Goal: Task Accomplishment & Management: Manage account settings

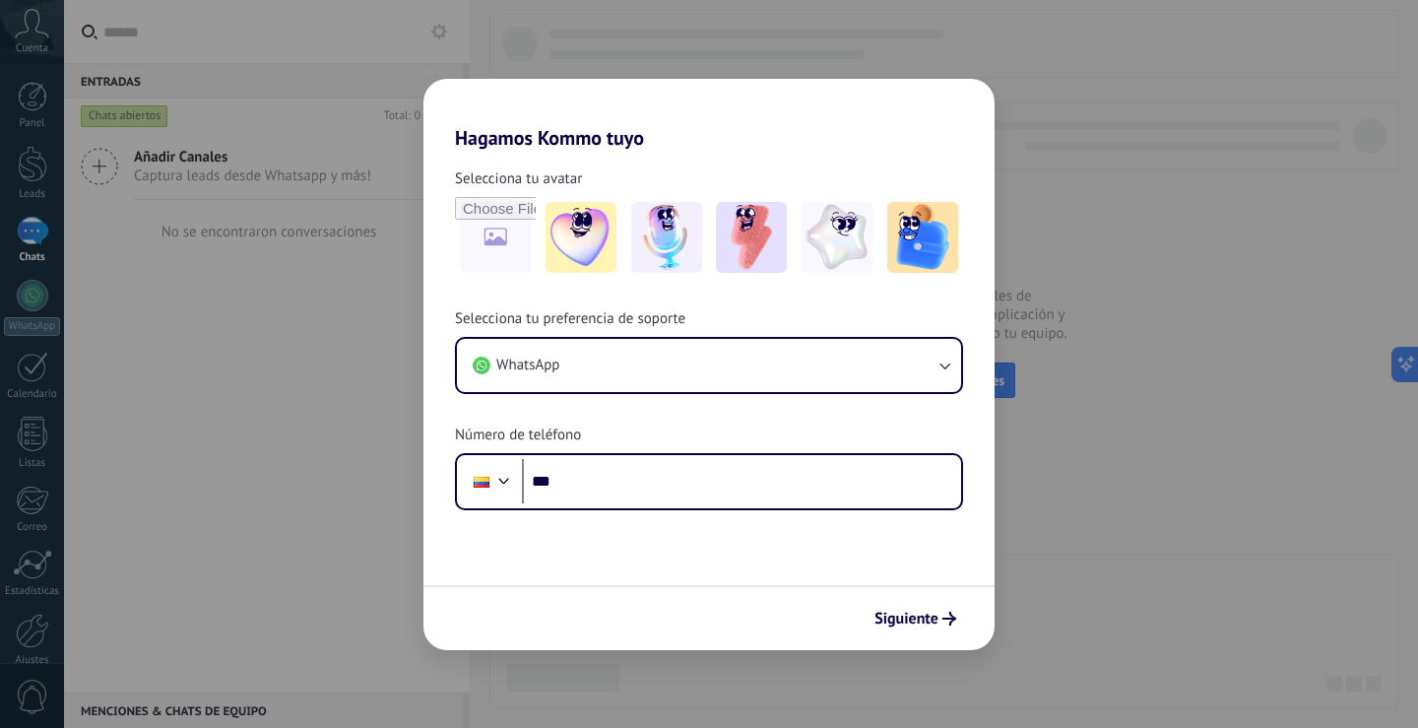
click at [308, 355] on div "Hagamos Kommo tuyo Selecciona tu avatar Selecciona tu preferencia de soporte Wh…" at bounding box center [709, 364] width 1418 height 728
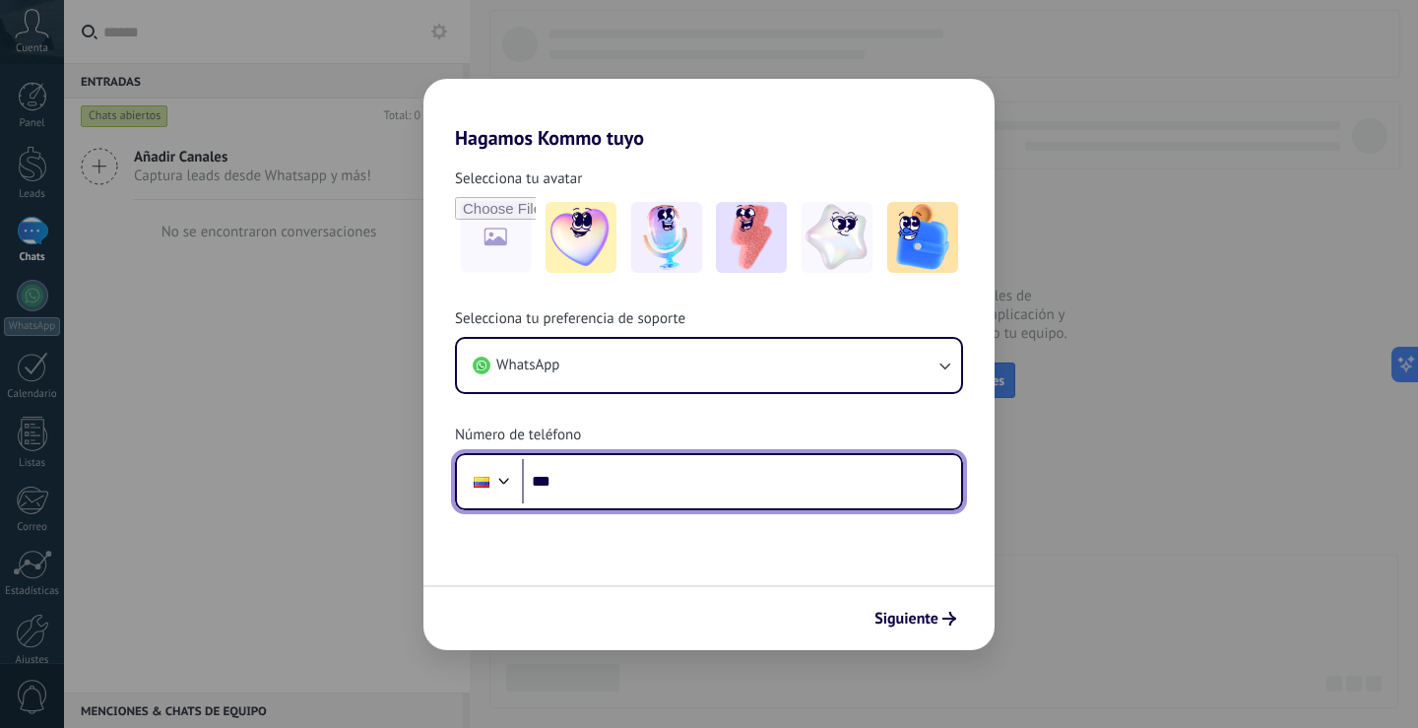
click at [608, 481] on input "***" at bounding box center [741, 481] width 439 height 45
type input "**********"
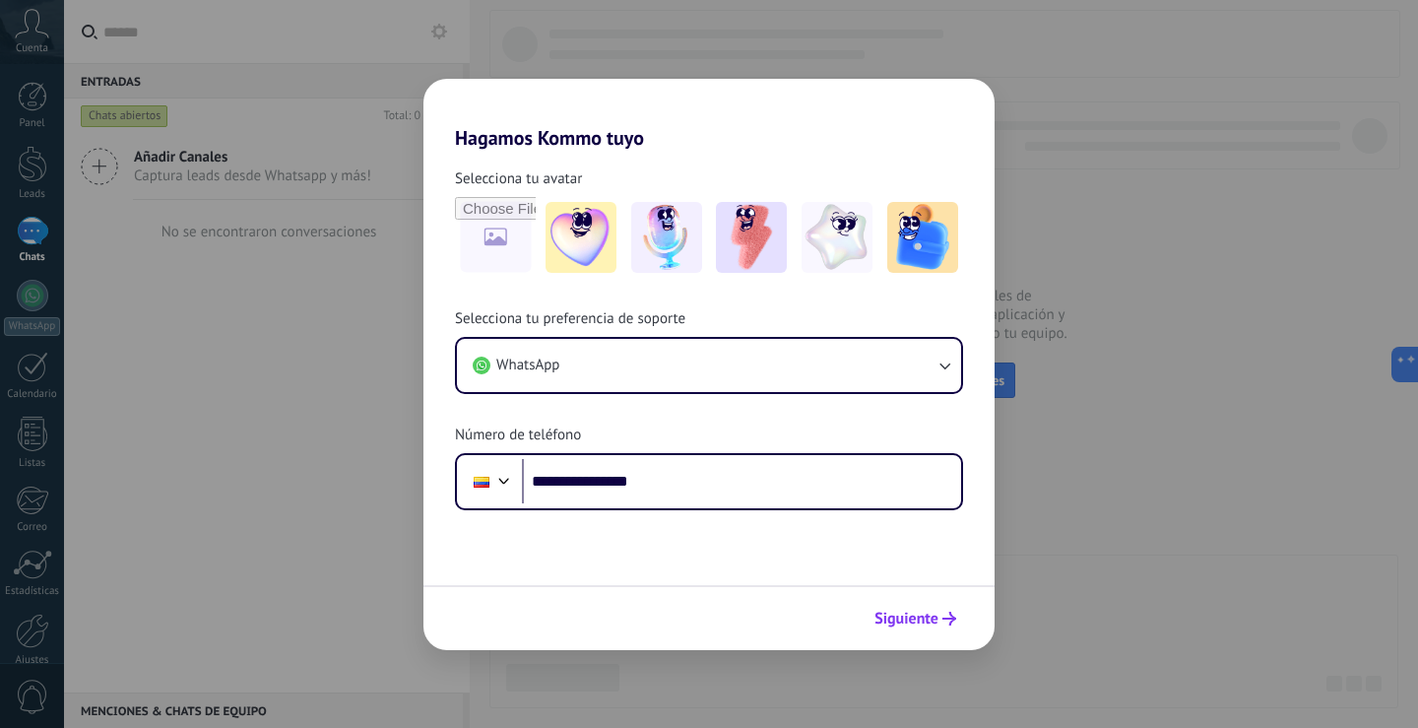
click at [927, 622] on span "Siguiente" at bounding box center [907, 619] width 64 height 14
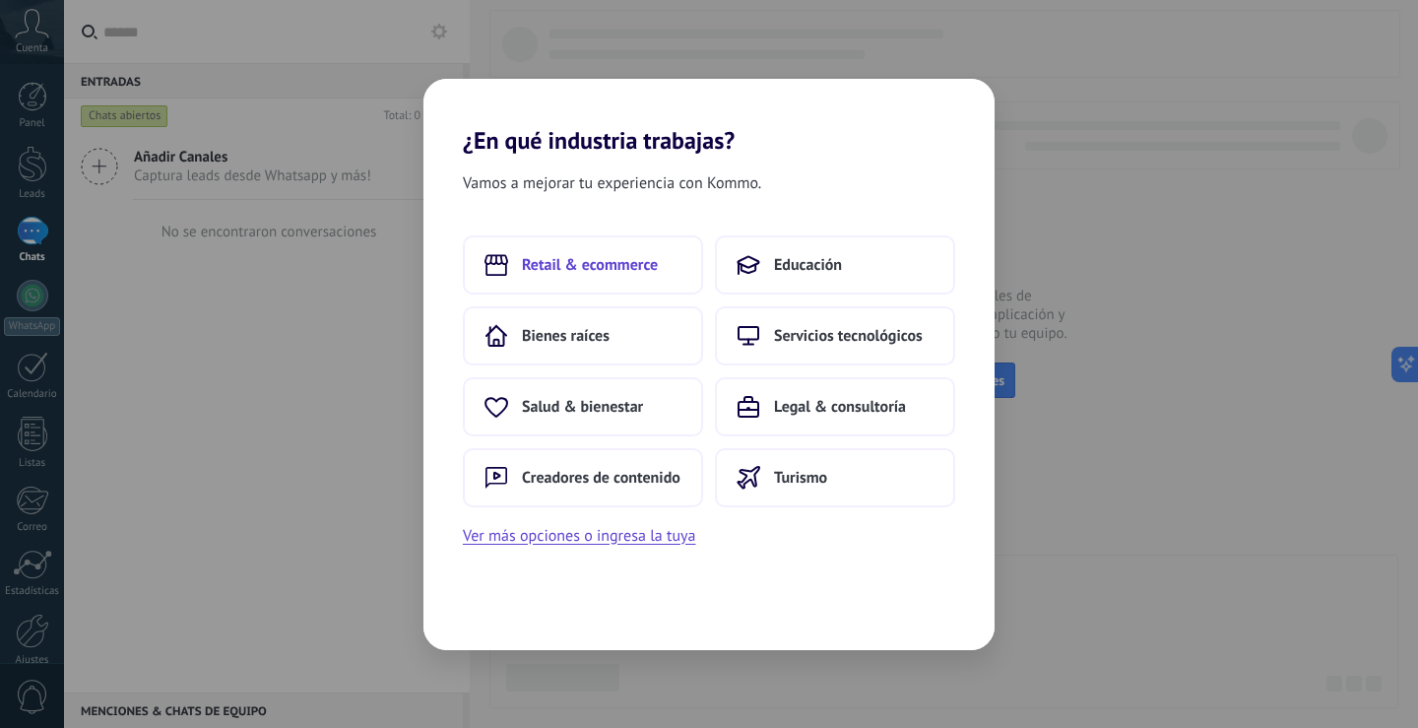
click at [544, 263] on span "Retail & ecommerce" at bounding box center [590, 265] width 136 height 20
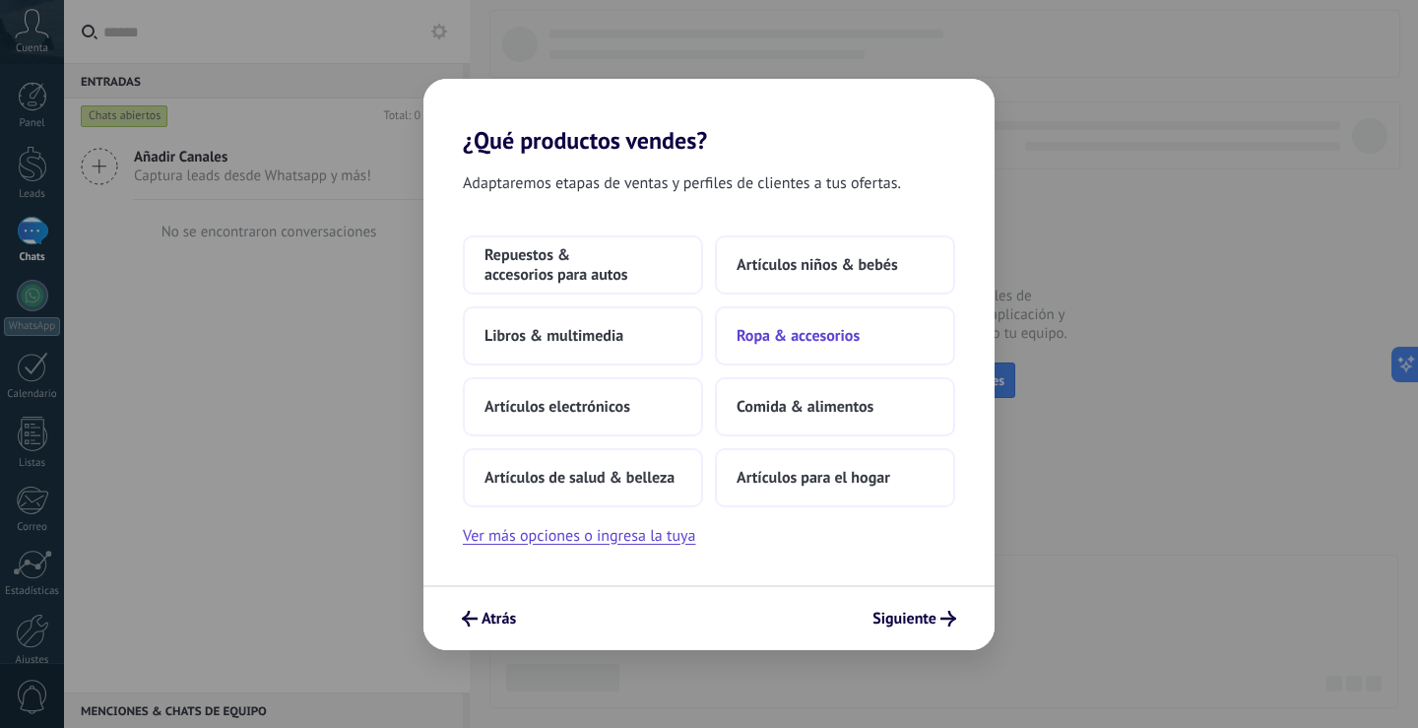
click at [811, 332] on span "Ropa & accesorios" at bounding box center [798, 336] width 123 height 20
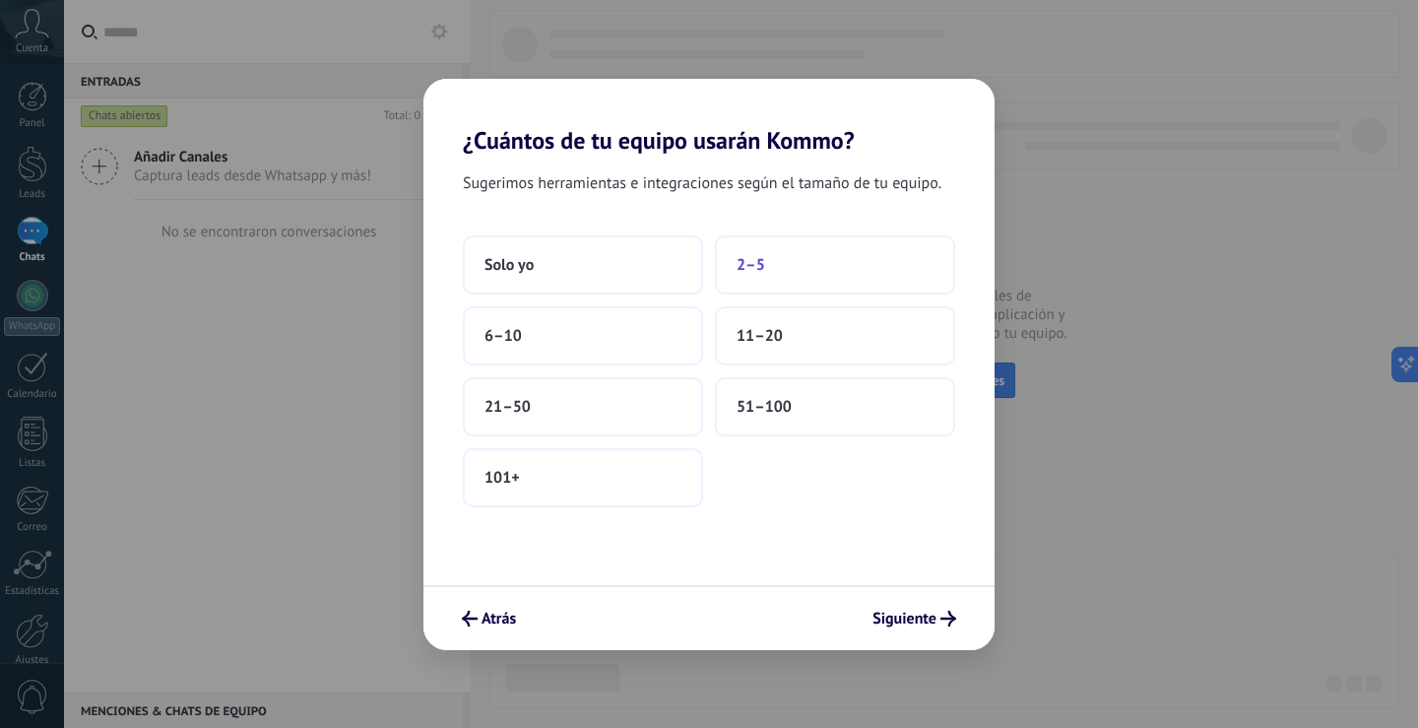
click at [808, 262] on button "2–5" at bounding box center [835, 264] width 240 height 59
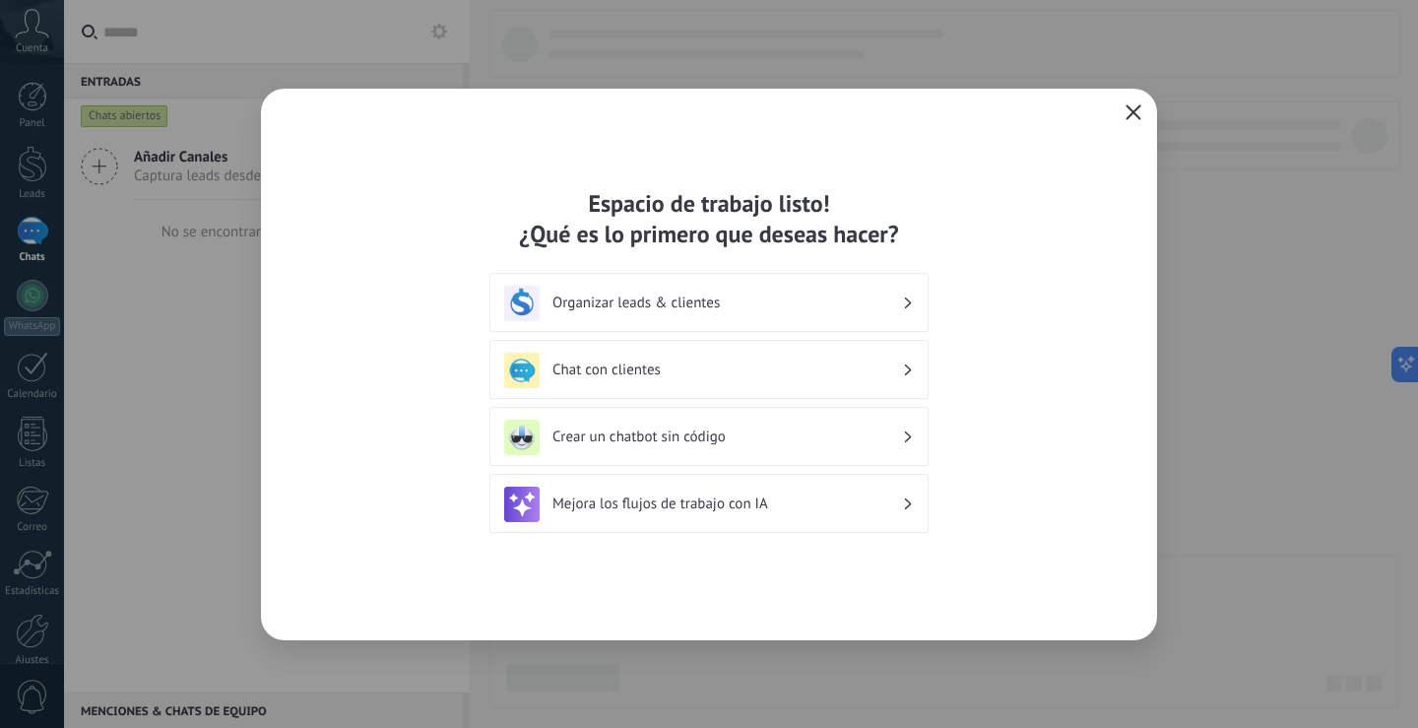
click at [647, 370] on h3 "Chat con clientes" at bounding box center [728, 369] width 350 height 19
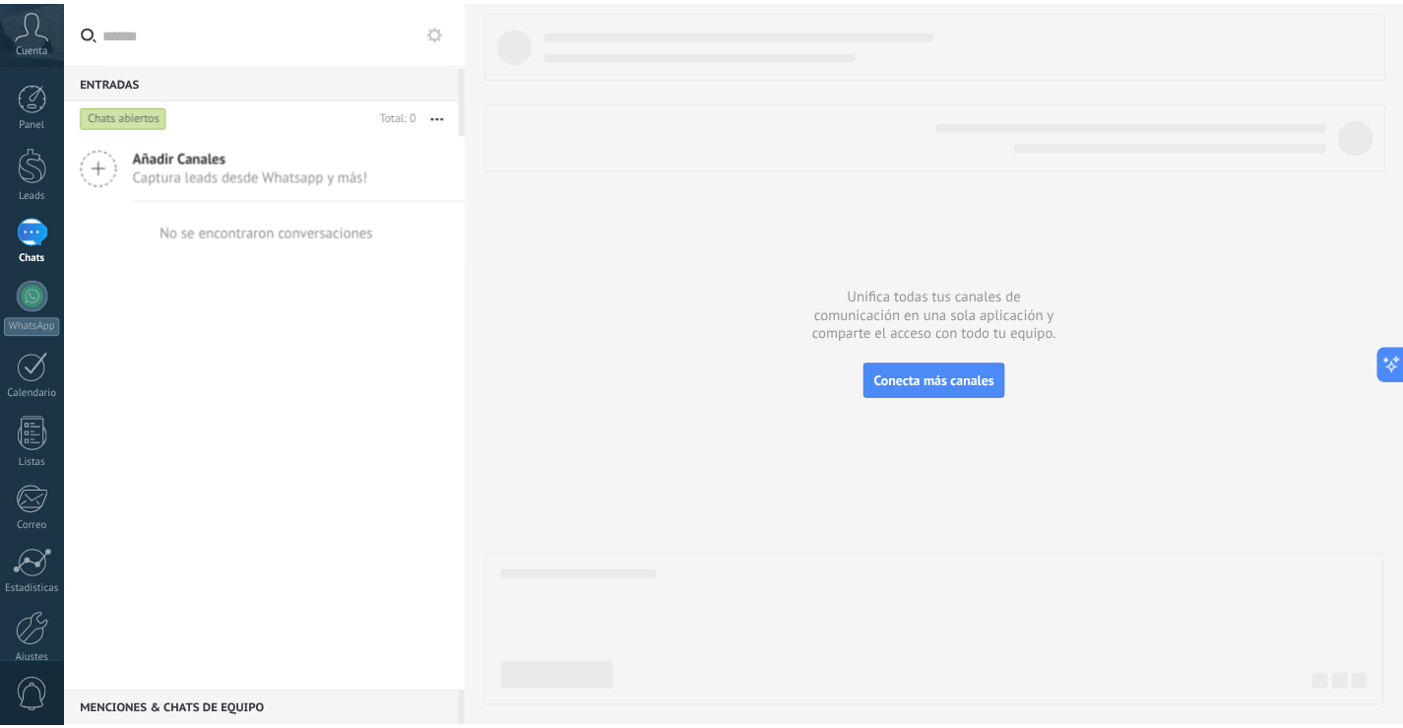
scroll to position [92, 0]
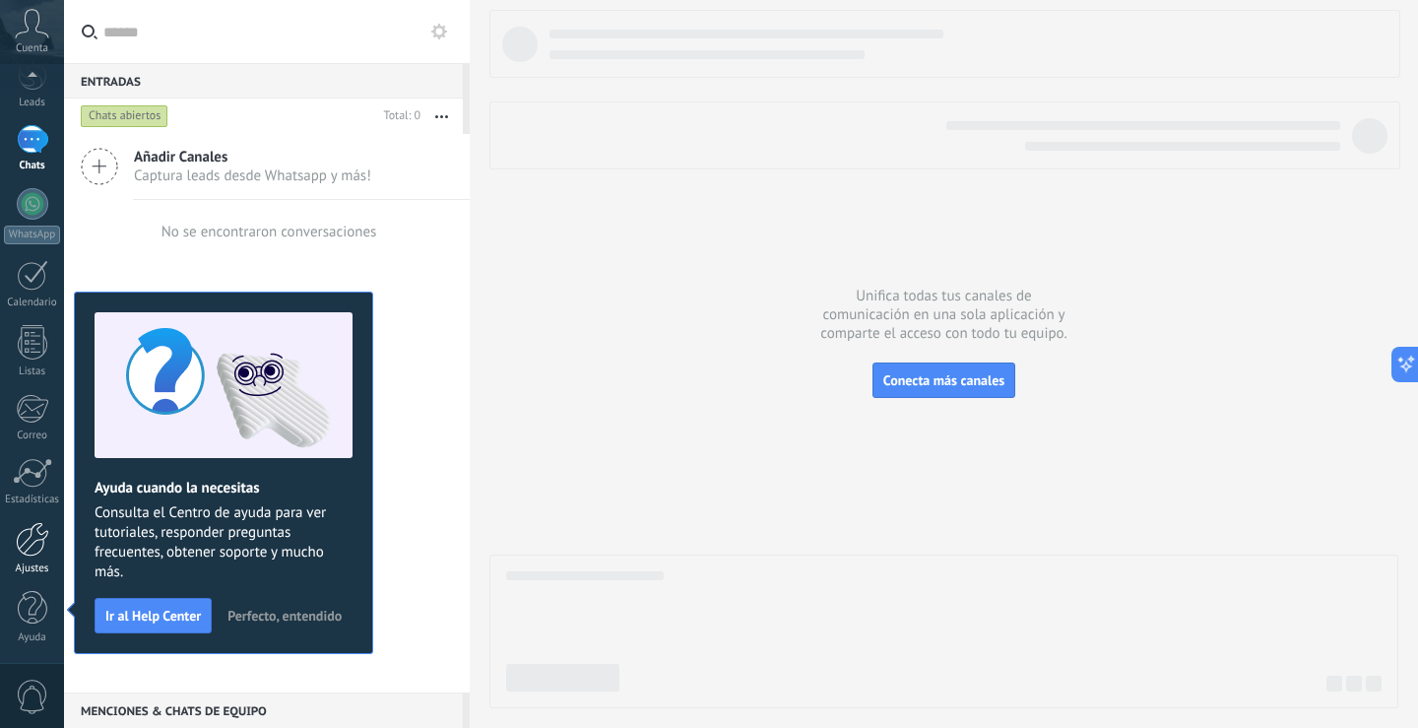
click at [23, 537] on div at bounding box center [32, 539] width 33 height 34
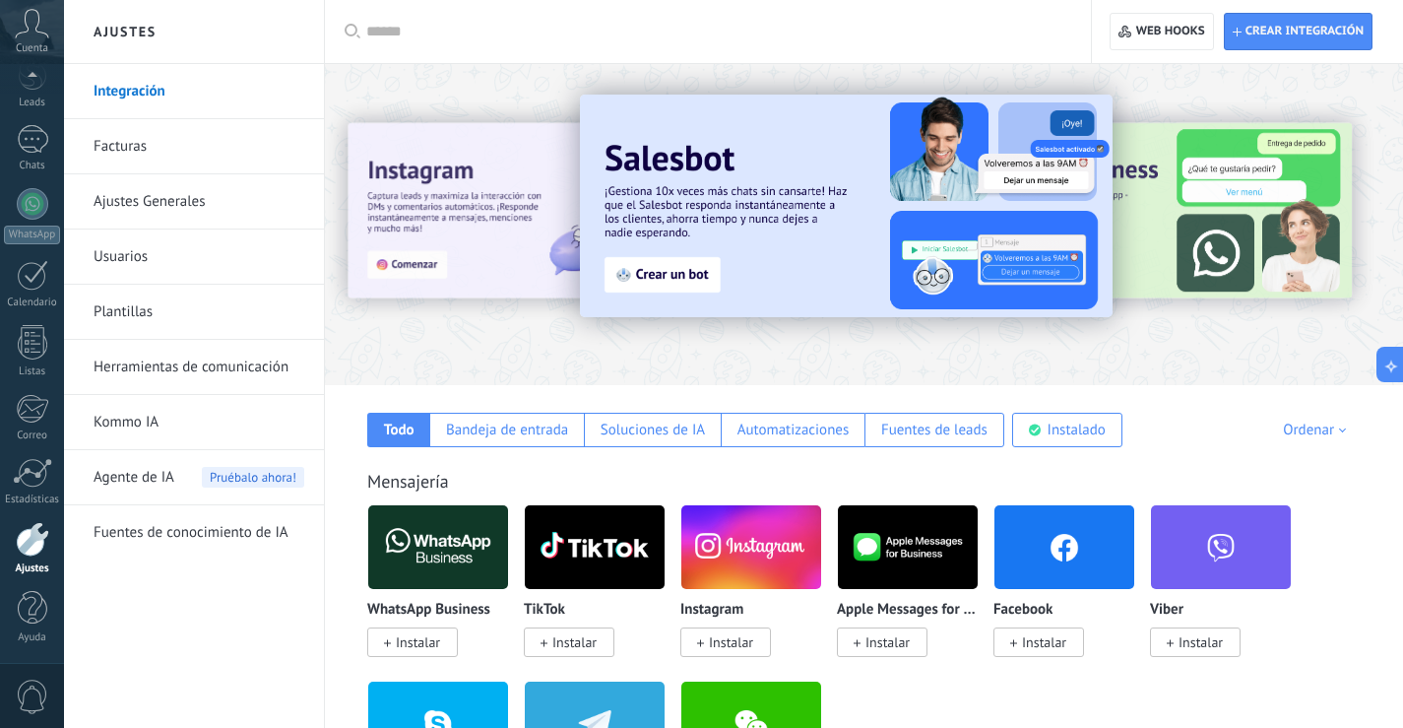
click at [110, 85] on link "Integración" at bounding box center [199, 91] width 211 height 55
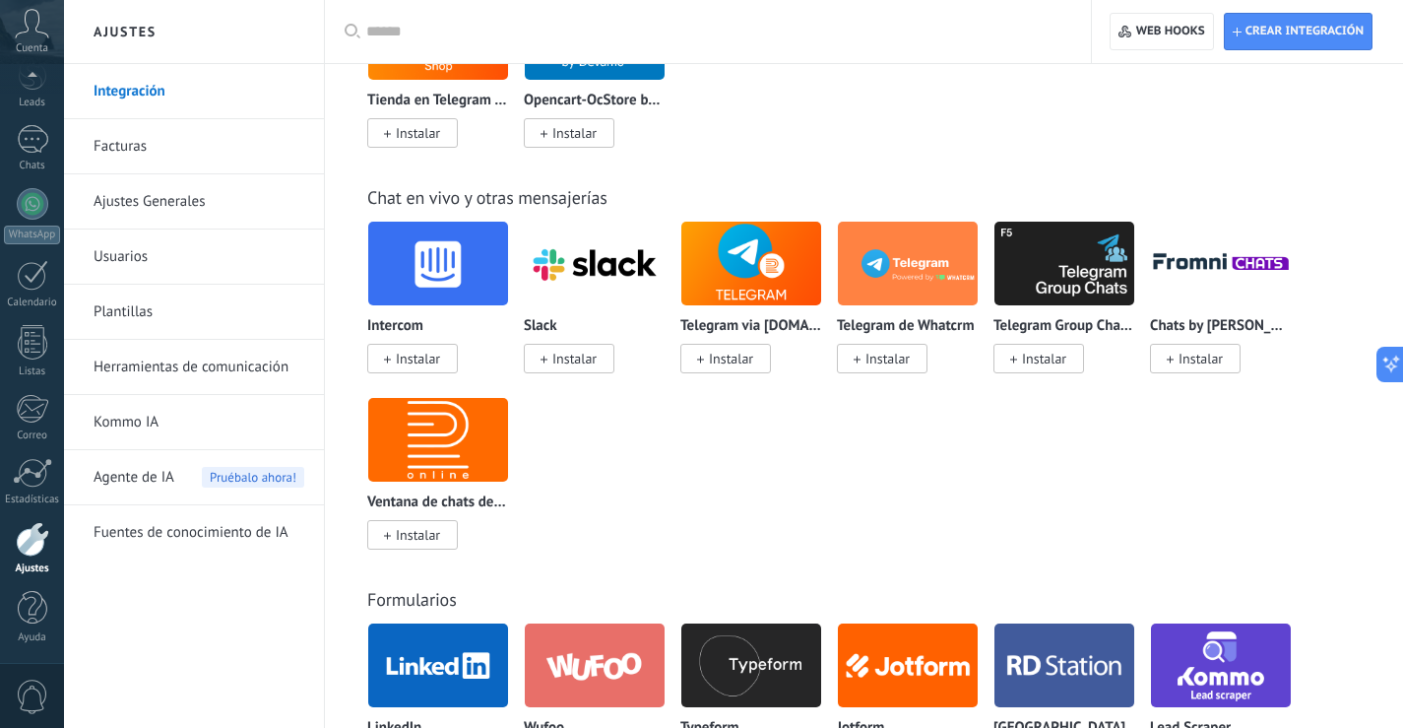
scroll to position [1588, 0]
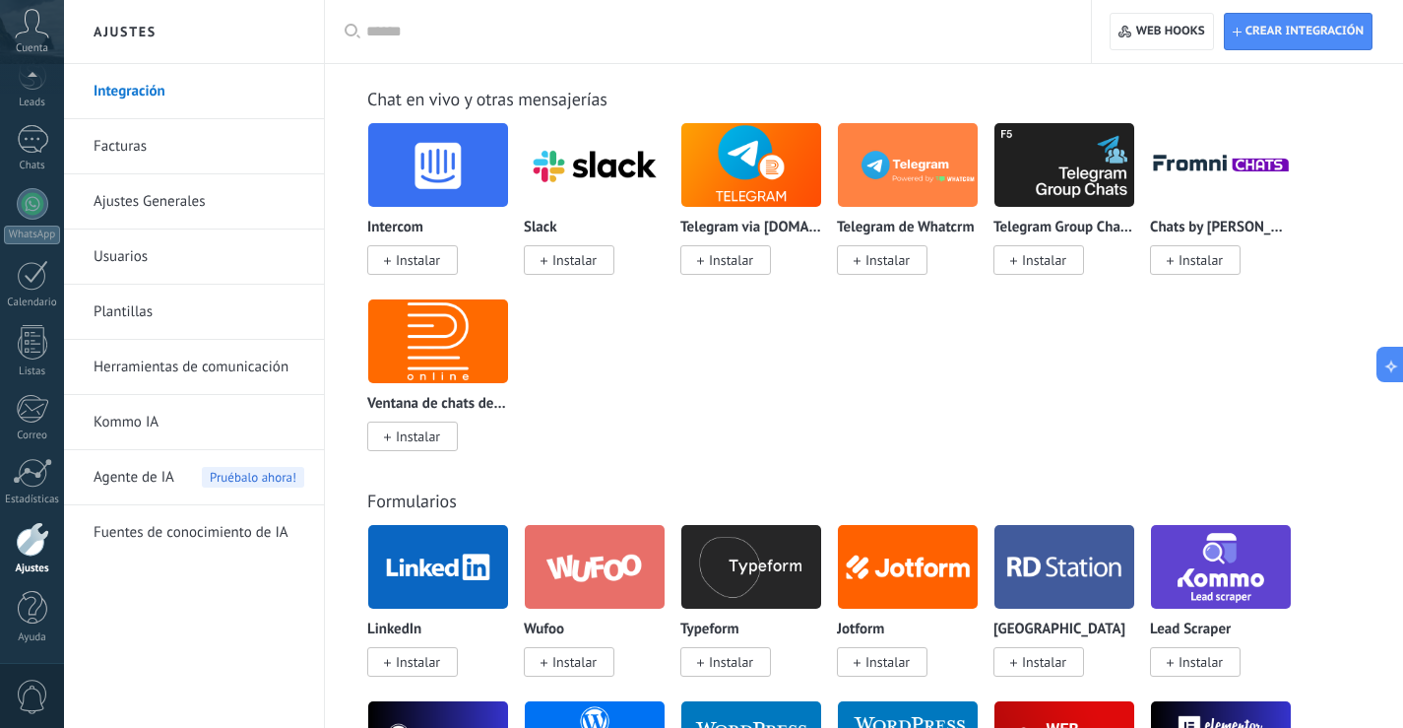
click at [555, 33] on input "text" at bounding box center [714, 32] width 697 height 21
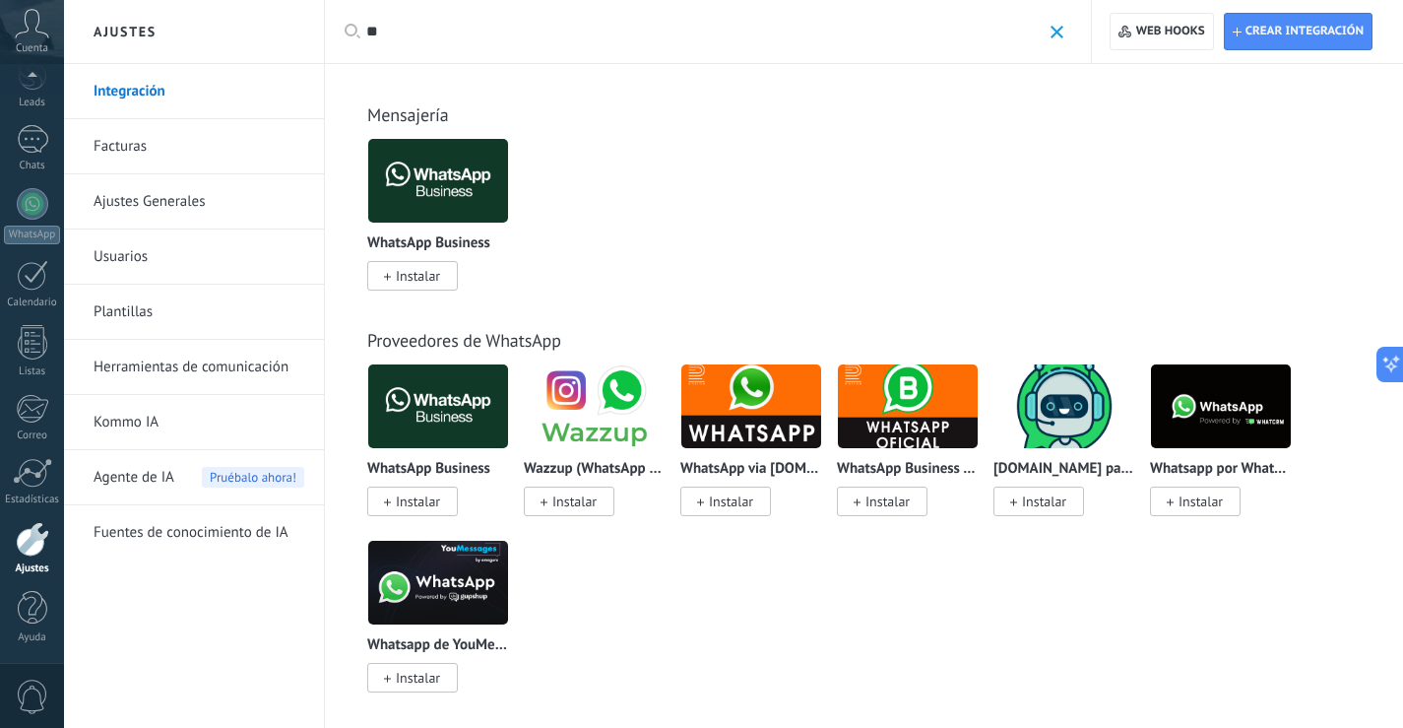
type input "*"
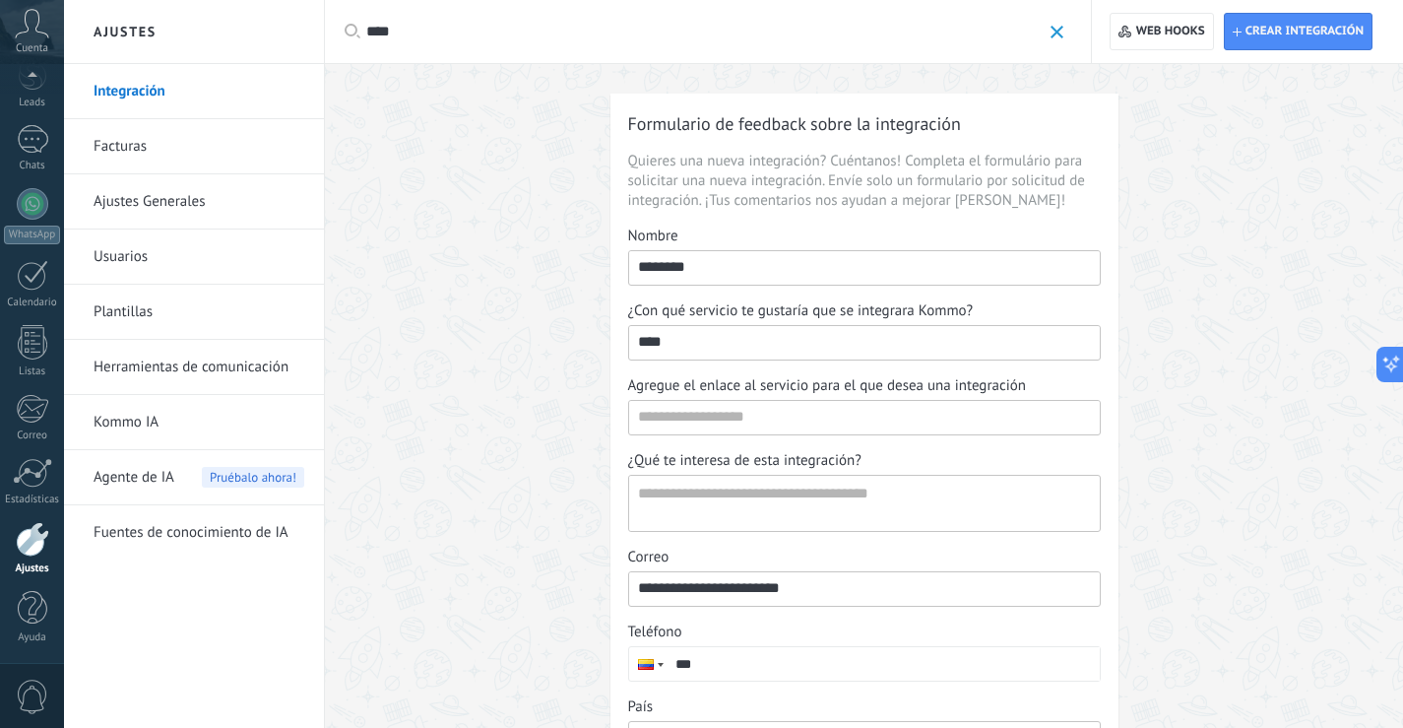
click at [507, 148] on div "**********" at bounding box center [864, 503] width 1078 height 879
click at [503, 119] on div "**********" at bounding box center [864, 503] width 1078 height 879
click at [441, 34] on input "****" at bounding box center [703, 32] width 675 height 21
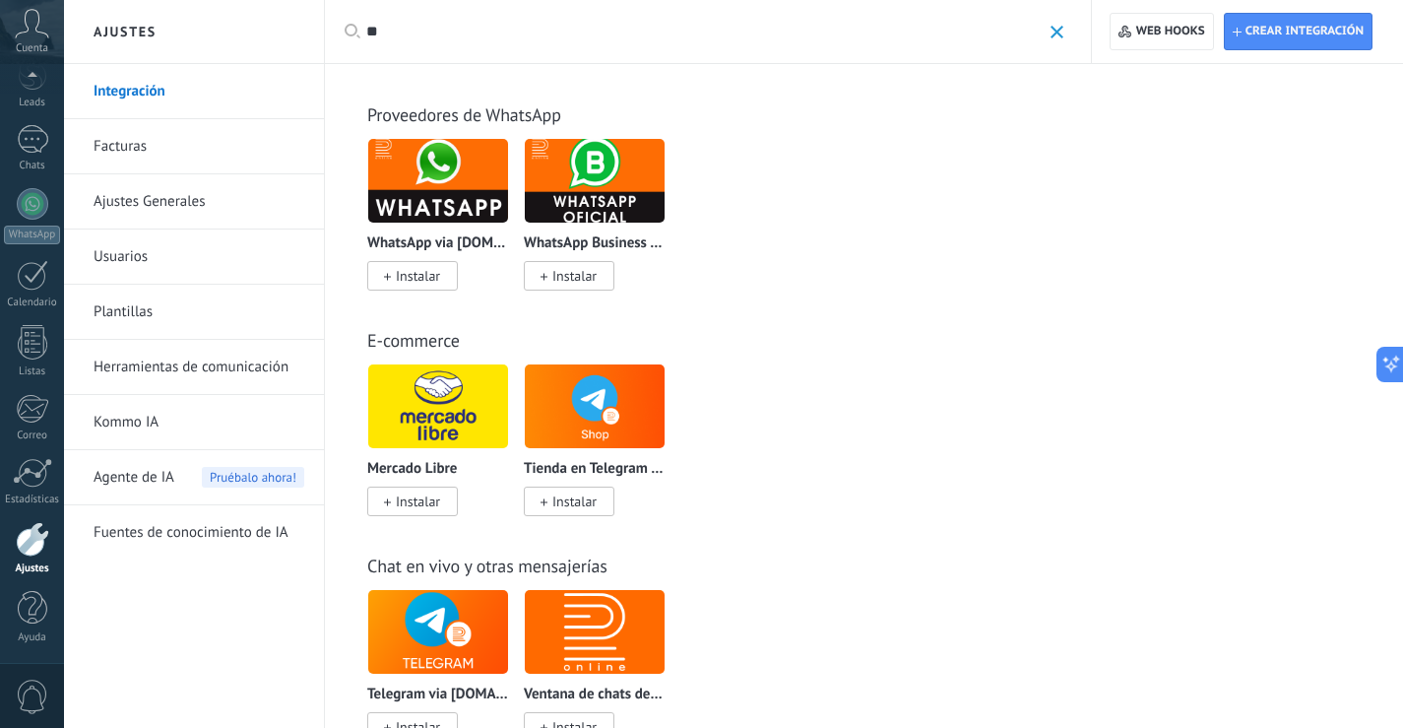
type input "*"
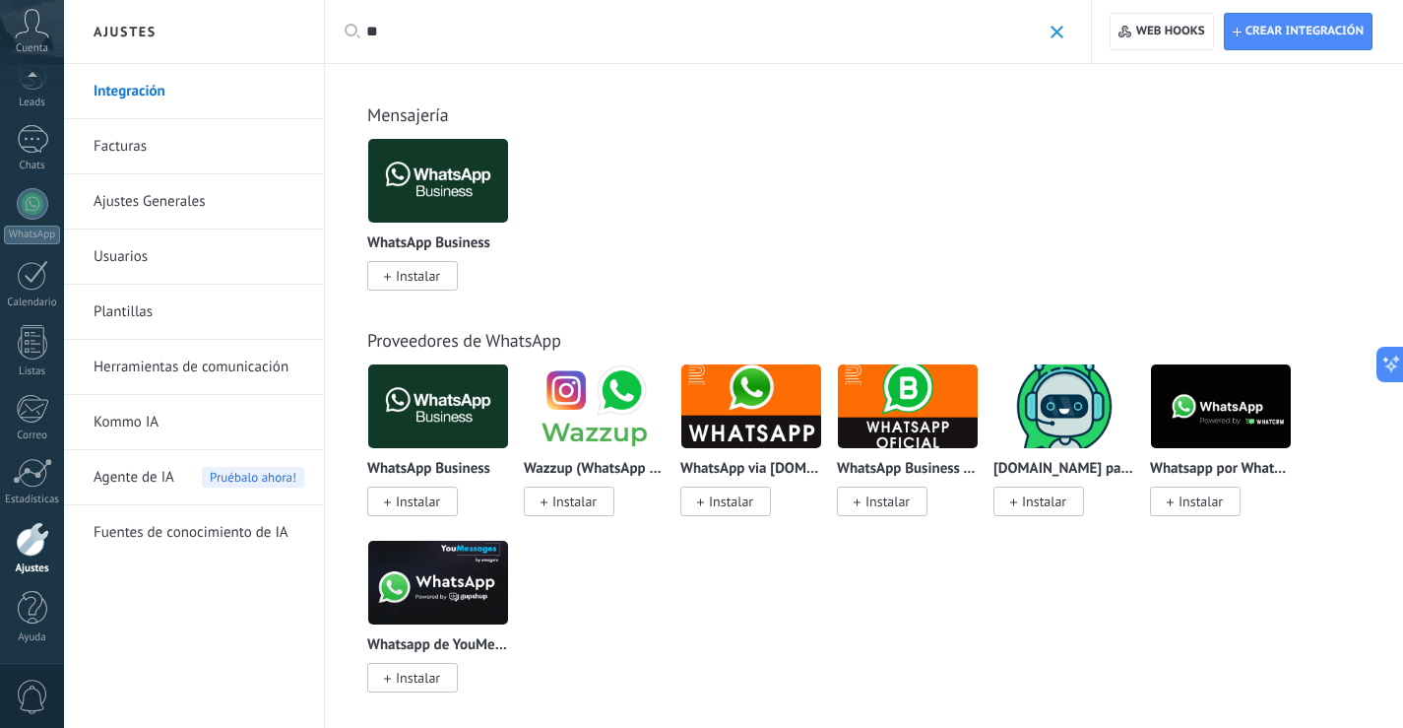
type input "*"
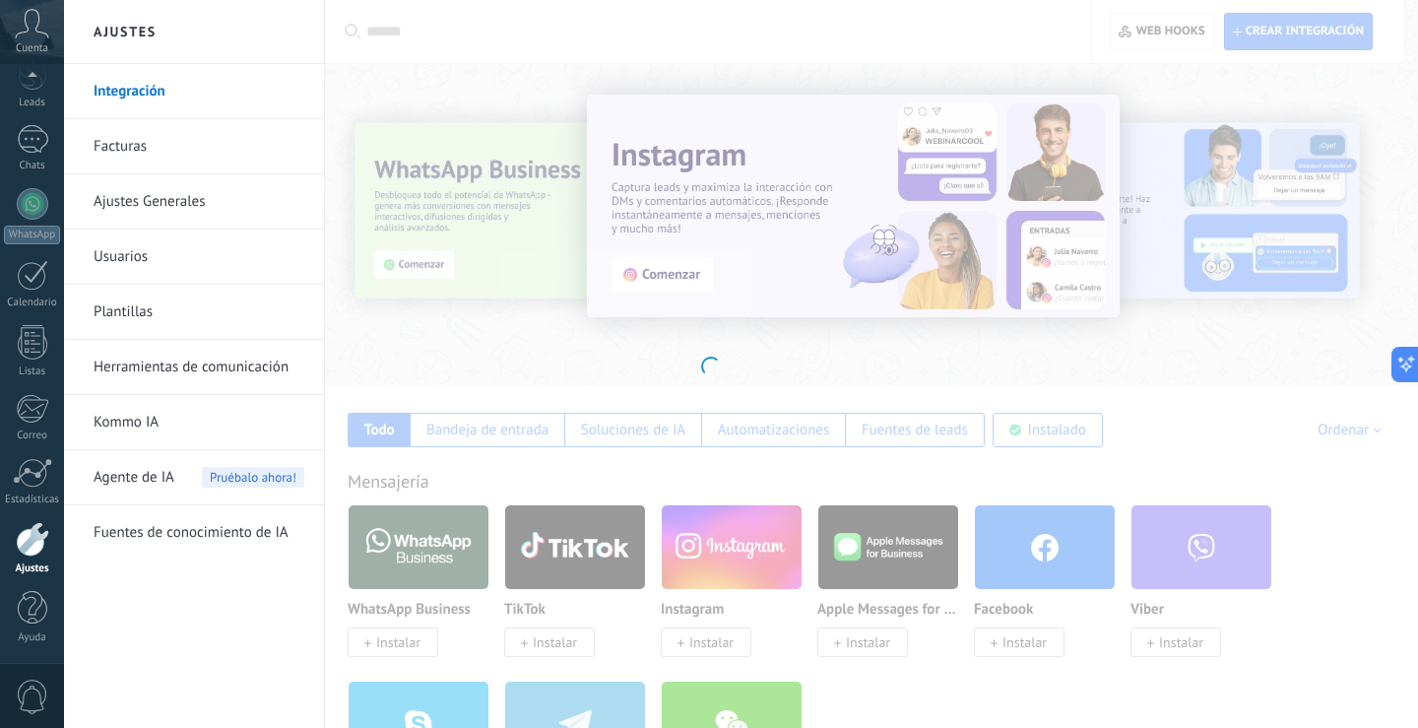
click at [119, 132] on link "Facturas" at bounding box center [199, 146] width 211 height 55
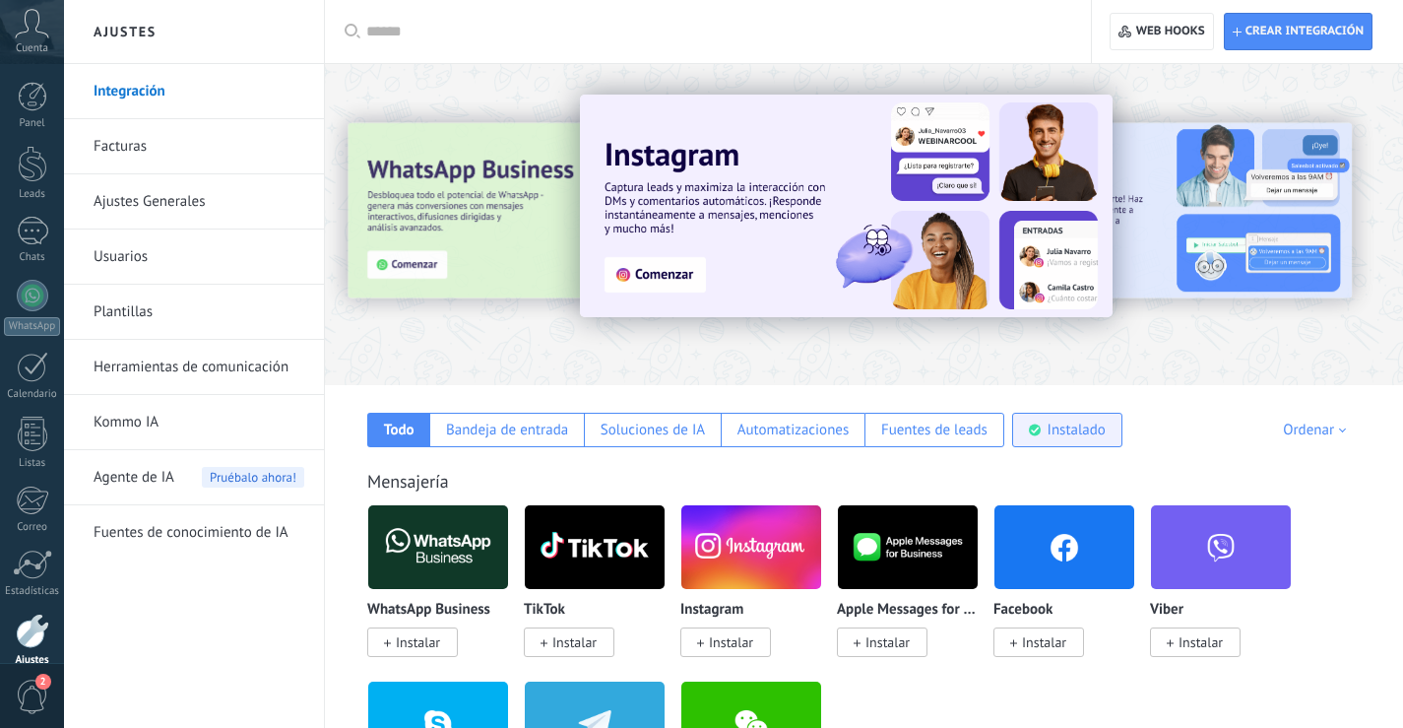
click at [1066, 423] on div "Instalado" at bounding box center [1077, 430] width 58 height 19
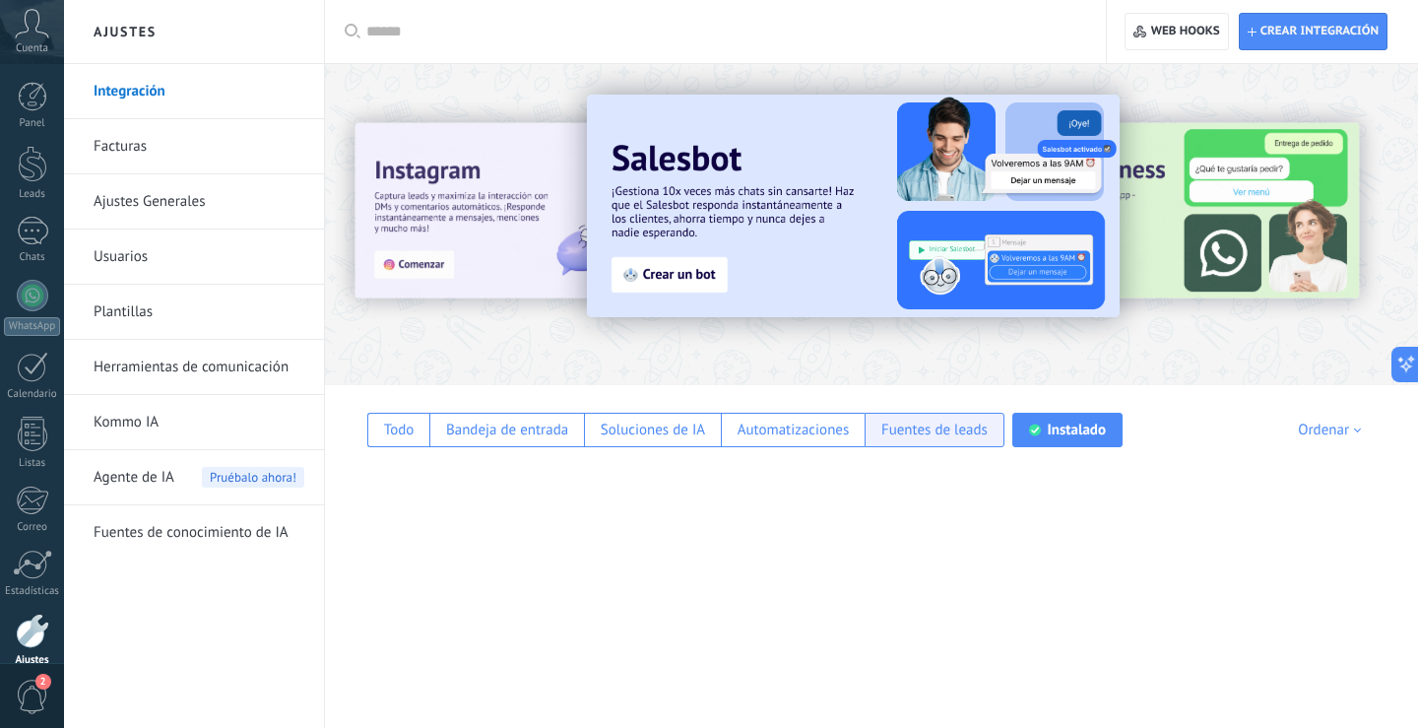
click at [911, 427] on div "Fuentes de leads" at bounding box center [934, 430] width 106 height 19
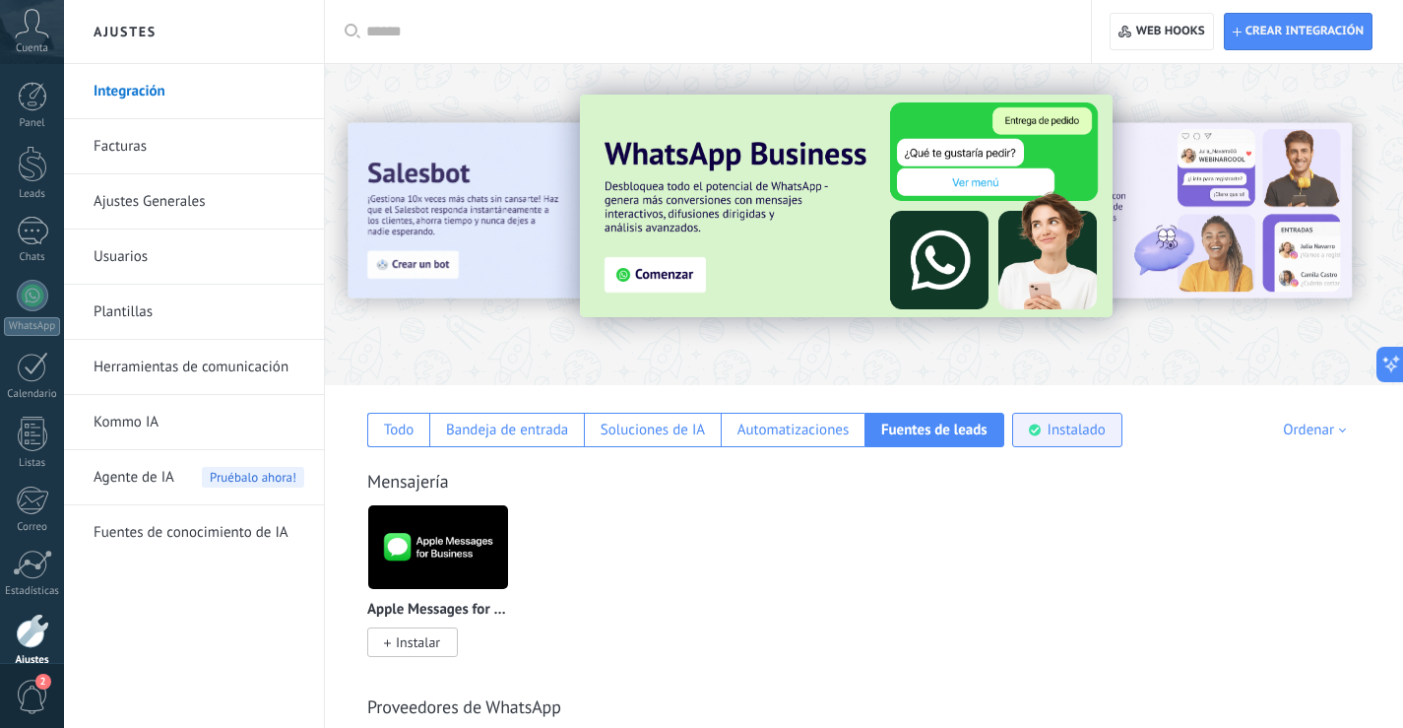
click at [1048, 423] on div "Instalado" at bounding box center [1077, 430] width 58 height 19
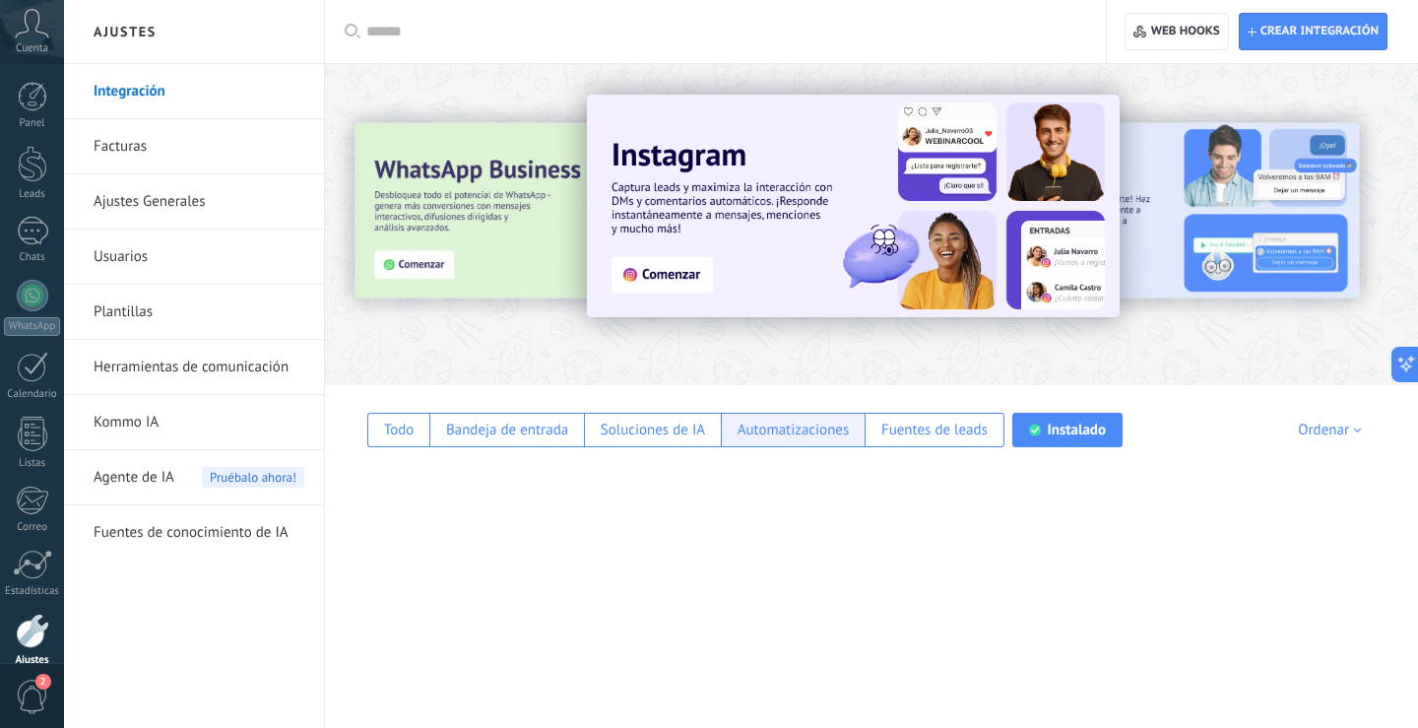
click at [805, 423] on div "Automatizaciones" at bounding box center [794, 430] width 112 height 19
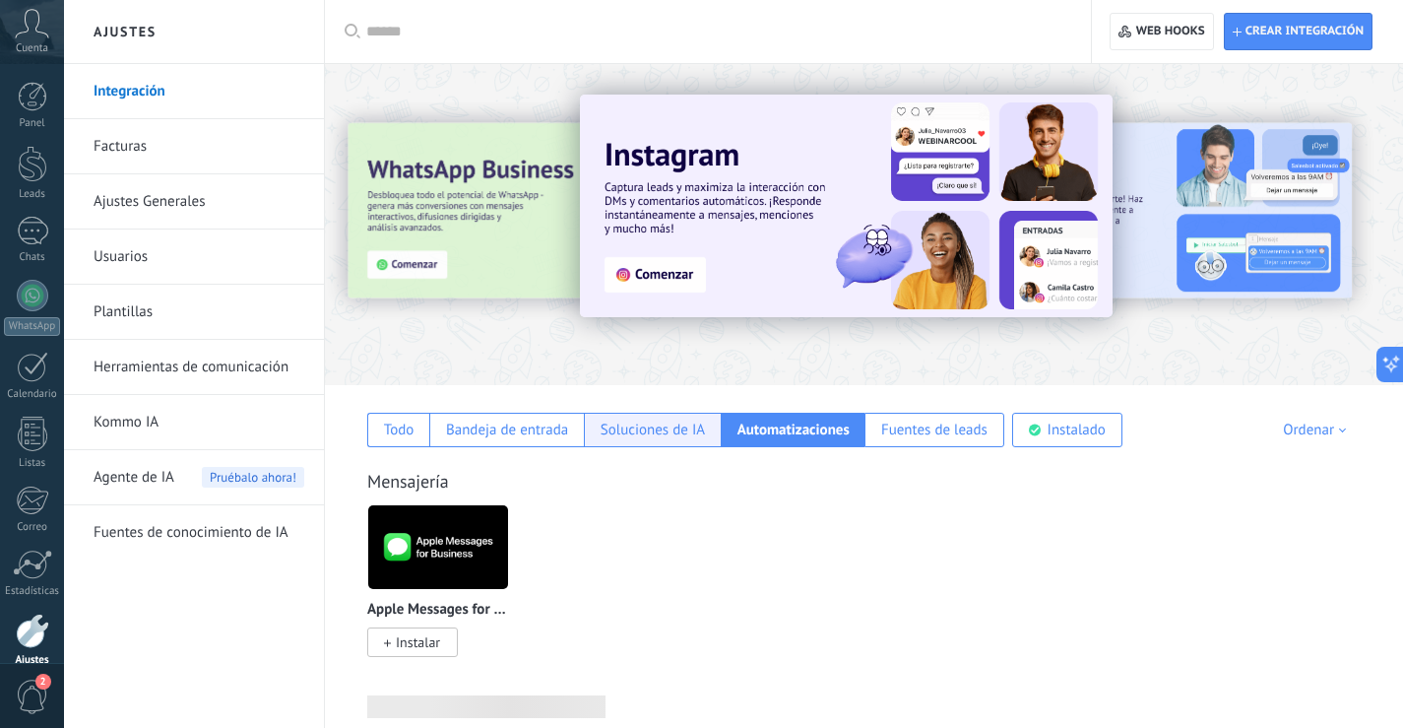
click at [662, 423] on div "Soluciones de IA" at bounding box center [653, 430] width 104 height 19
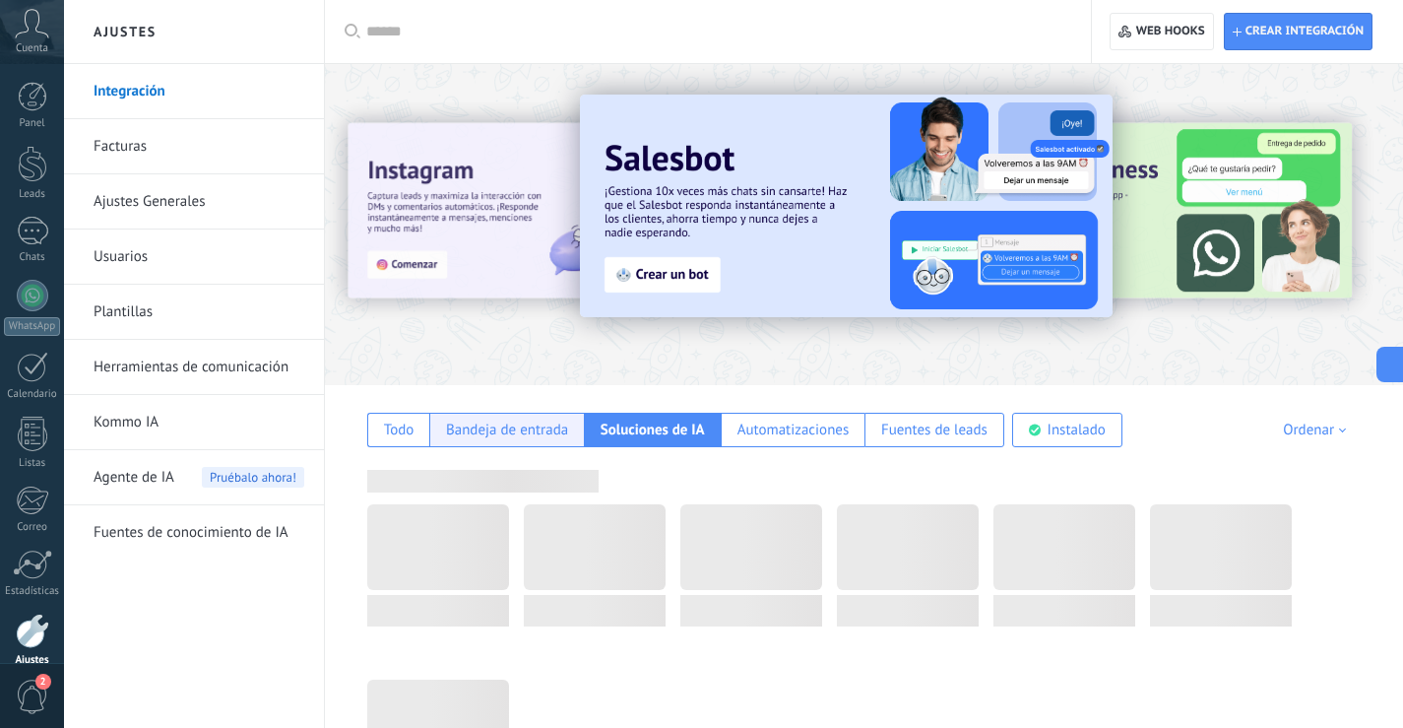
click at [505, 423] on div "Bandeja de entrada" at bounding box center [507, 430] width 122 height 19
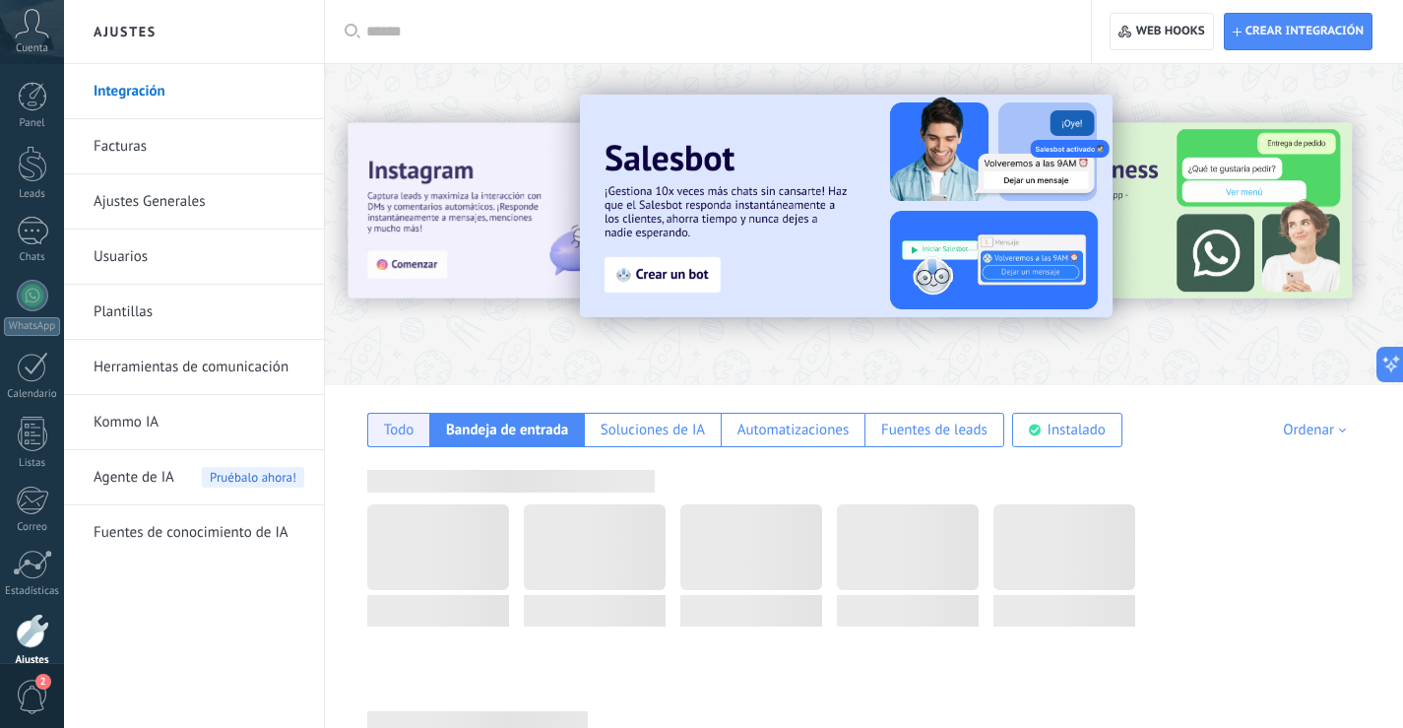
click at [408, 426] on div "Todo" at bounding box center [399, 430] width 31 height 19
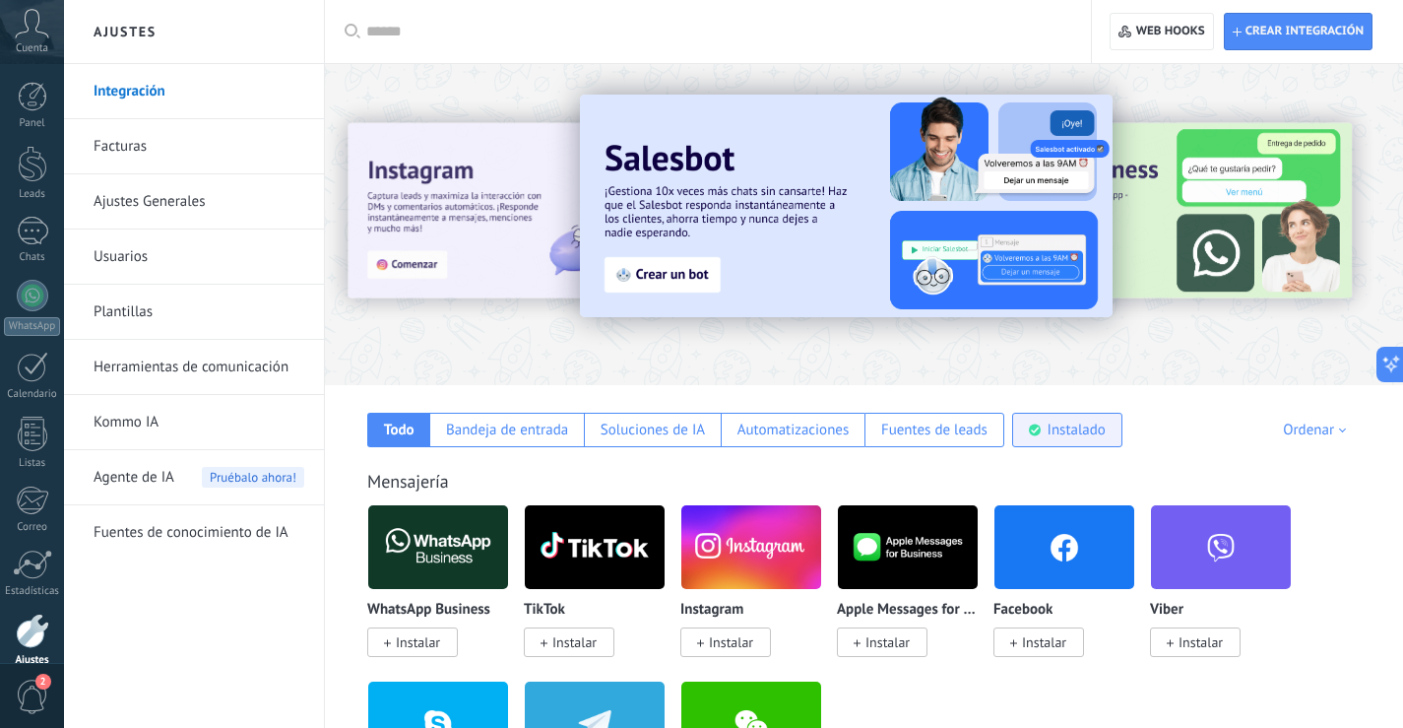
click at [1120, 432] on div "Instalado" at bounding box center [1067, 430] width 110 height 34
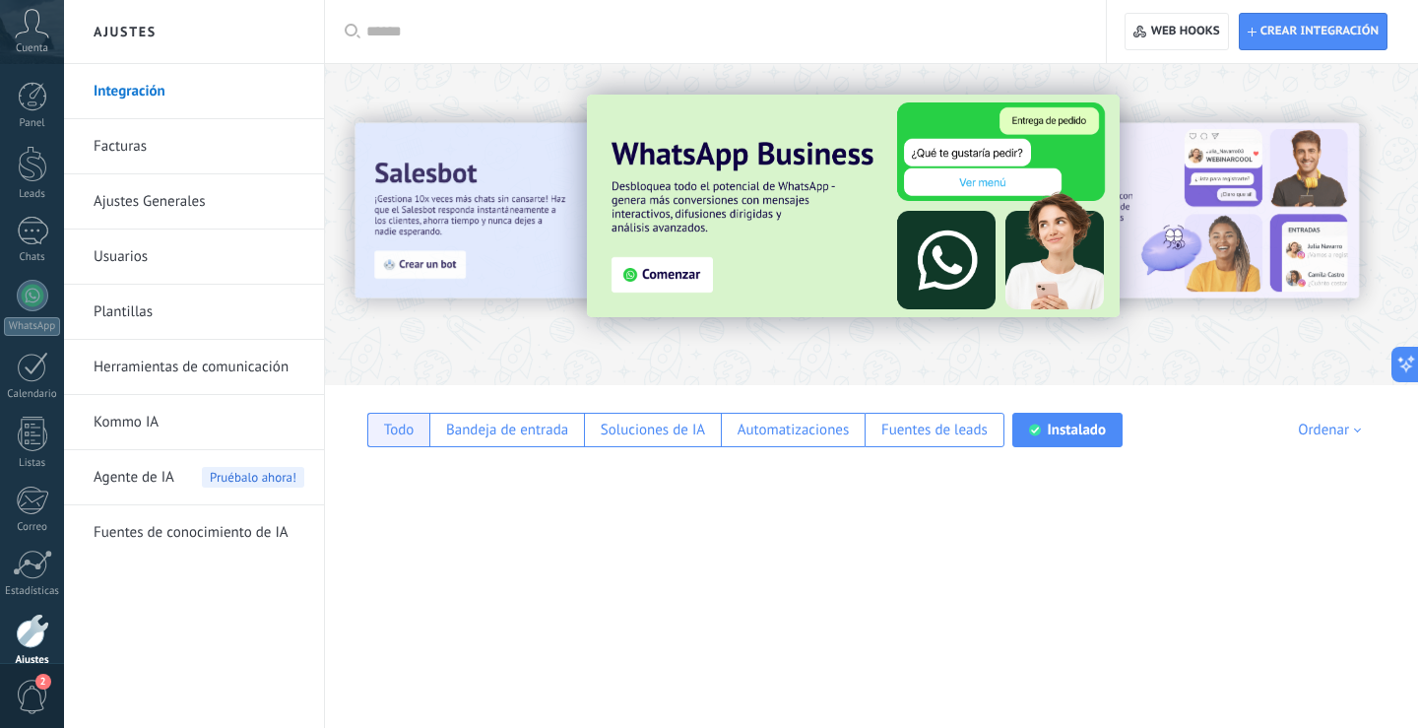
click at [408, 426] on div "Todo" at bounding box center [399, 430] width 31 height 19
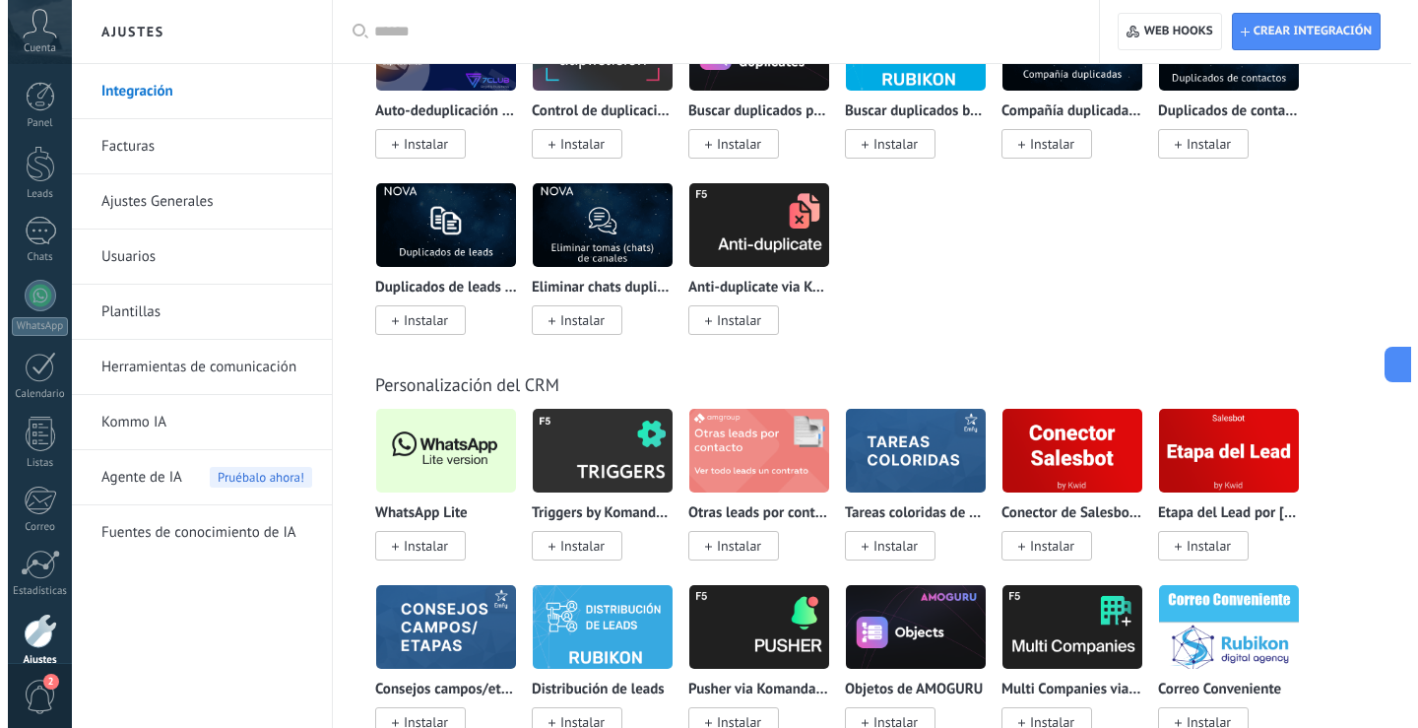
scroll to position [7780, 0]
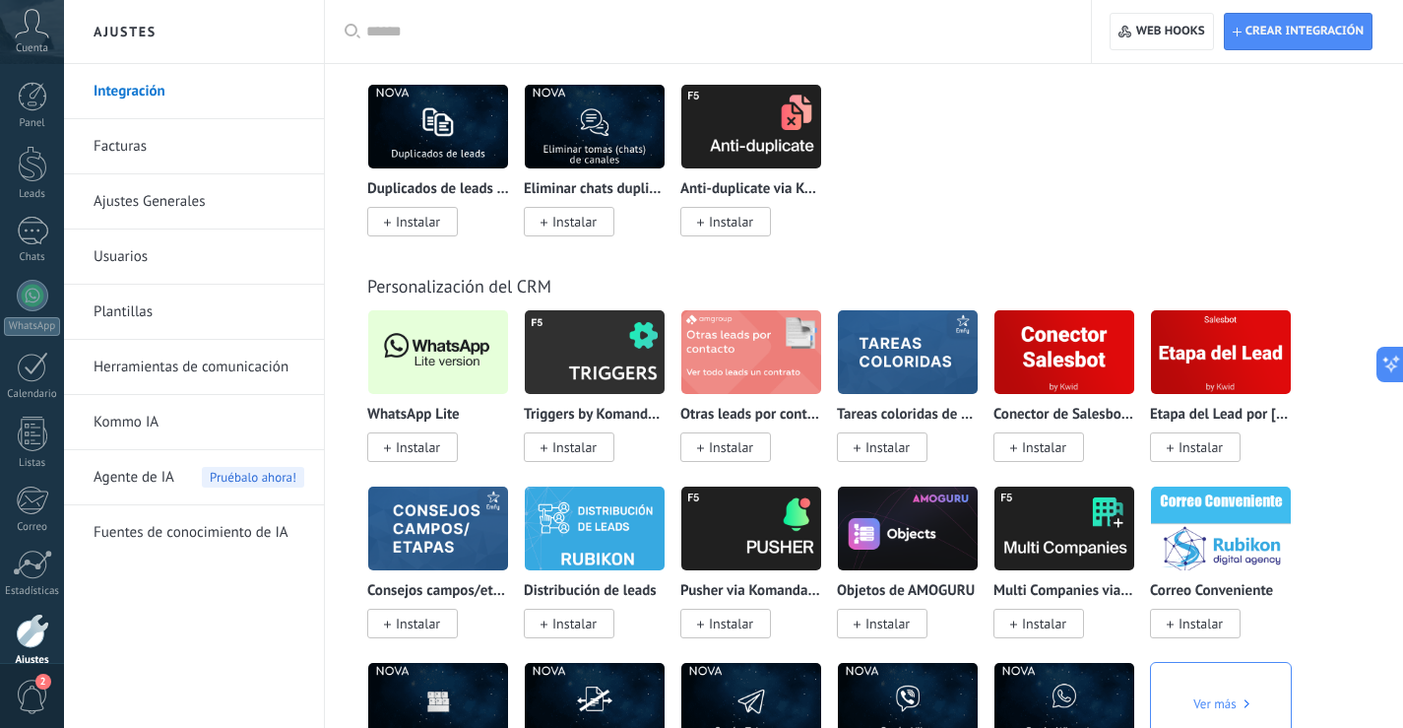
click at [417, 349] on img at bounding box center [438, 352] width 140 height 96
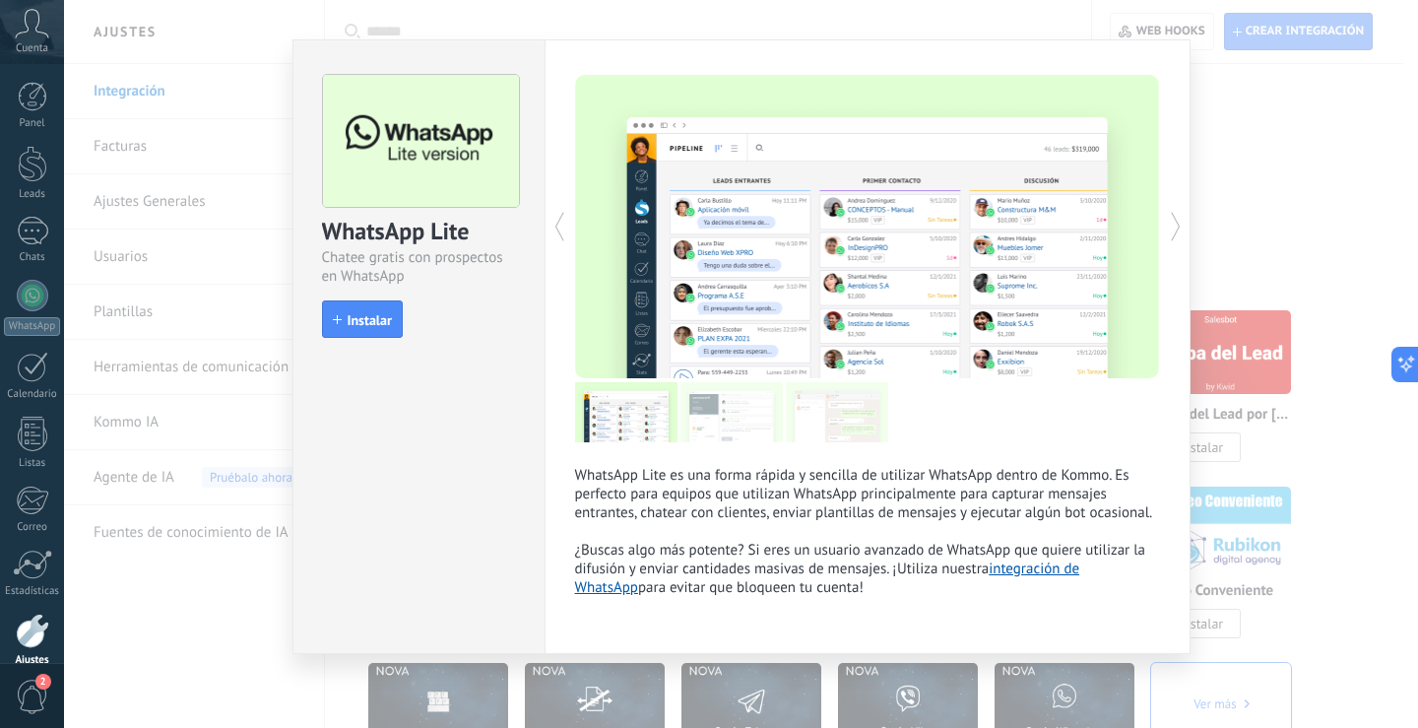
scroll to position [0, 0]
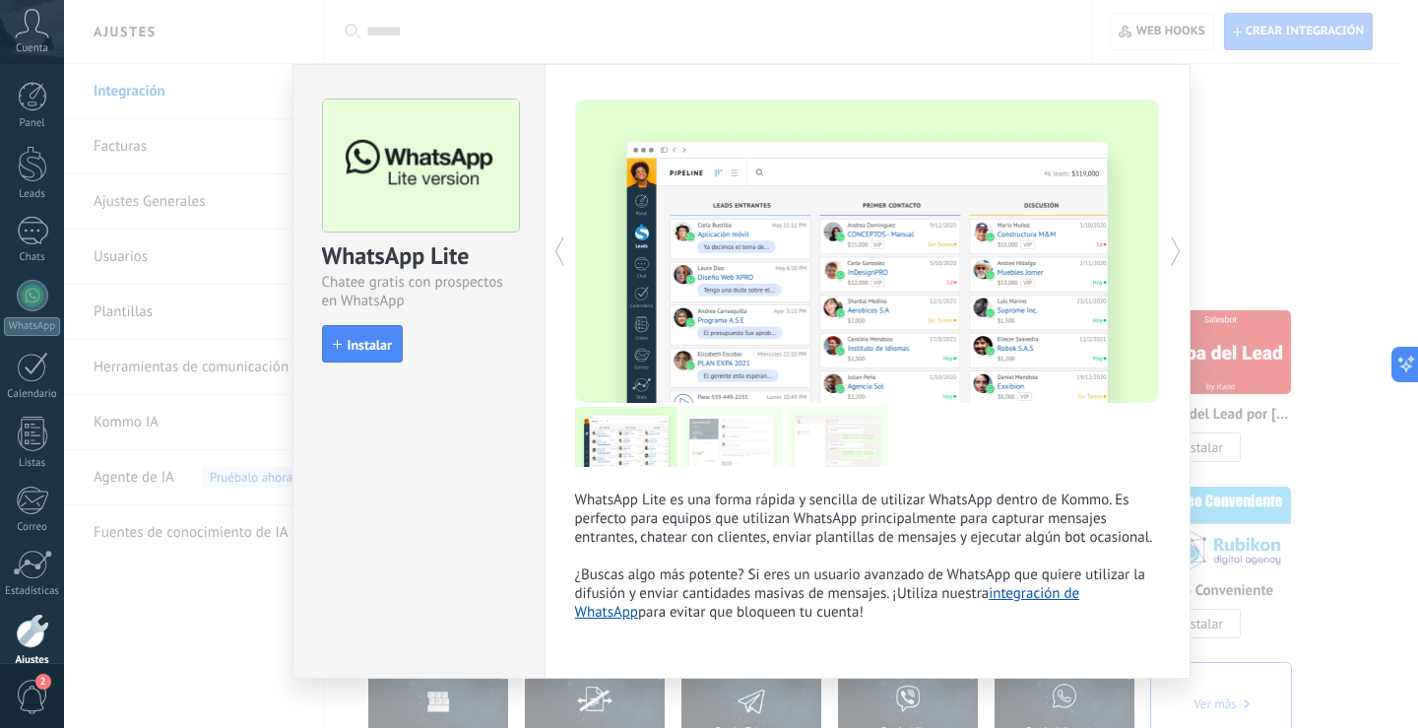
click at [1174, 250] on icon at bounding box center [1176, 250] width 20 height 39
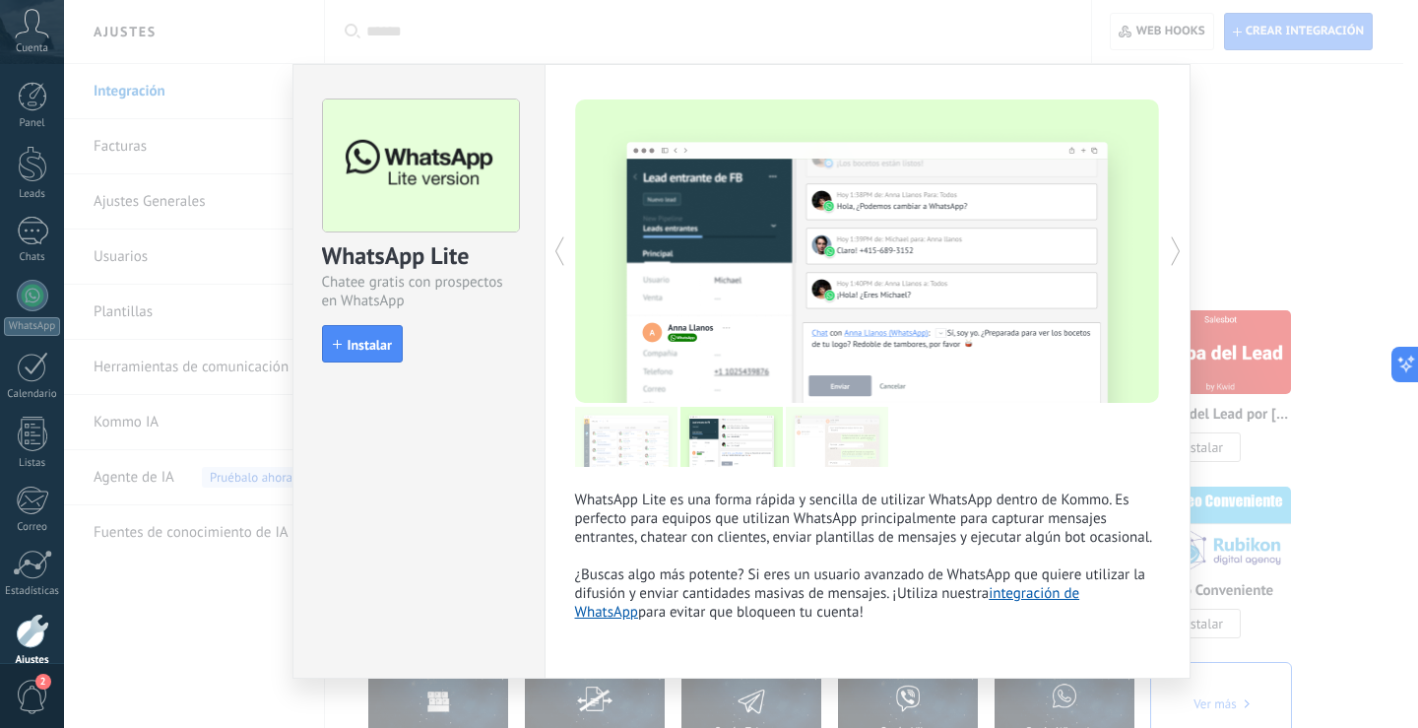
click at [1174, 250] on icon at bounding box center [1176, 250] width 20 height 39
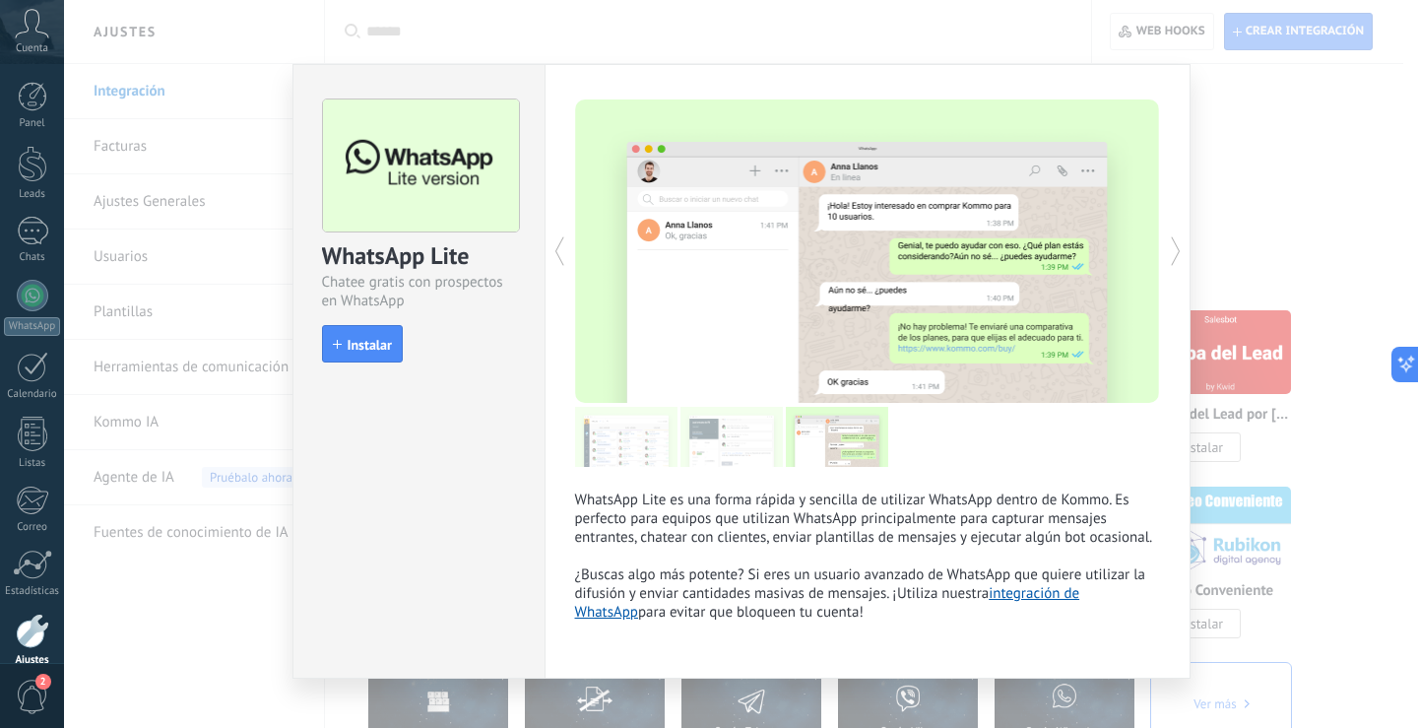
click at [1287, 193] on div "WhatsApp Lite Chatee gratis con prospectos en WhatsApp install Instalar WhatsAp…" at bounding box center [741, 364] width 1354 height 728
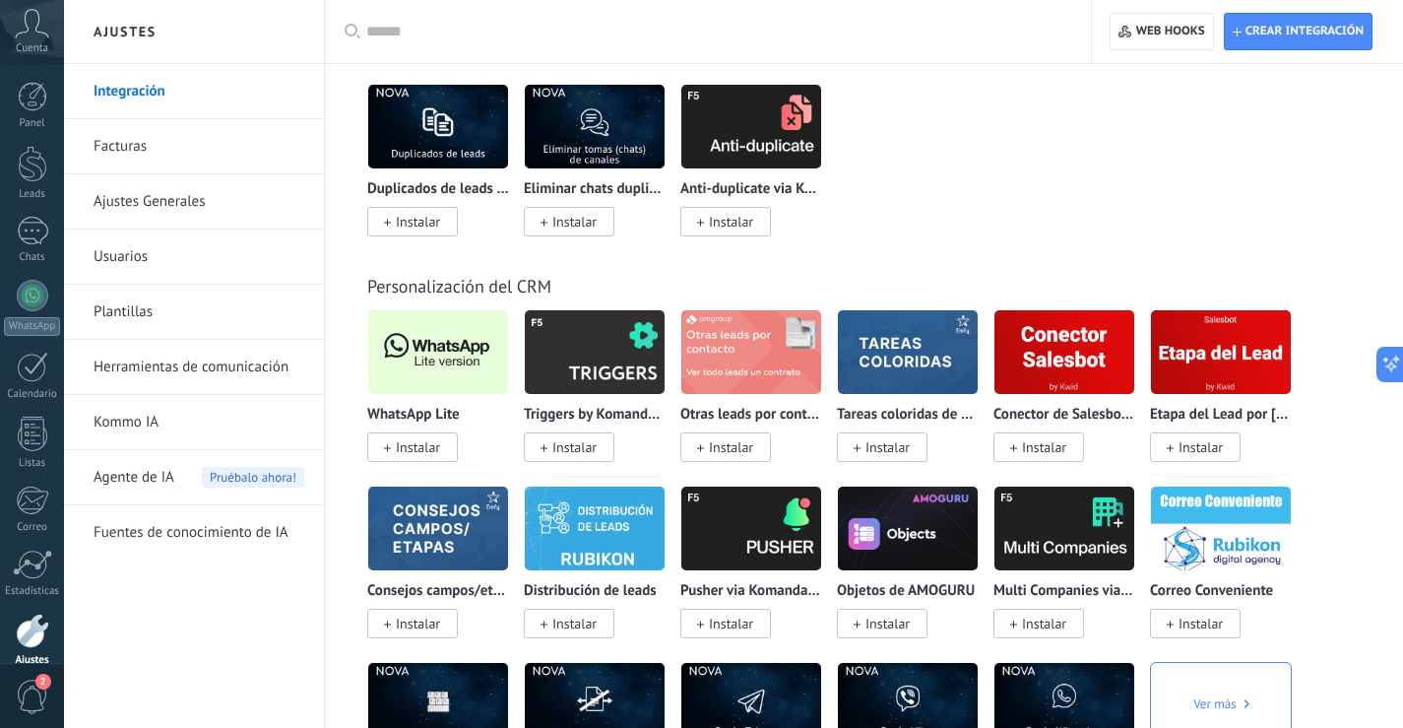
click at [437, 448] on span "Instalar" at bounding box center [418, 447] width 44 height 18
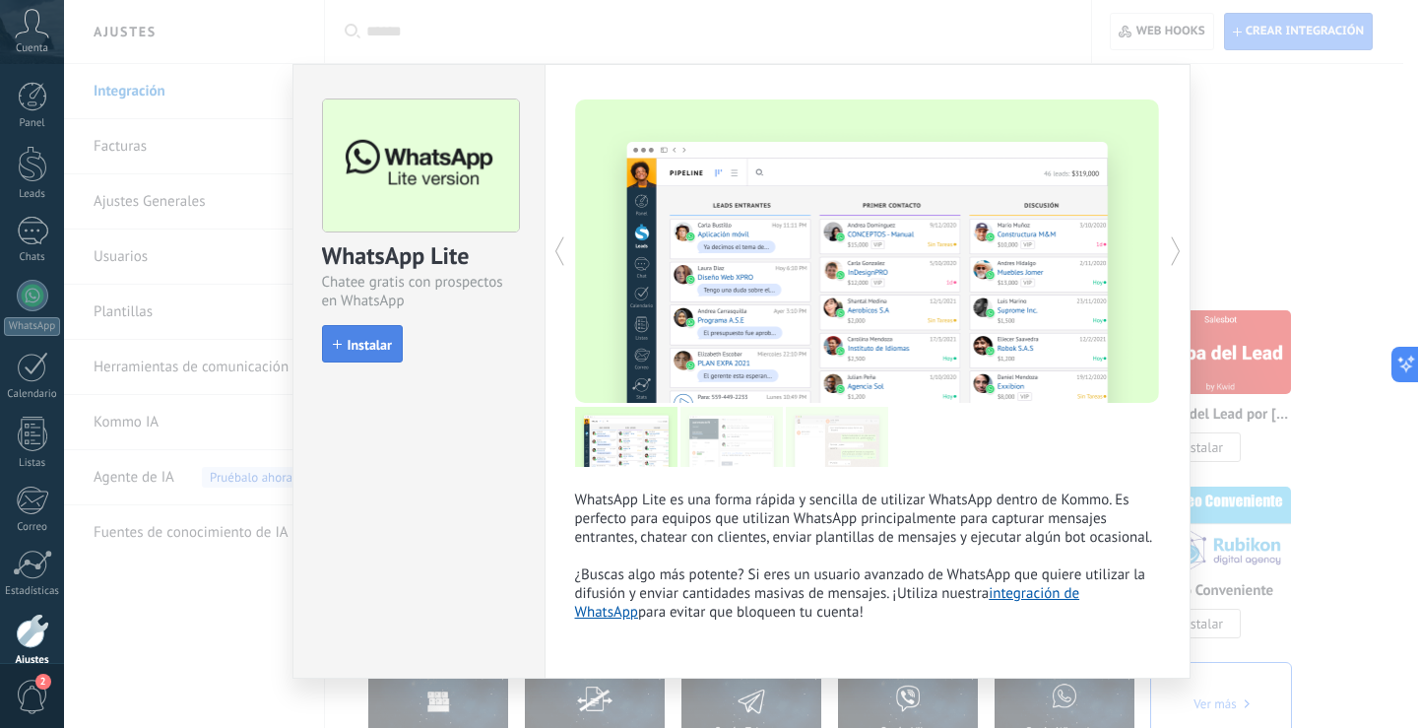
click at [369, 342] on span "Instalar" at bounding box center [370, 345] width 44 height 14
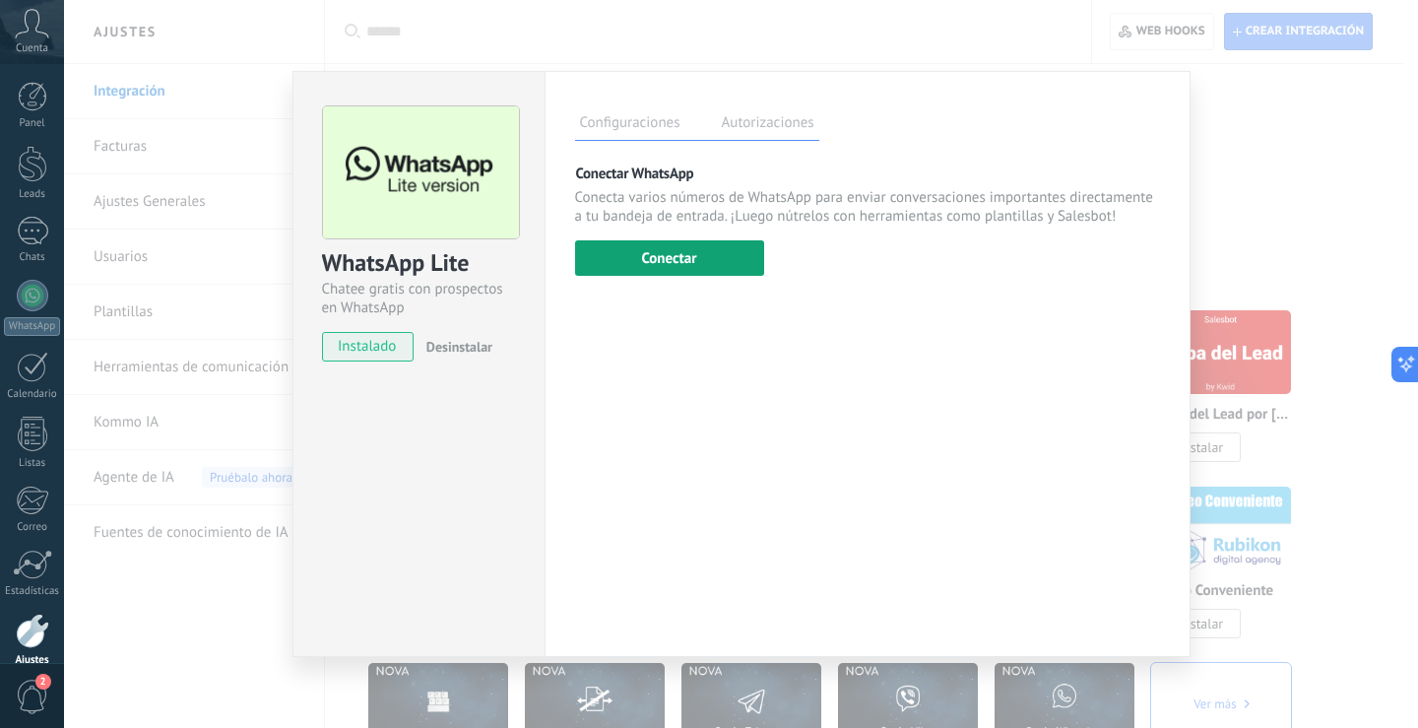
click at [658, 248] on button "Conectar" at bounding box center [669, 257] width 189 height 35
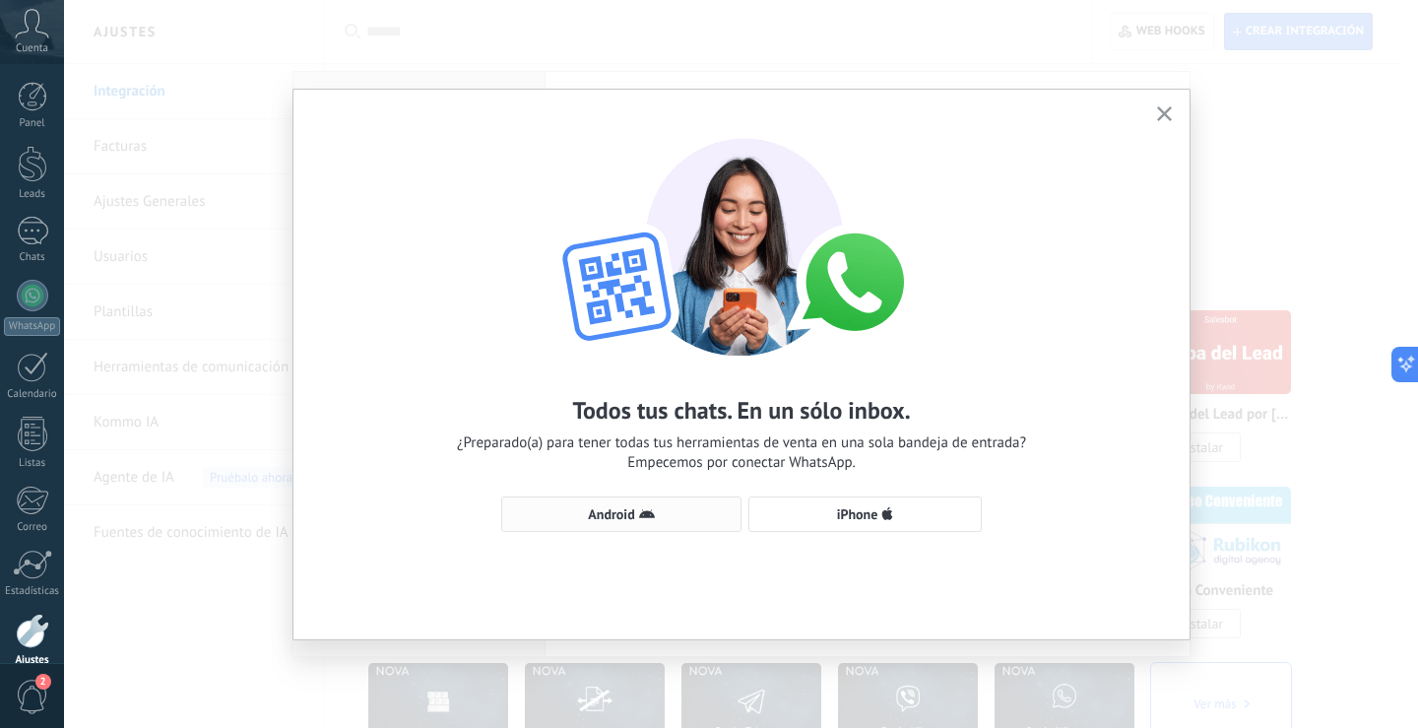
click at [646, 504] on button "Android" at bounding box center [621, 513] width 240 height 35
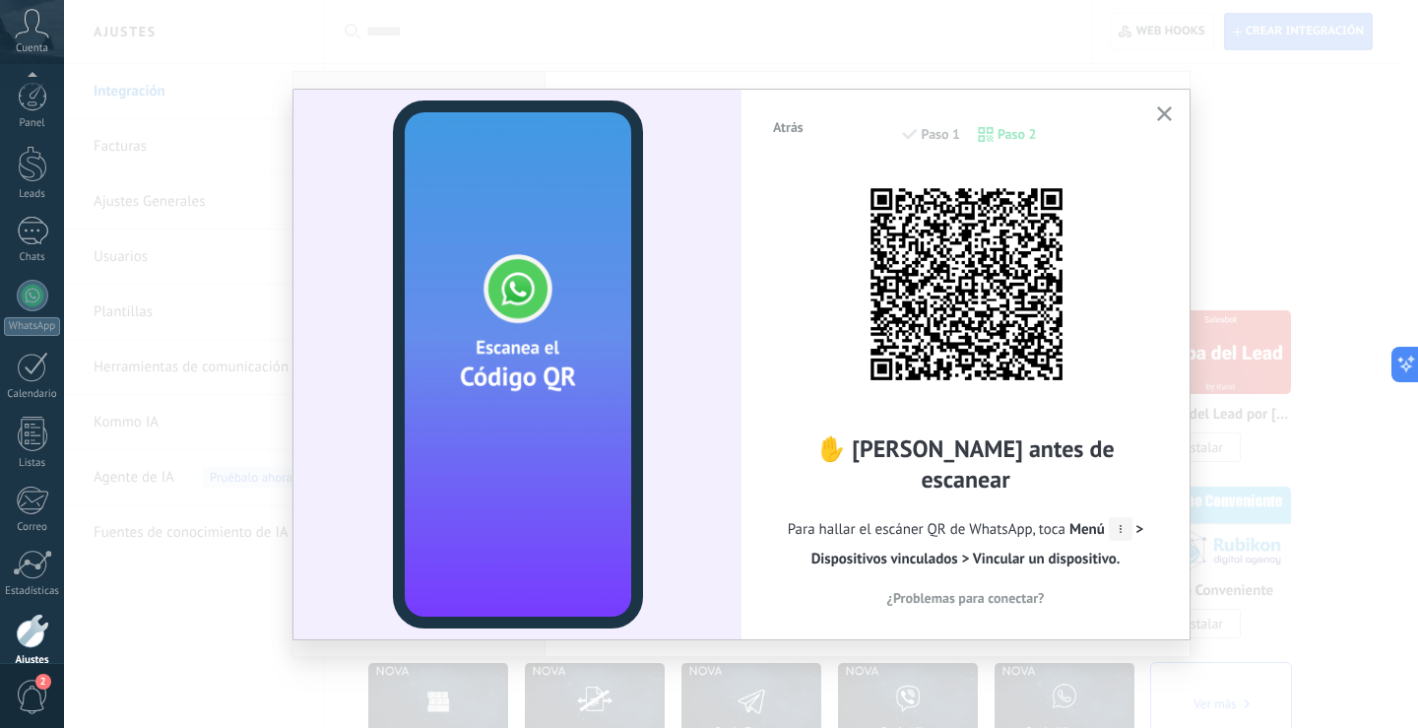
scroll to position [92, 0]
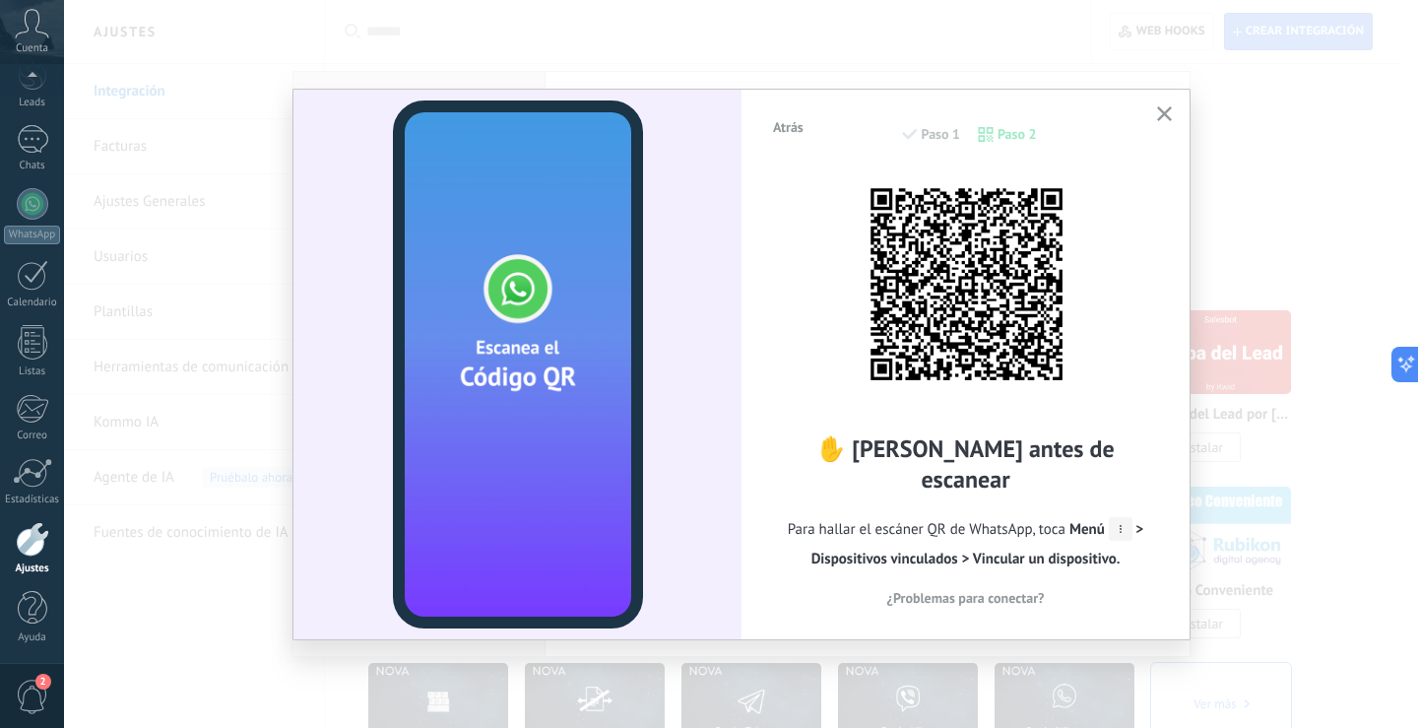
click at [1096, 317] on div "✋ [PERSON_NAME] antes de escanear Para hallar el escáner QR de WhatsApp, toca M…" at bounding box center [965, 388] width 389 height 439
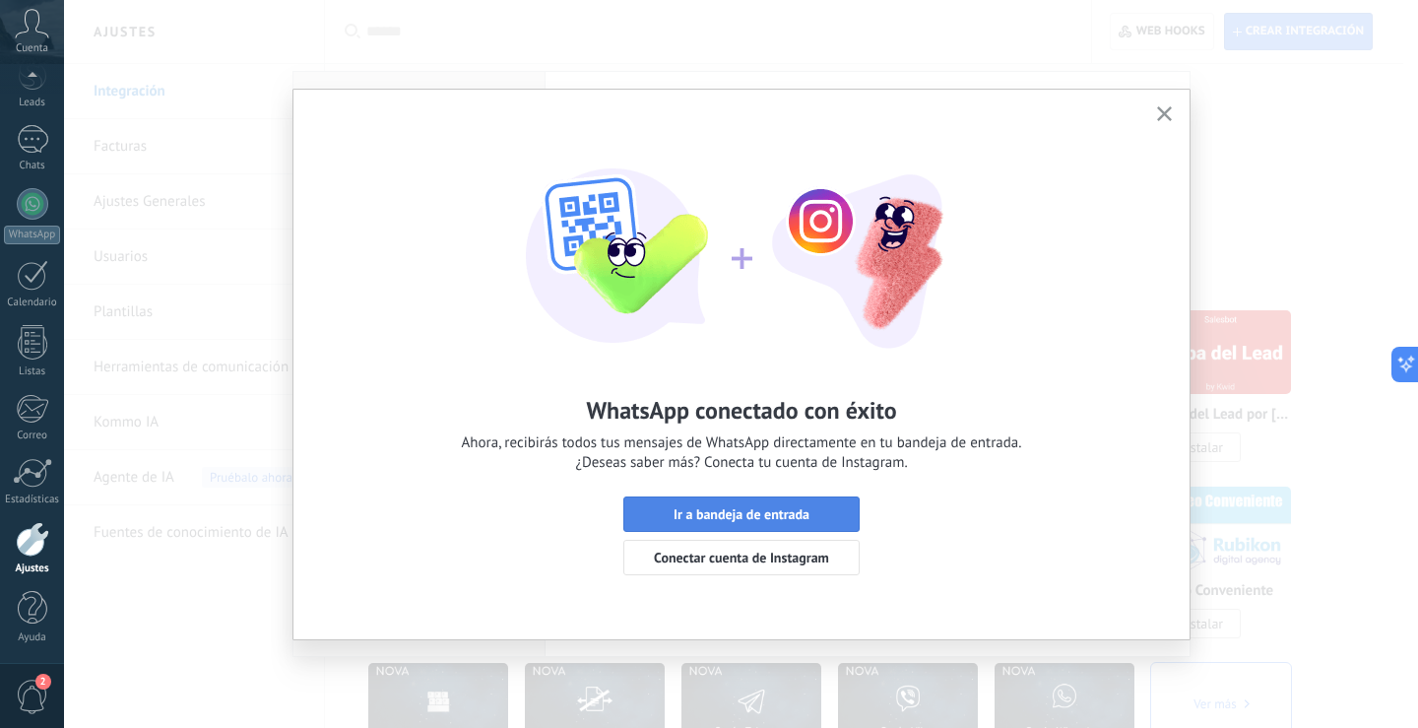
click at [806, 509] on span "Ir a bandeja de entrada" at bounding box center [742, 514] width 136 height 14
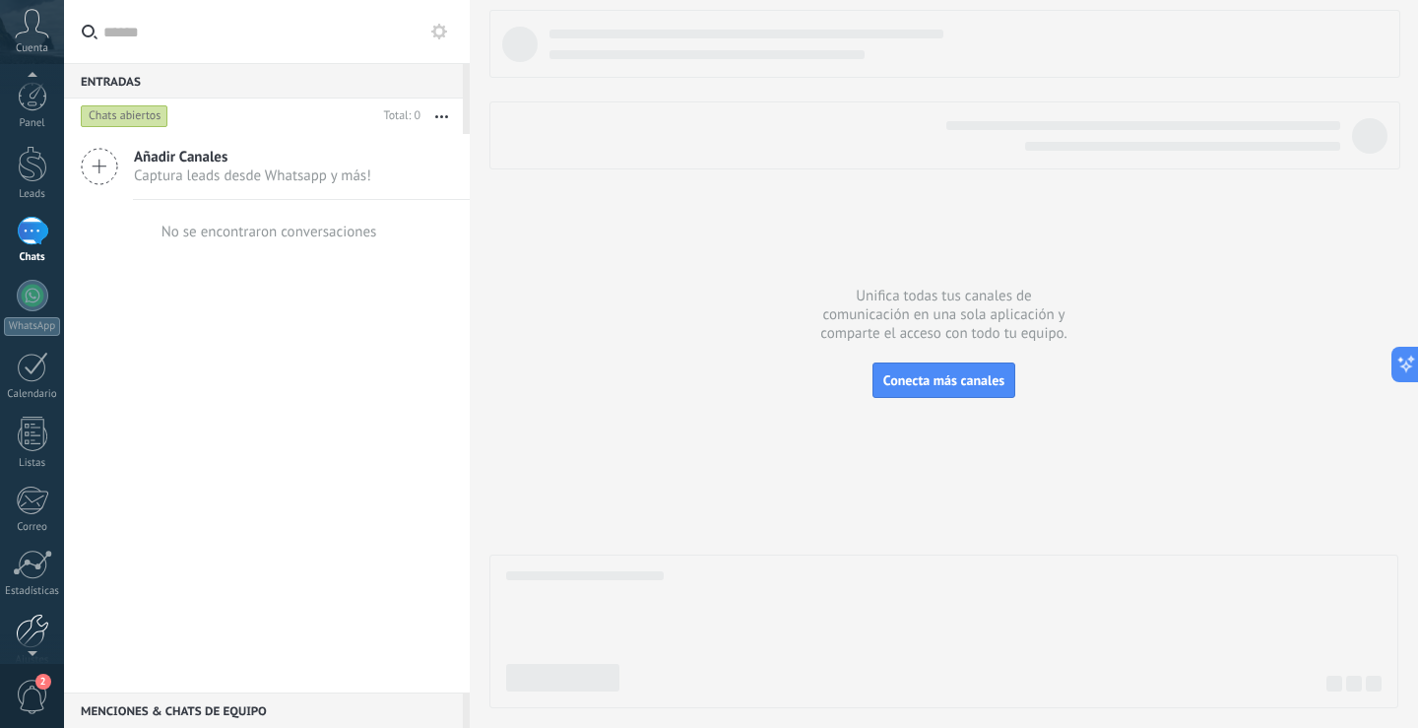
scroll to position [6, 0]
click at [28, 619] on div at bounding box center [32, 625] width 33 height 34
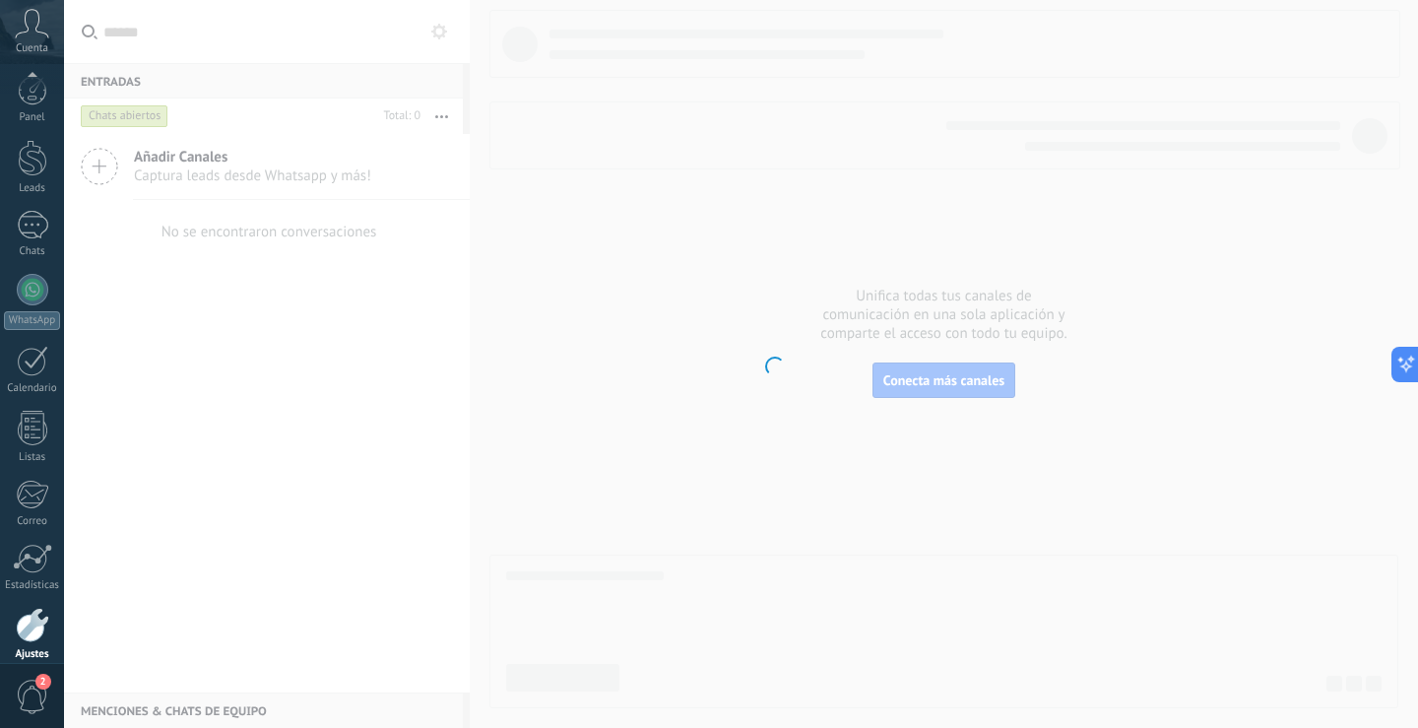
scroll to position [92, 0]
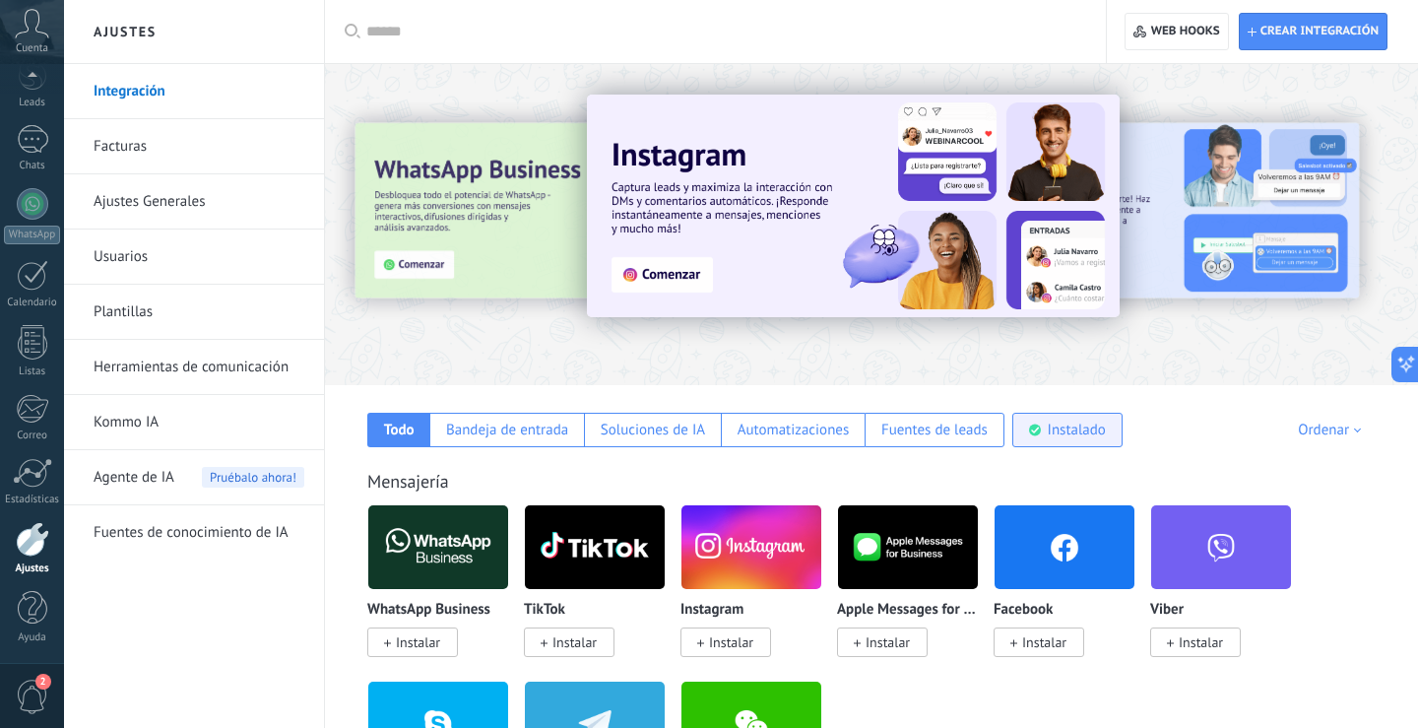
click at [1080, 428] on div "Instalado" at bounding box center [1077, 430] width 58 height 19
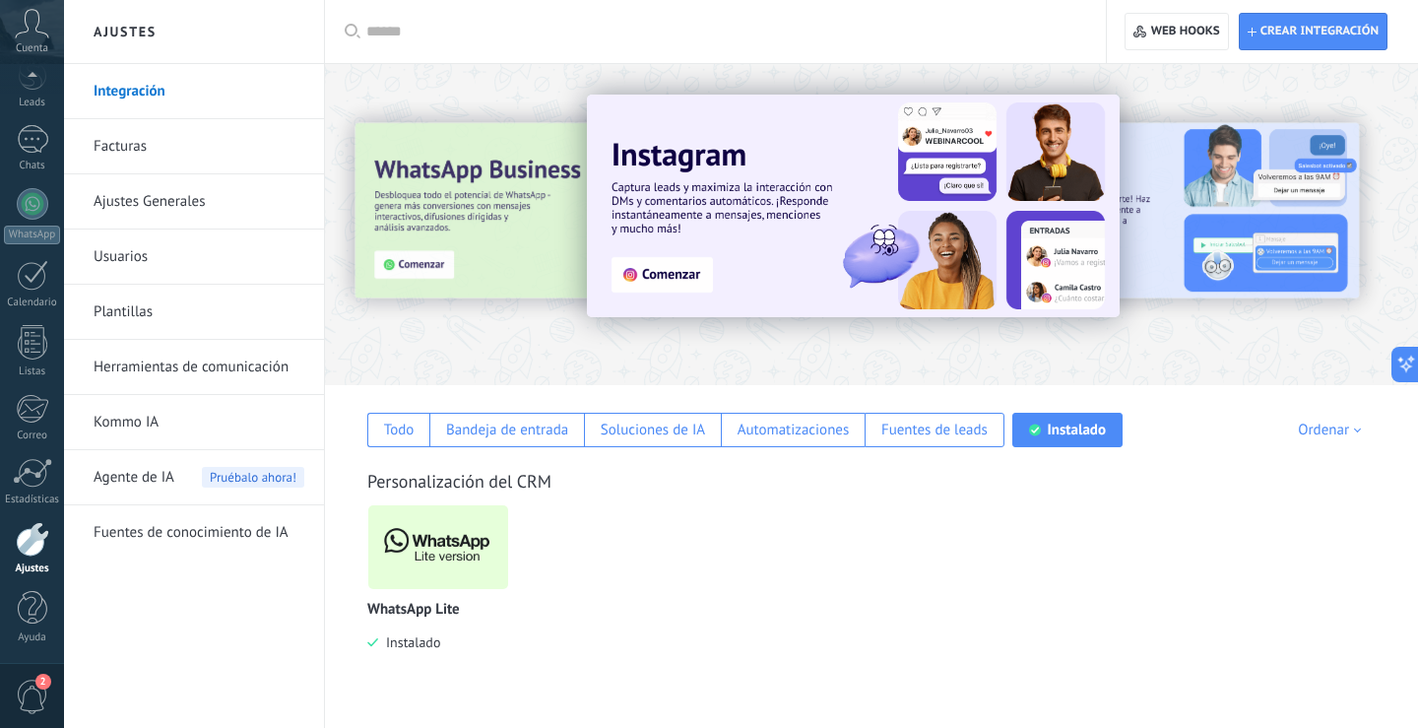
click at [452, 547] on img at bounding box center [438, 547] width 140 height 96
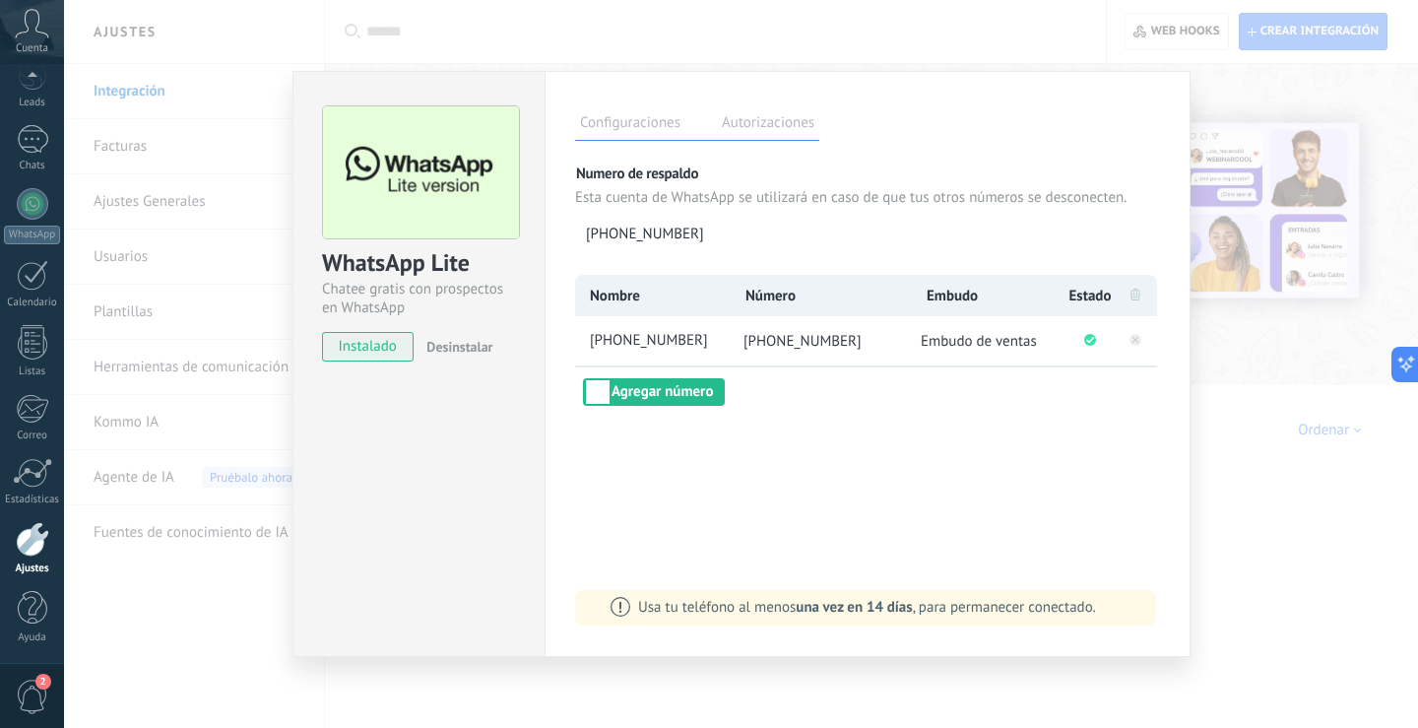
click at [194, 609] on div "WhatsApp Lite Chatee gratis con prospectos en WhatsApp instalado Desinstalar Co…" at bounding box center [741, 364] width 1354 height 728
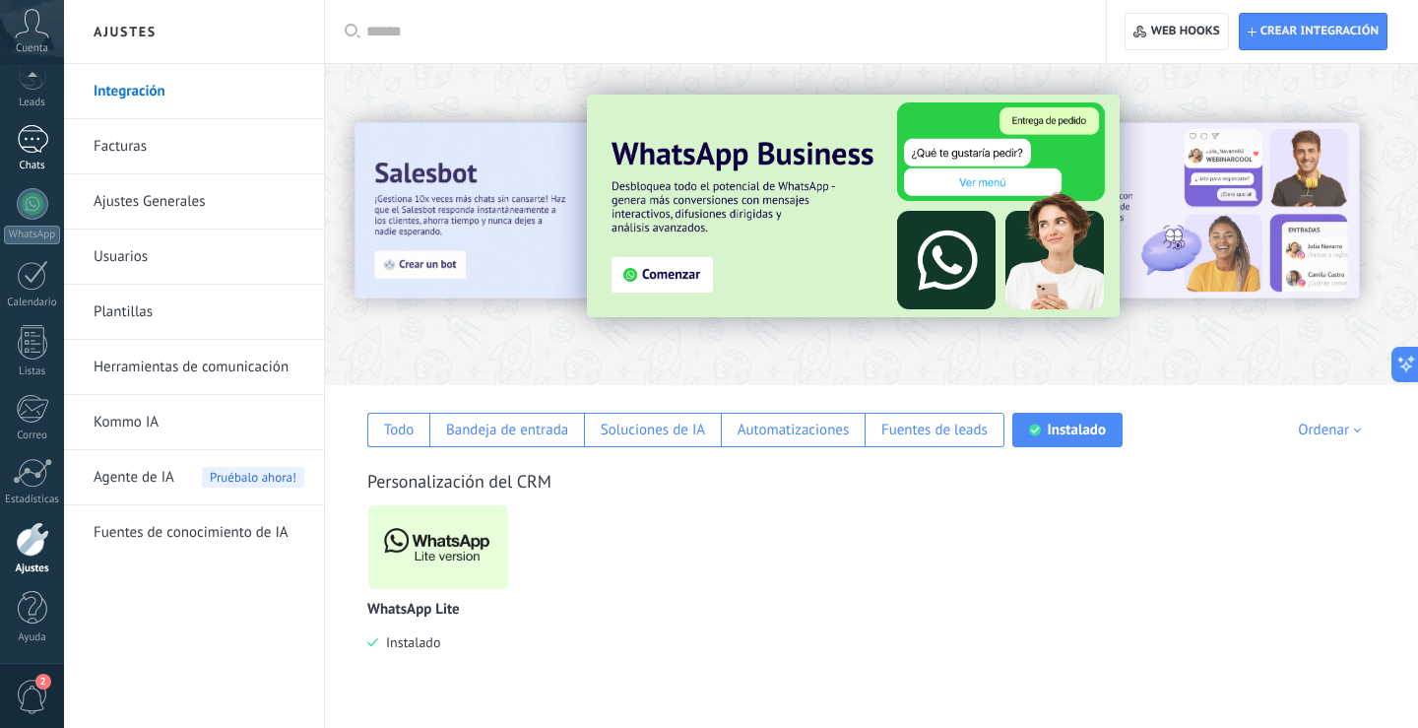
click at [36, 131] on div at bounding box center [33, 139] width 32 height 29
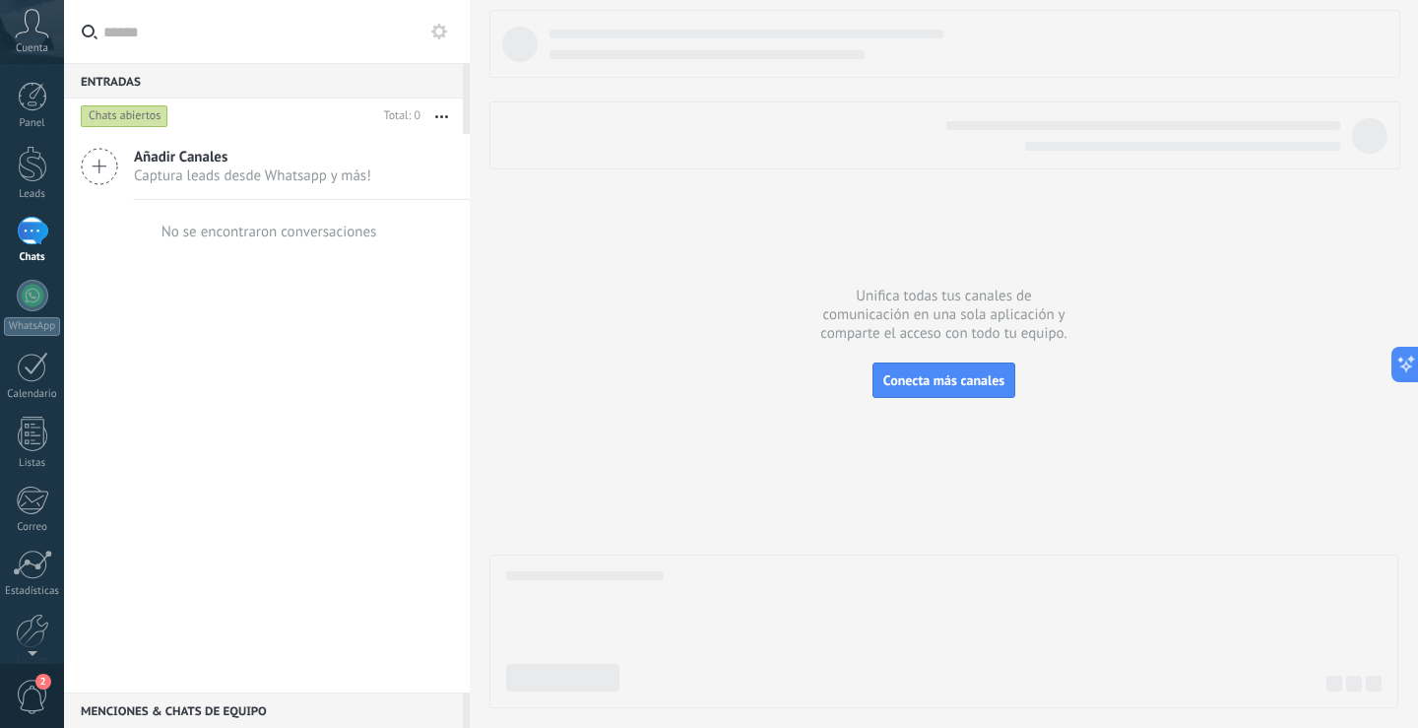
click at [126, 111] on div "Chats abiertos" at bounding box center [125, 116] width 88 height 24
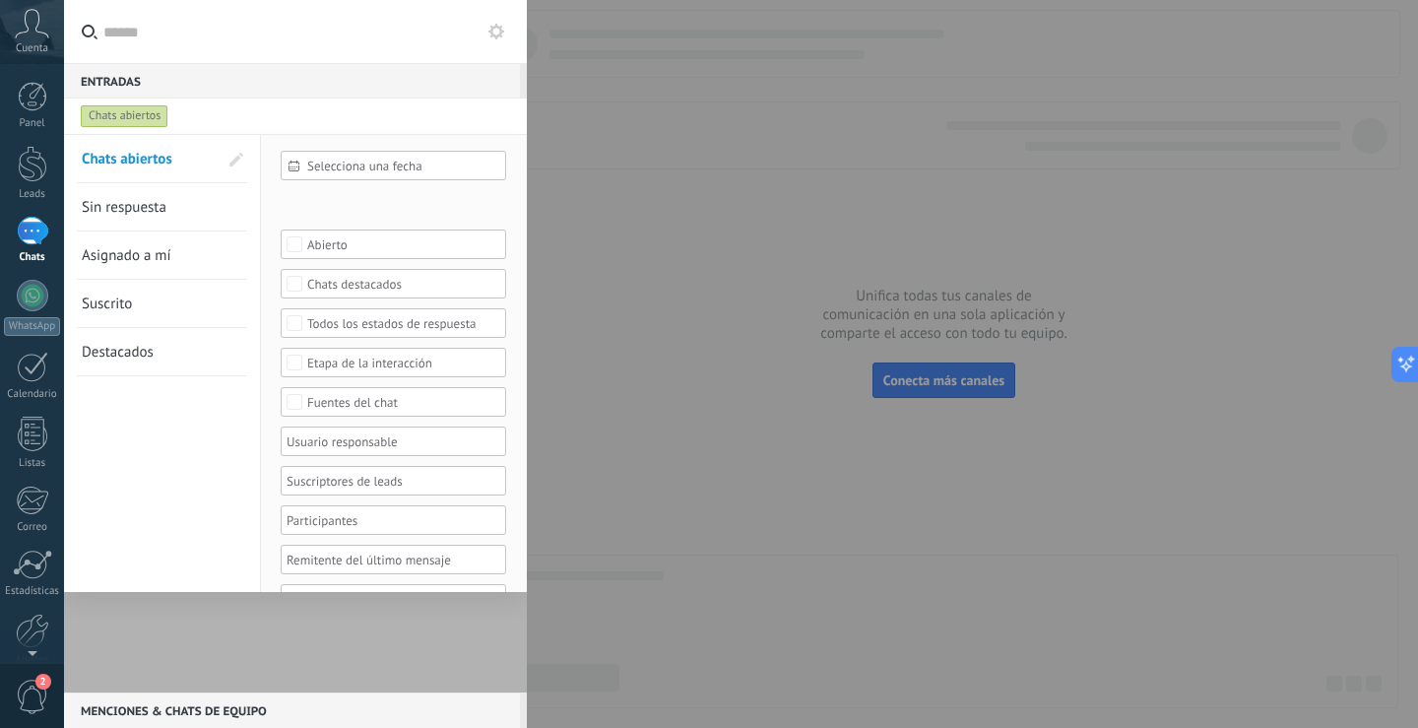
click at [138, 200] on span "Sin respuesta" at bounding box center [124, 207] width 85 height 19
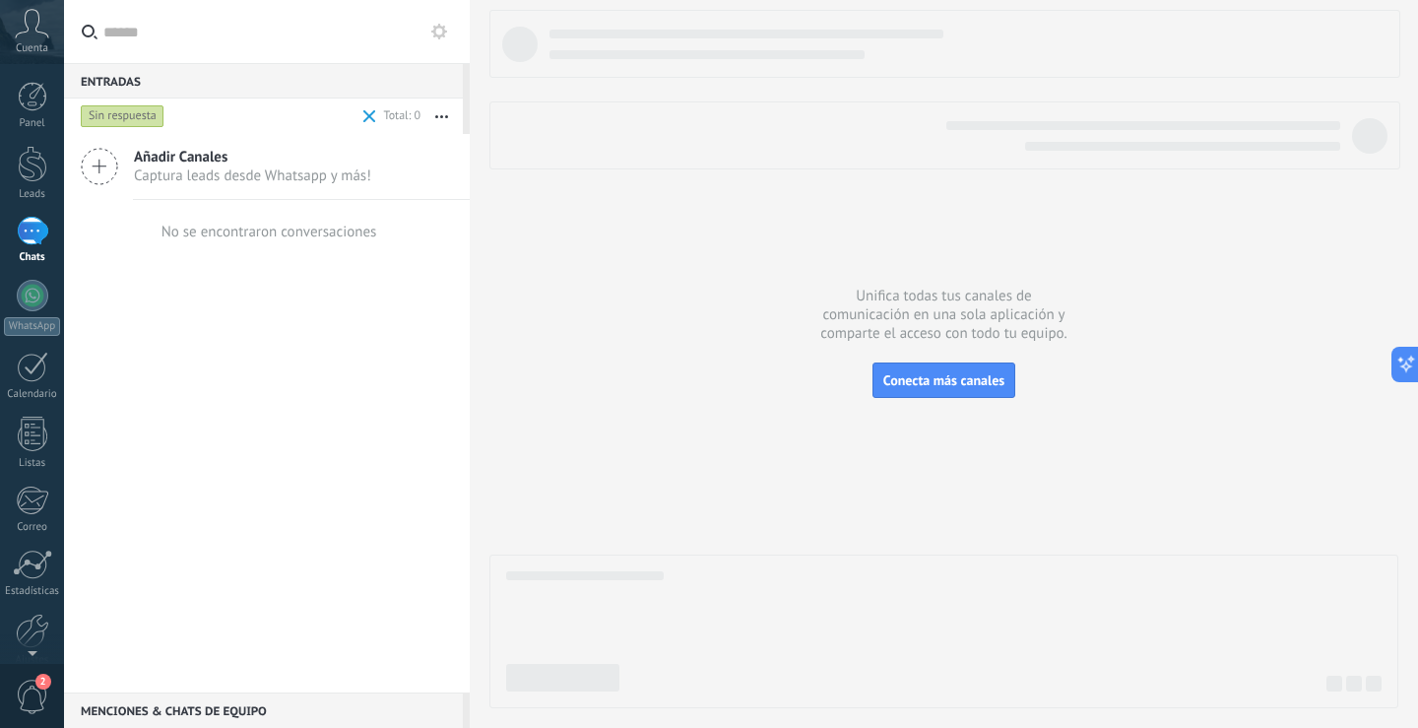
click at [125, 113] on div "Sin respuesta" at bounding box center [123, 116] width 84 height 24
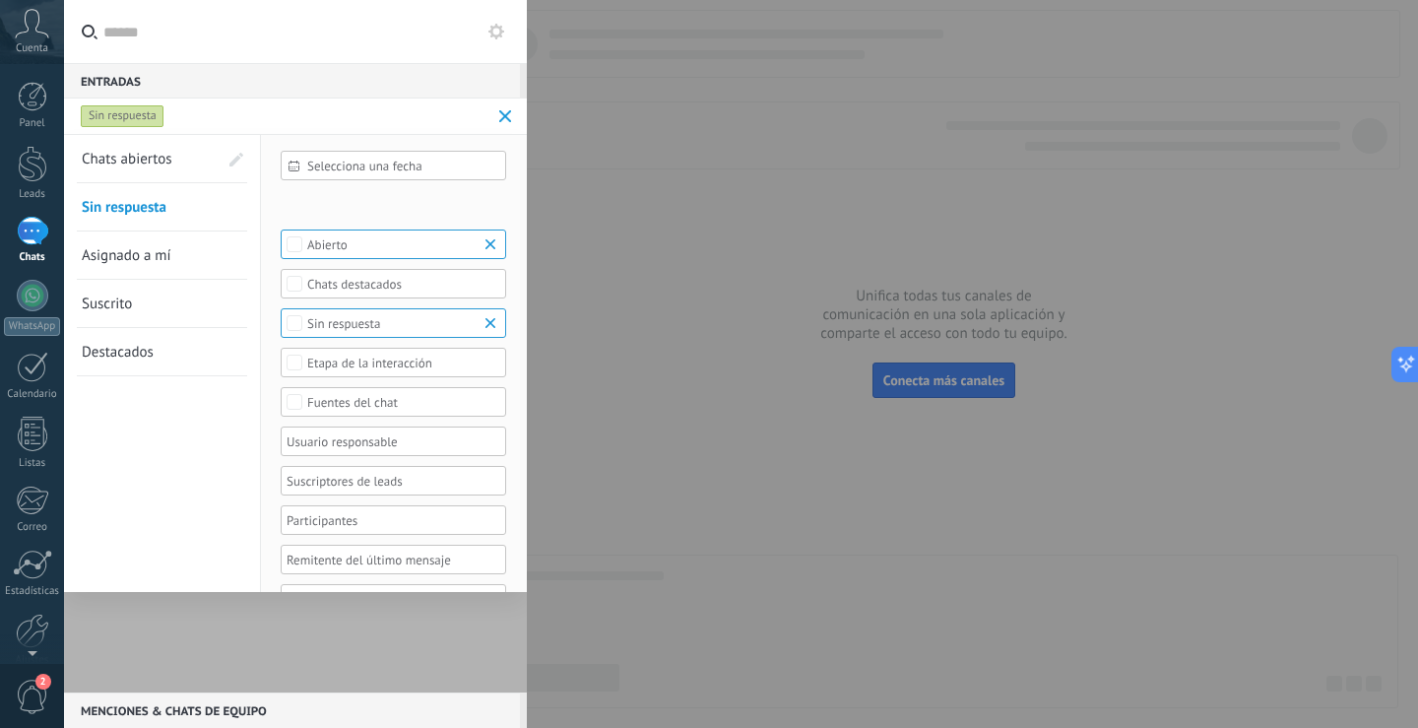
click at [125, 113] on div "Sin respuesta" at bounding box center [123, 116] width 84 height 24
click at [682, 454] on div at bounding box center [709, 364] width 1418 height 728
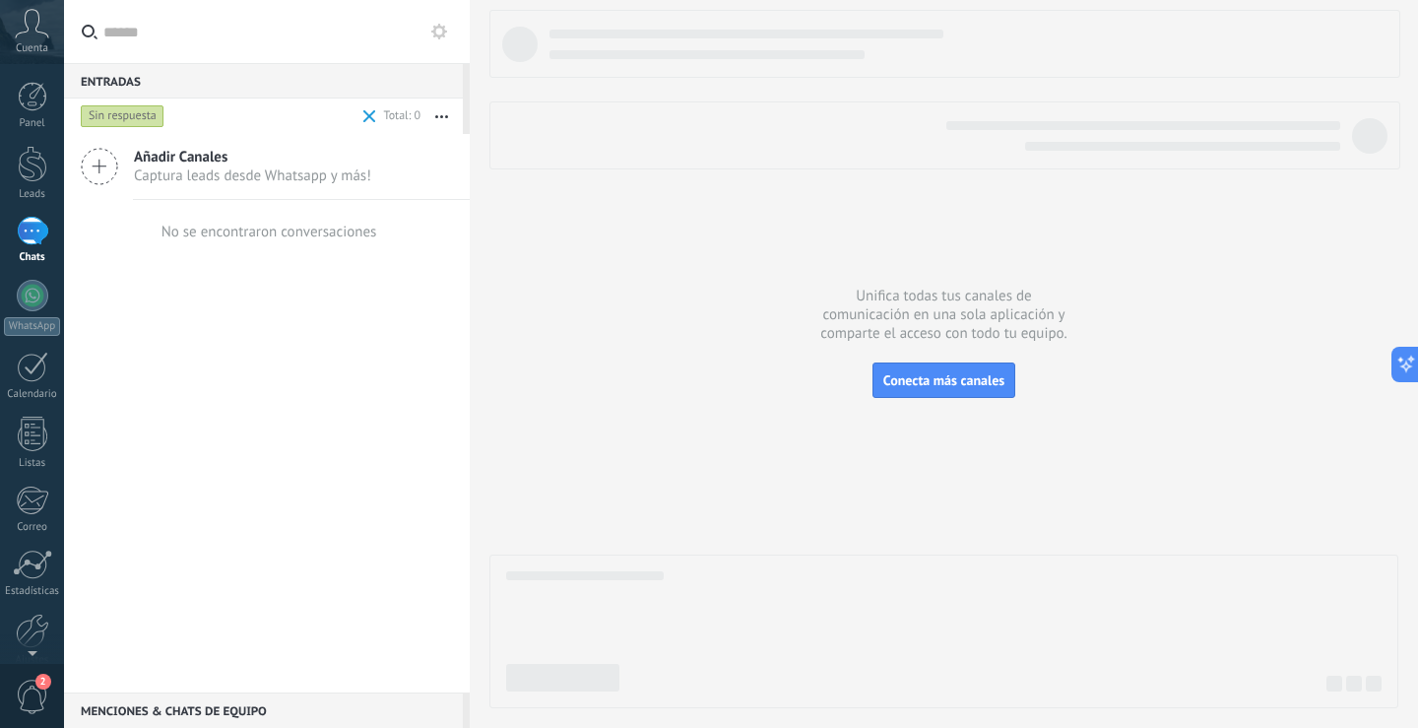
click at [100, 109] on div "Sin respuesta" at bounding box center [123, 116] width 84 height 24
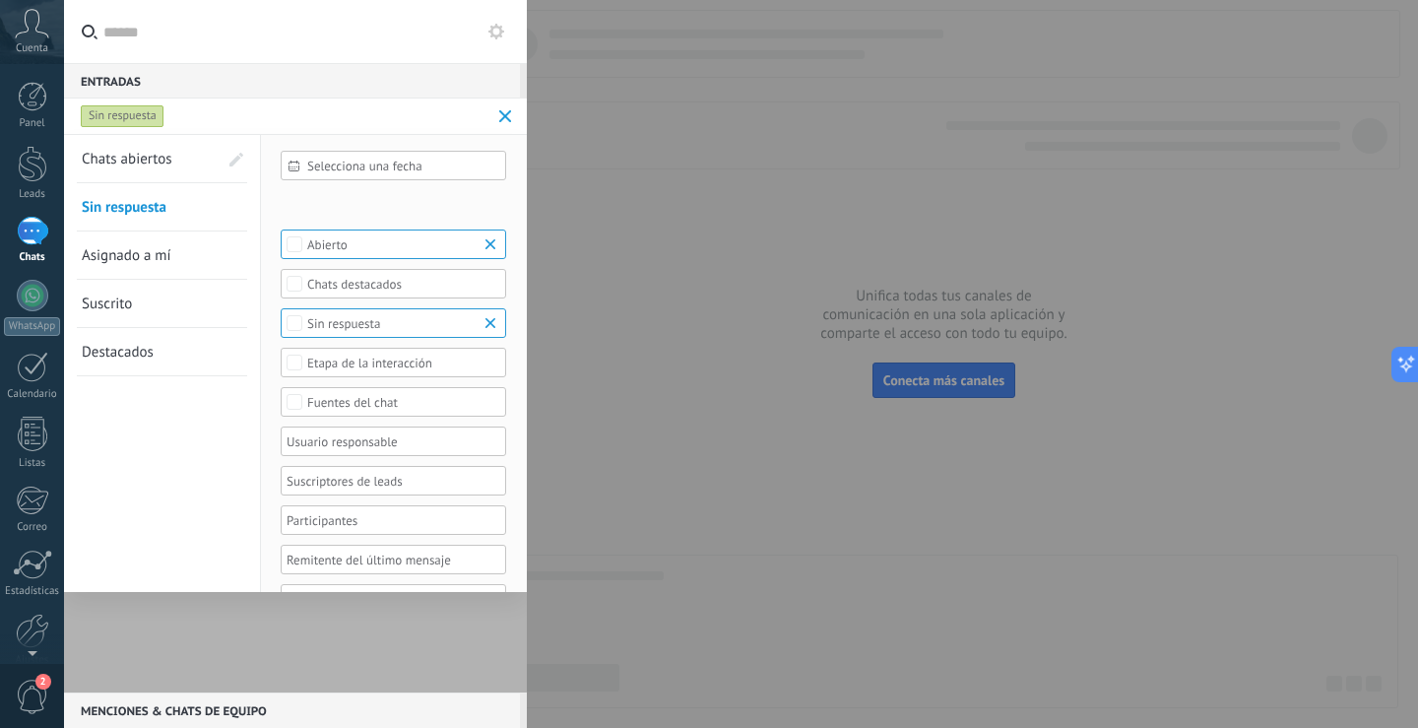
click at [123, 153] on span "Chats abiertos" at bounding box center [127, 159] width 91 height 19
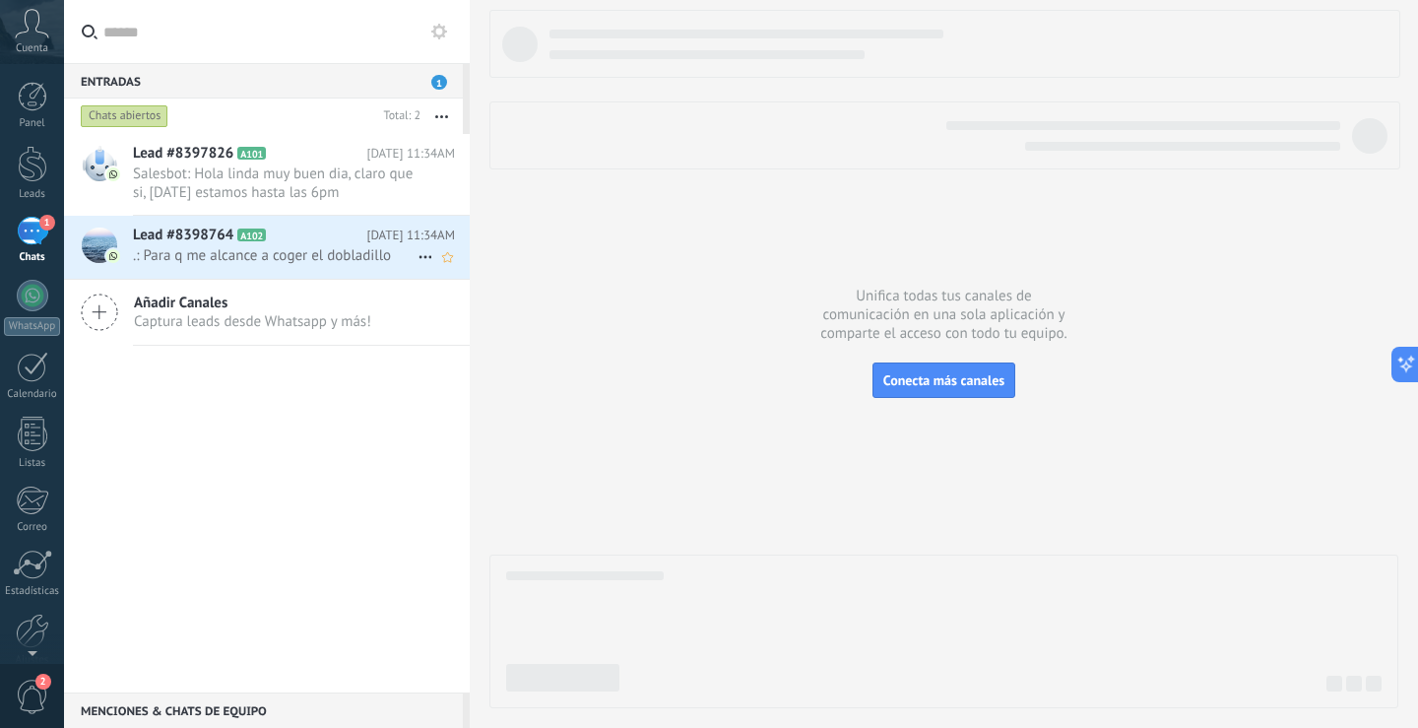
click at [272, 251] on span ".: Para q me alcance a coger el dobladillo" at bounding box center [275, 255] width 285 height 19
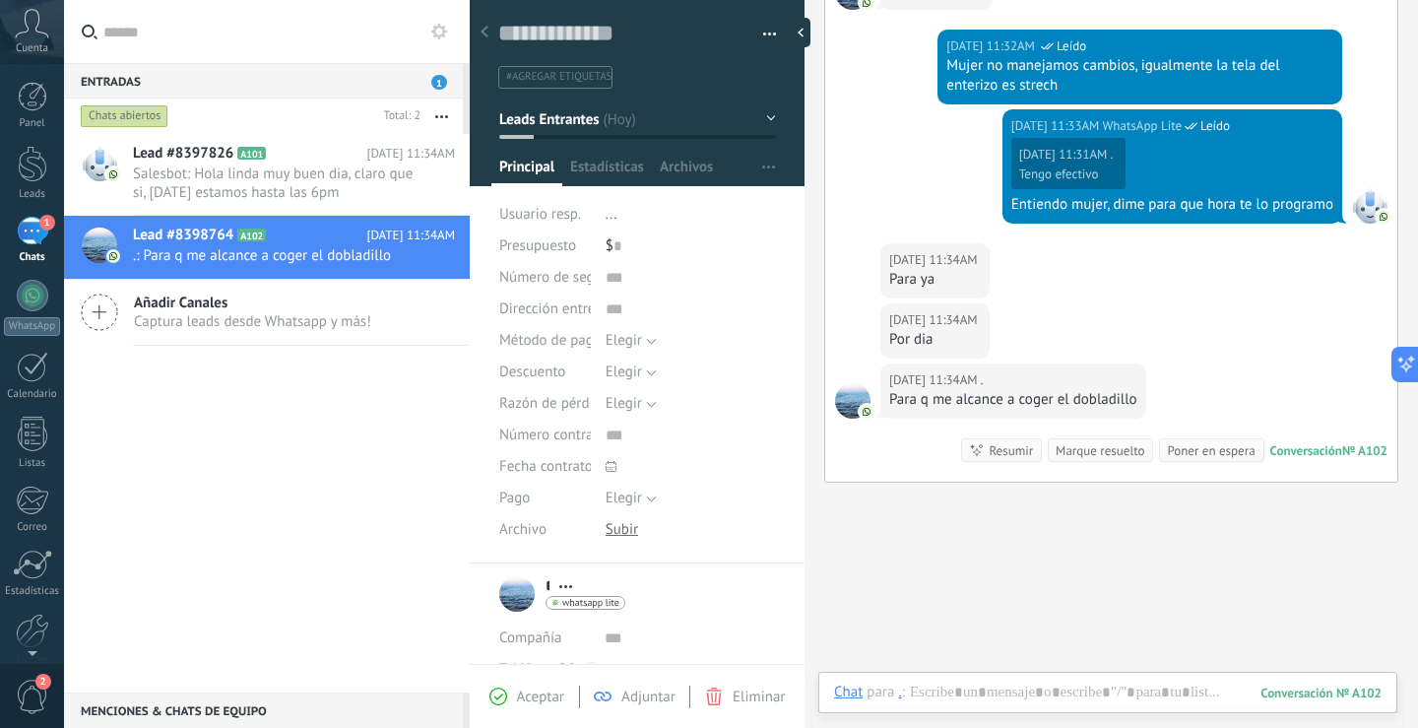
scroll to position [1027, 0]
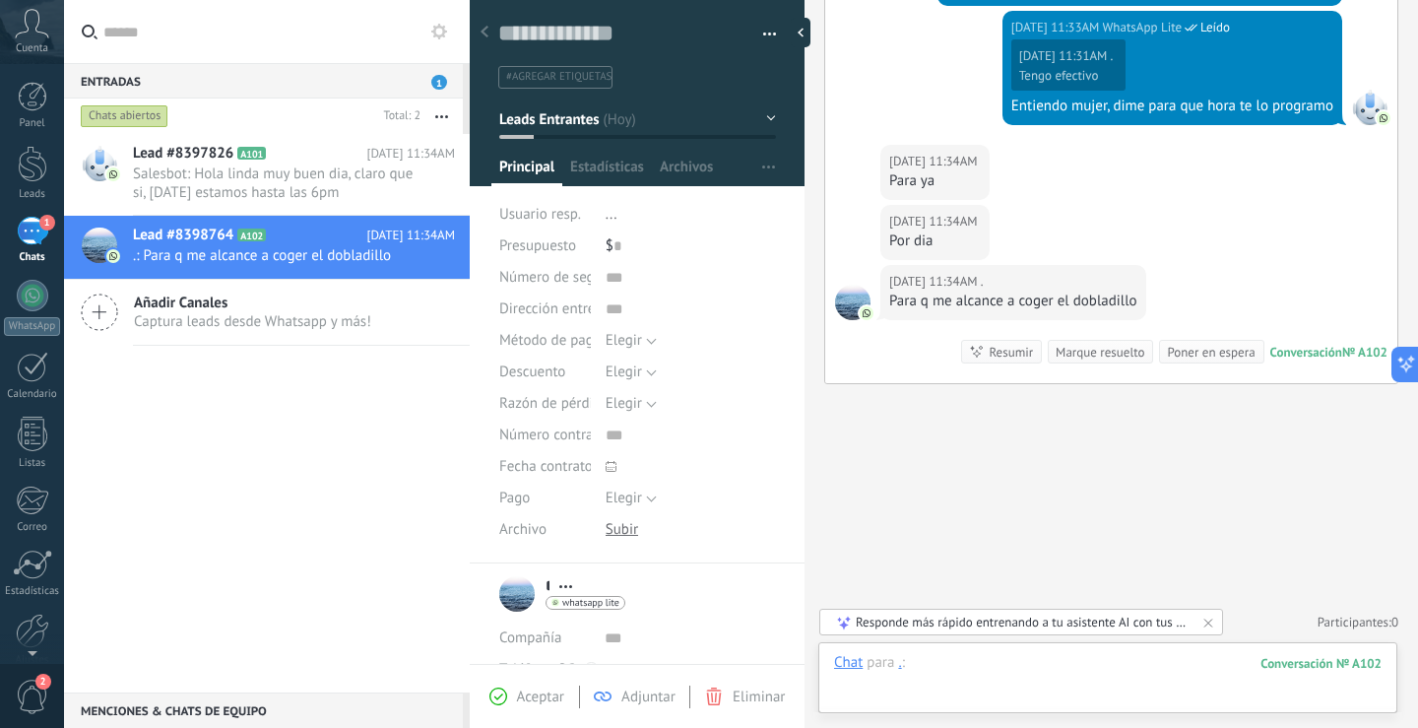
click at [1074, 674] on div at bounding box center [1108, 682] width 548 height 59
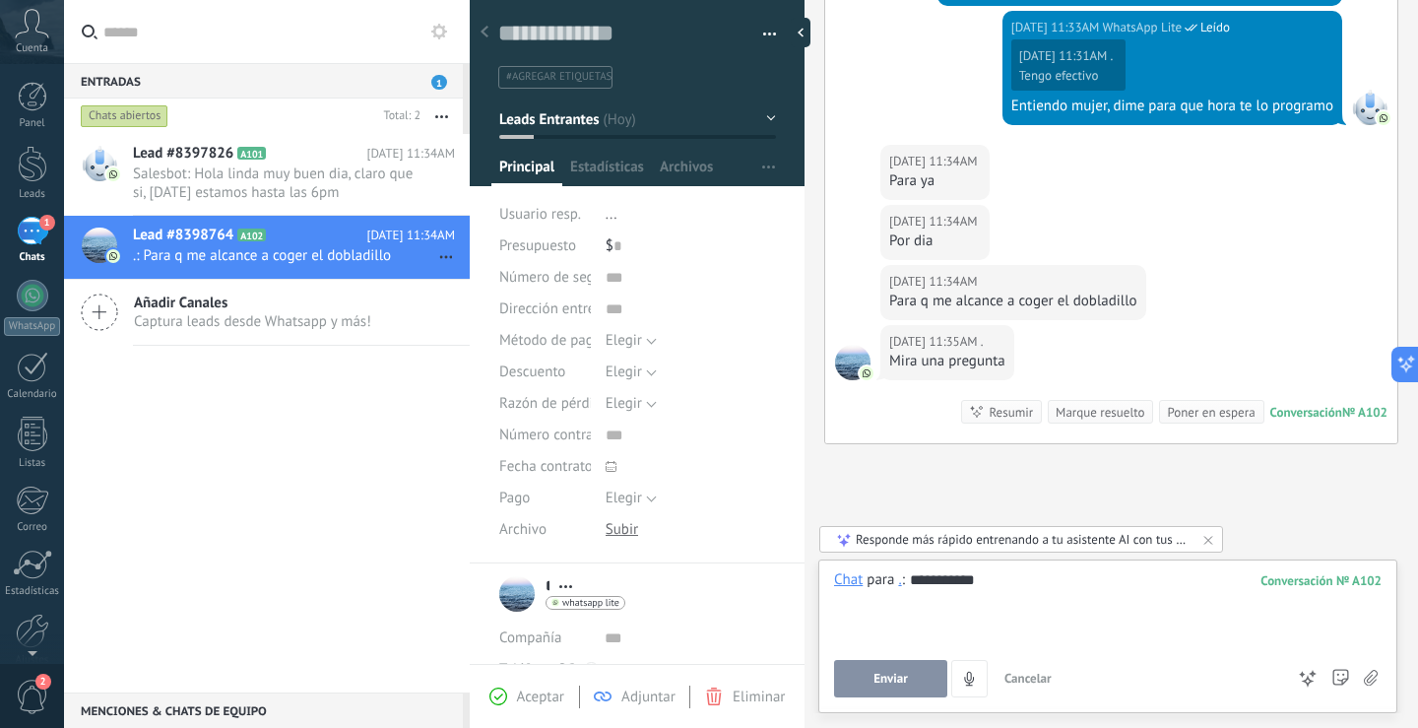
scroll to position [1087, 0]
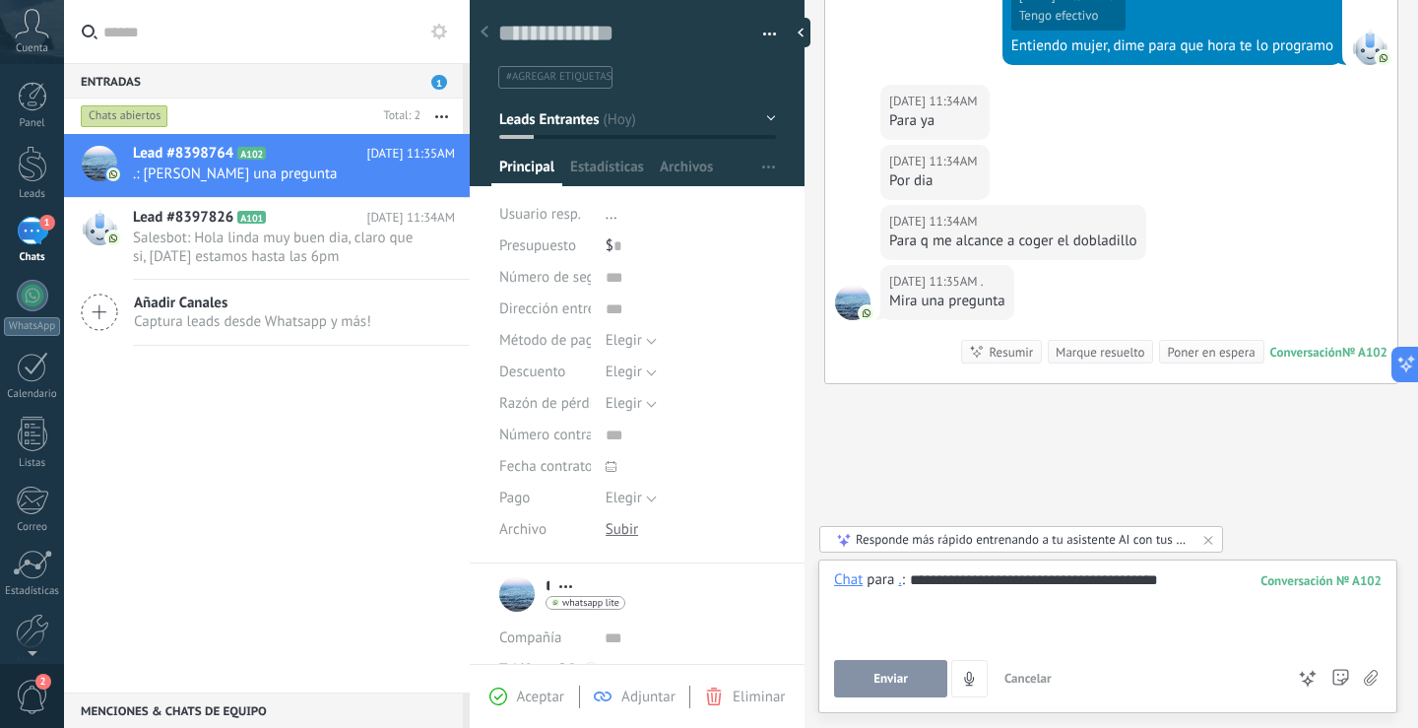
click at [1200, 573] on div "**********" at bounding box center [1108, 607] width 548 height 75
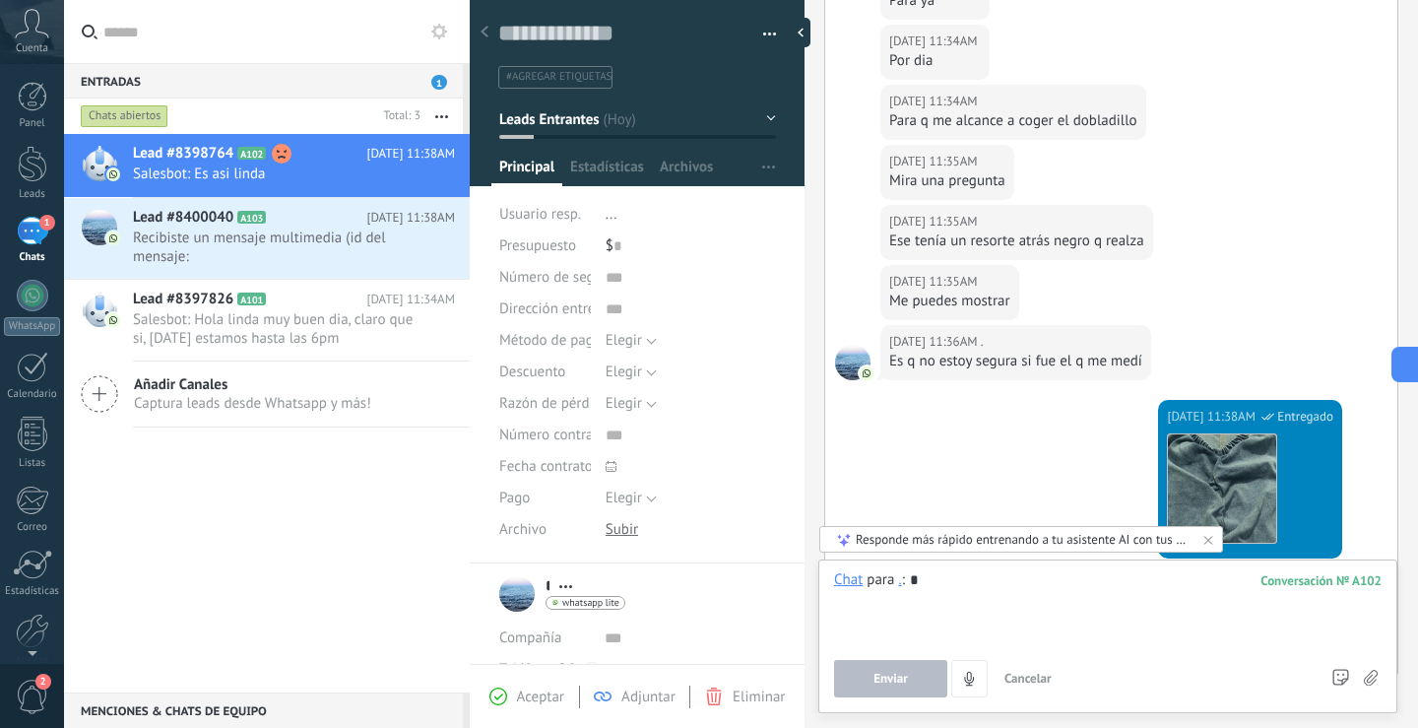
scroll to position [1499, 0]
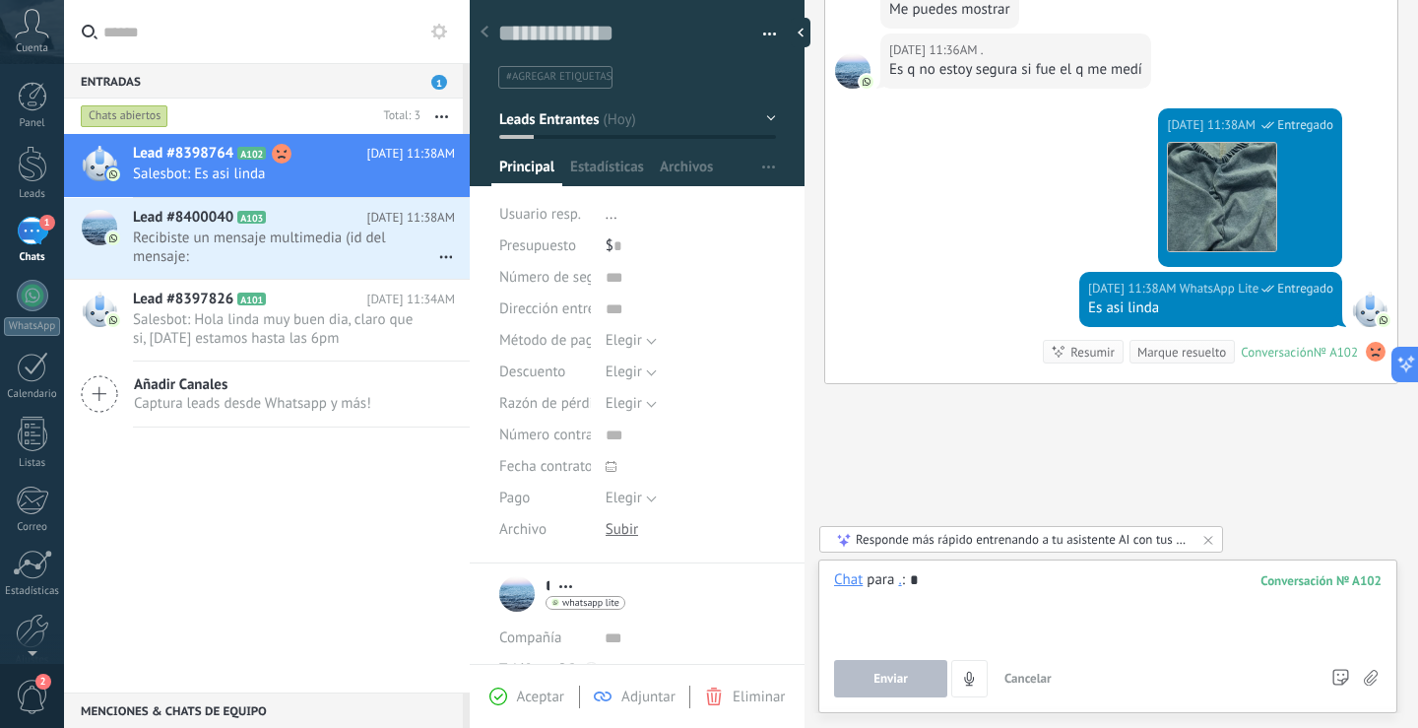
click at [142, 108] on div "Chats abiertos" at bounding box center [125, 116] width 88 height 24
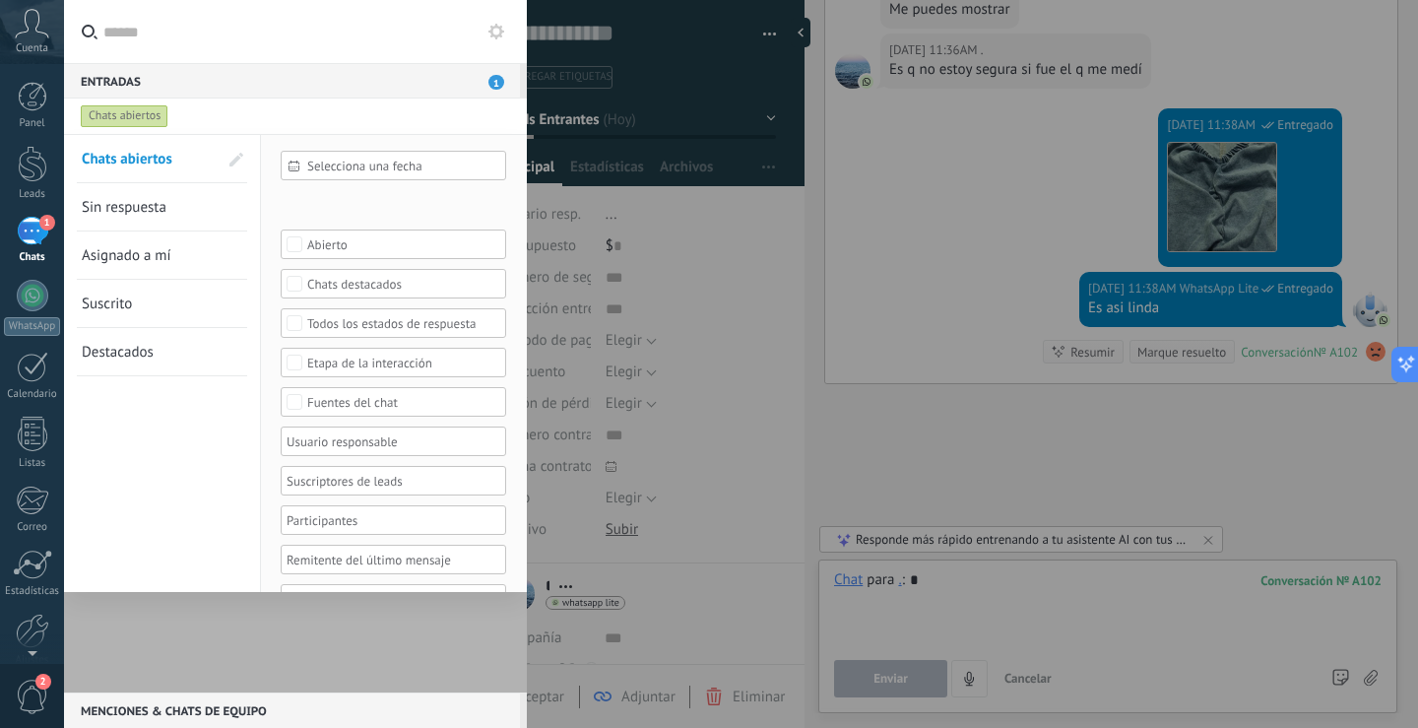
click at [128, 202] on span "Sin respuesta" at bounding box center [124, 207] width 85 height 19
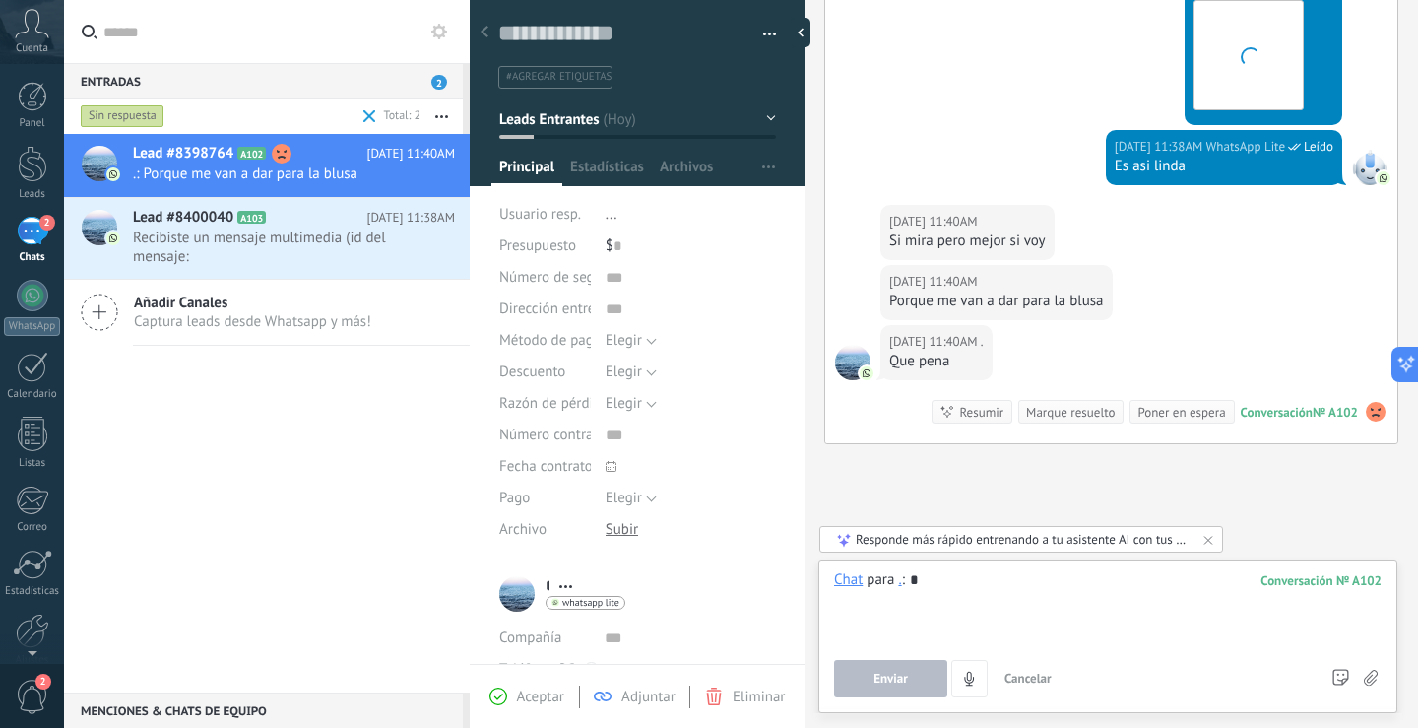
scroll to position [1701, 0]
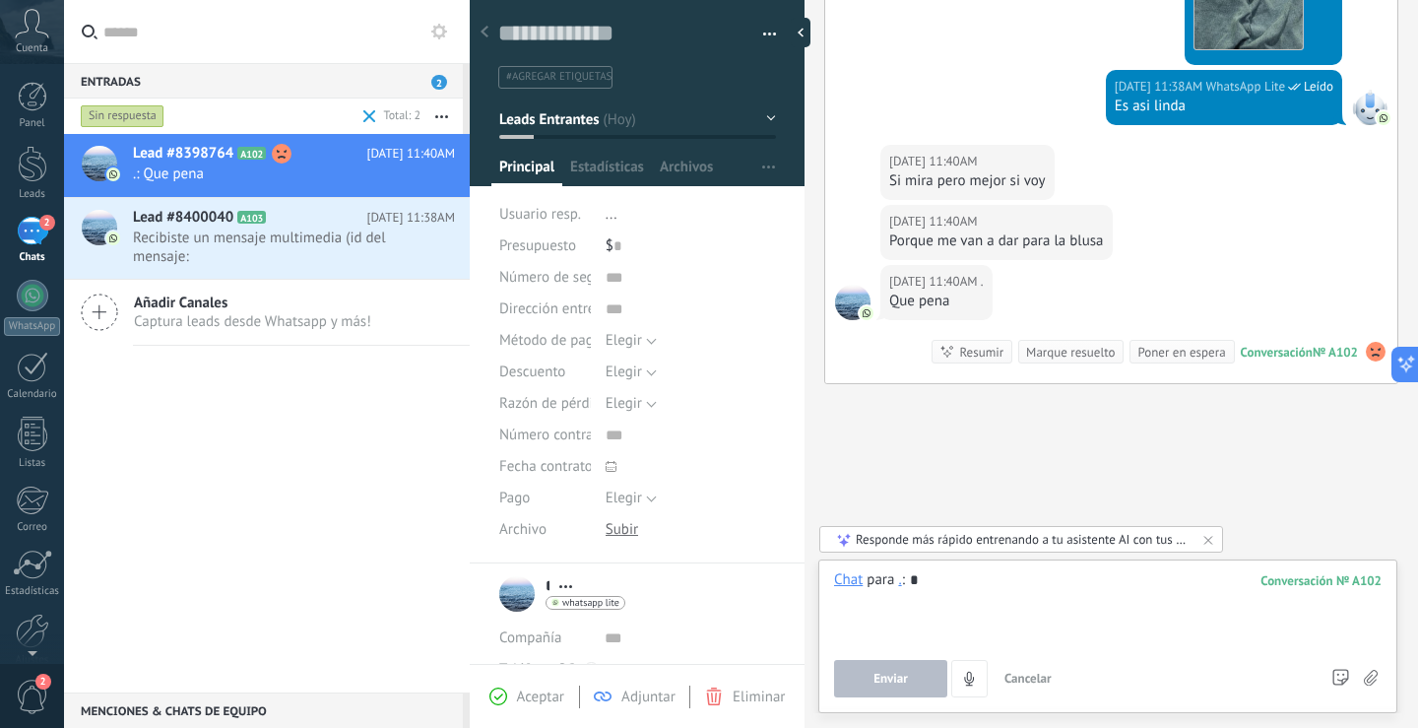
click at [975, 583] on div at bounding box center [1108, 607] width 548 height 75
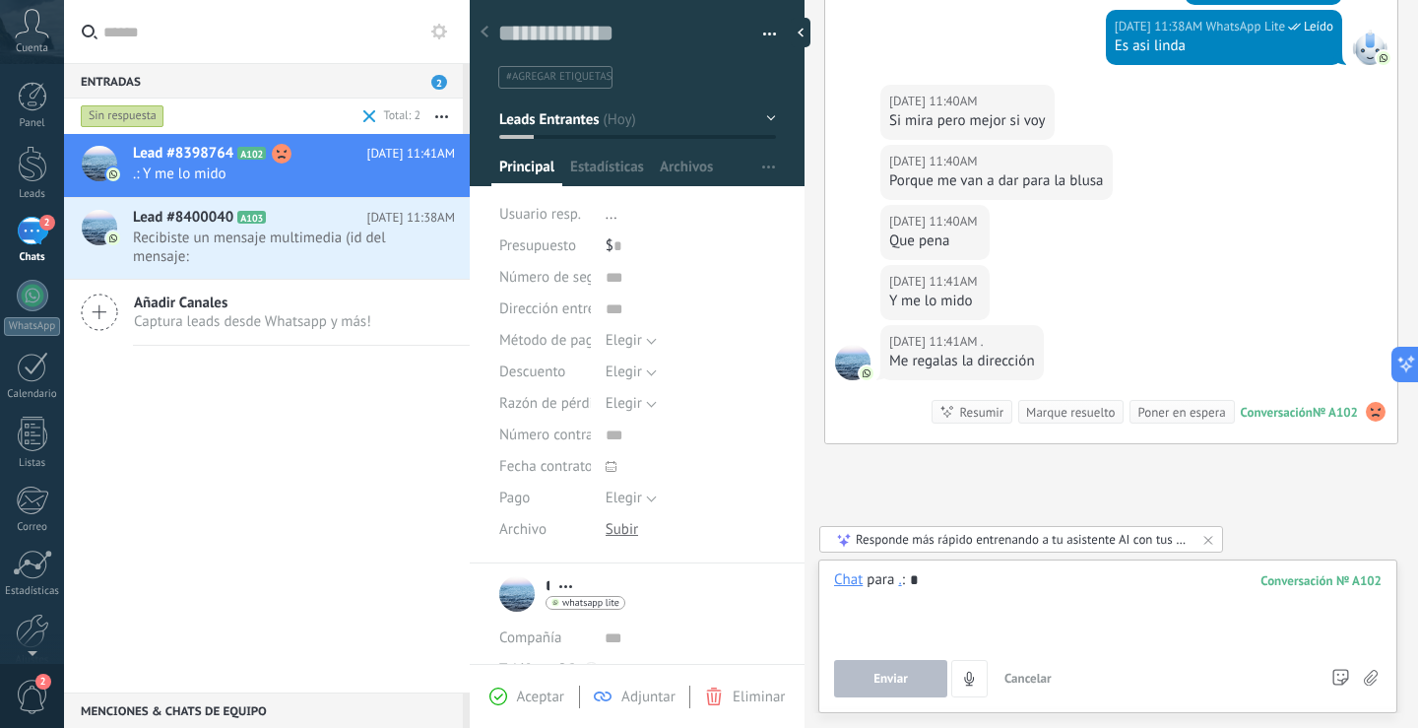
scroll to position [1821, 0]
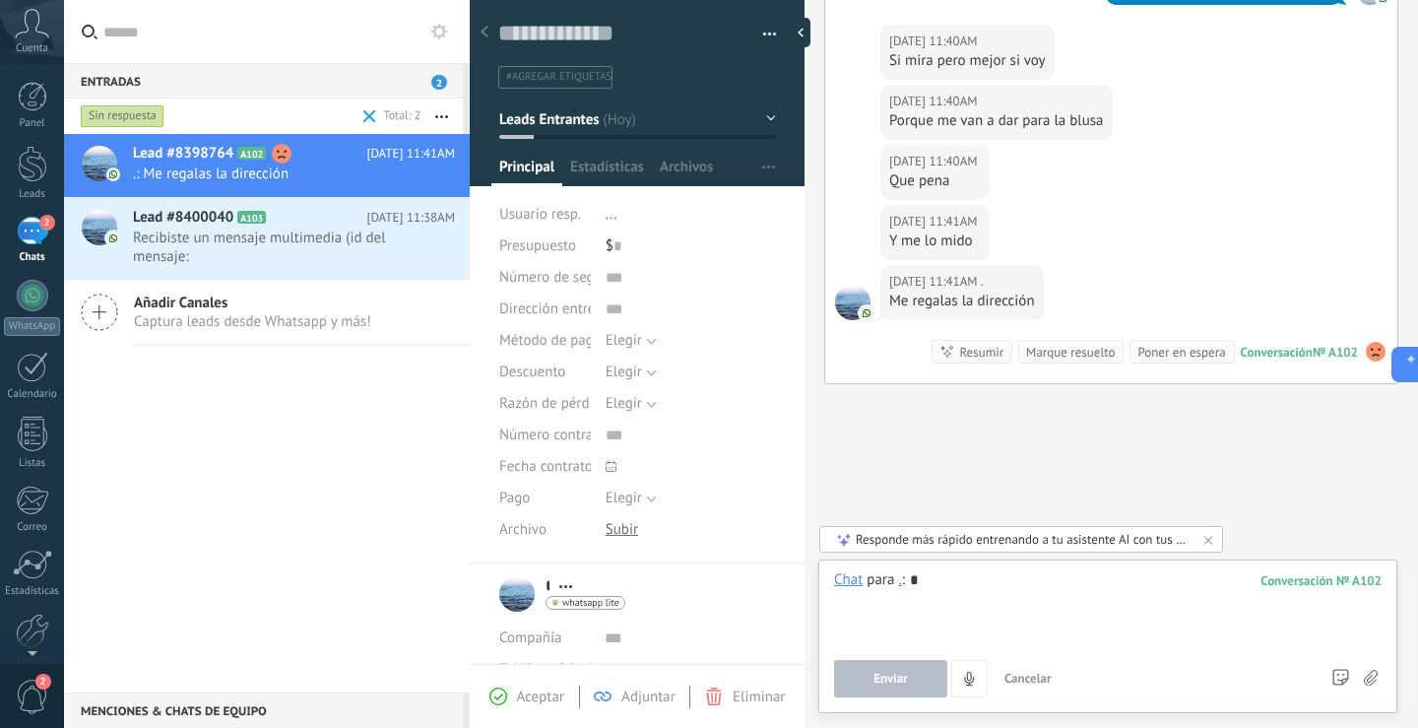
click at [1042, 578] on div at bounding box center [1108, 607] width 548 height 75
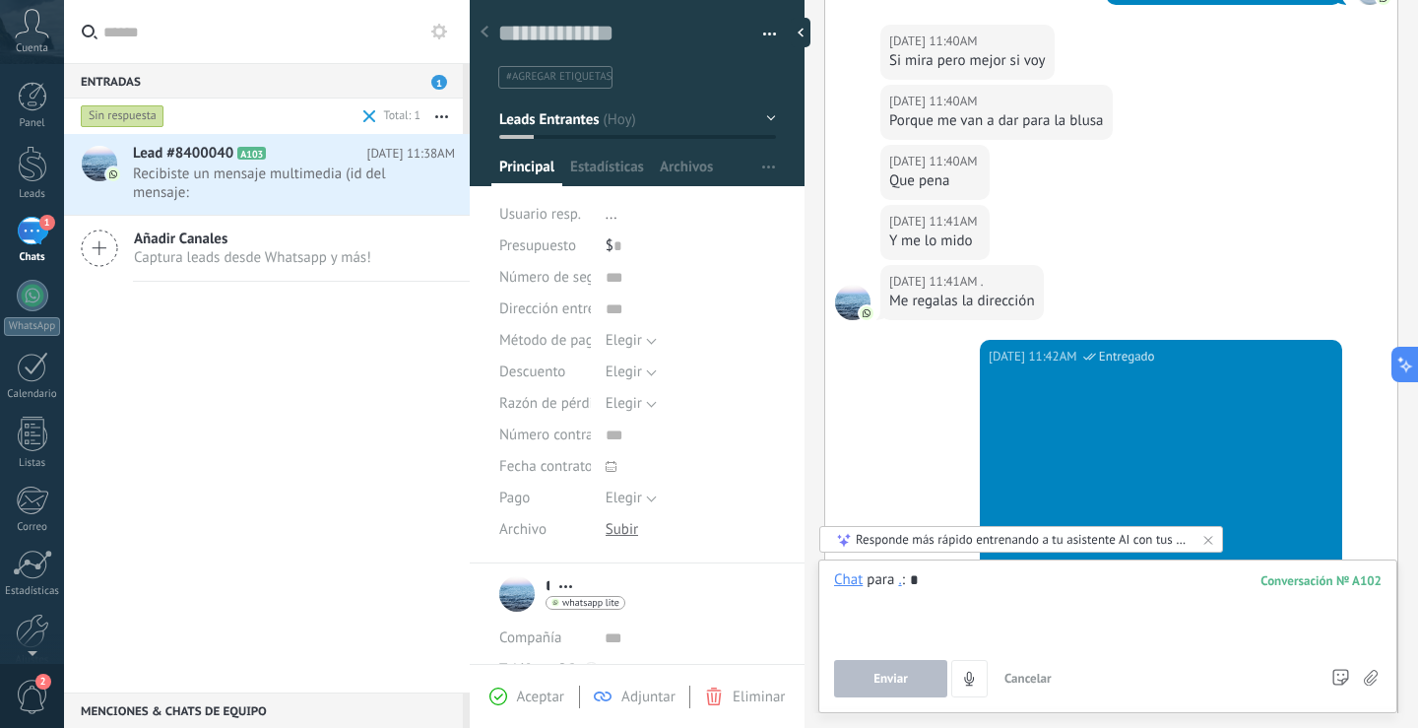
scroll to position [2180, 0]
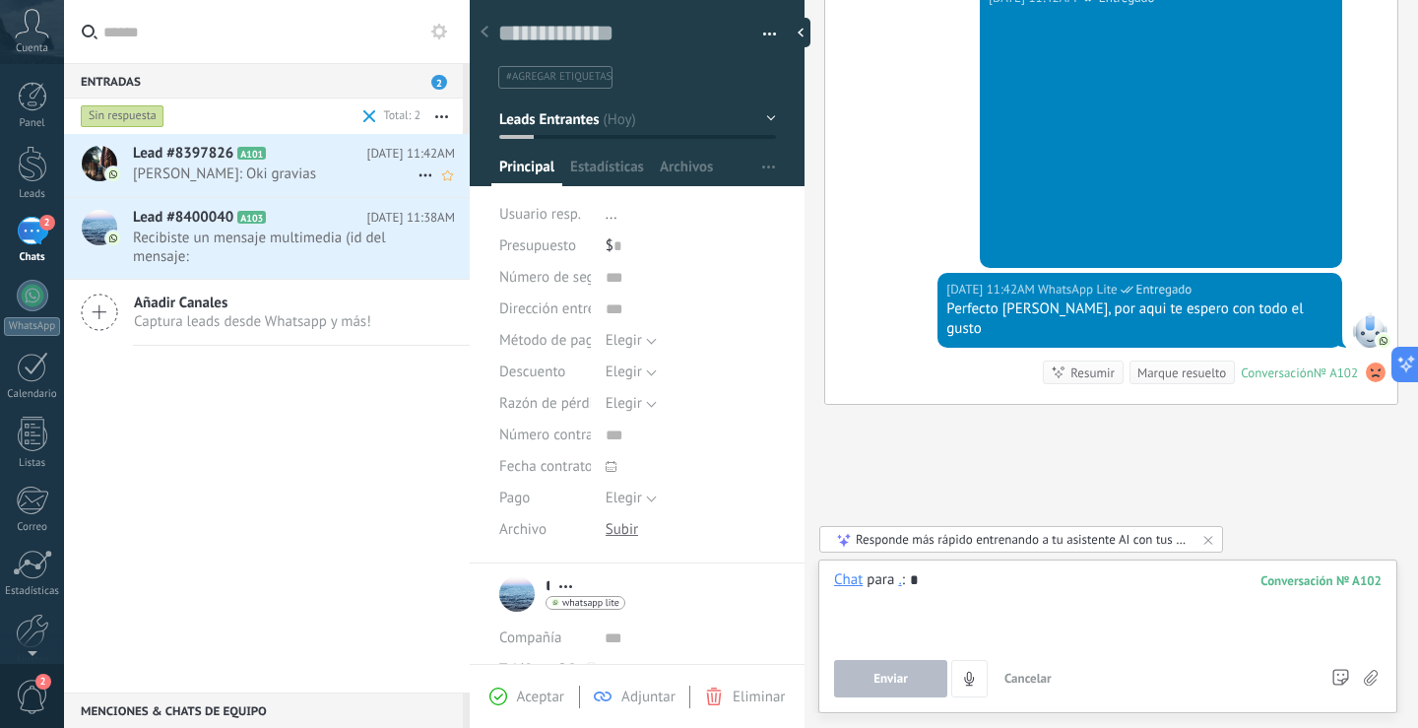
click at [245, 174] on span "[PERSON_NAME]: Oki gravias" at bounding box center [275, 173] width 285 height 19
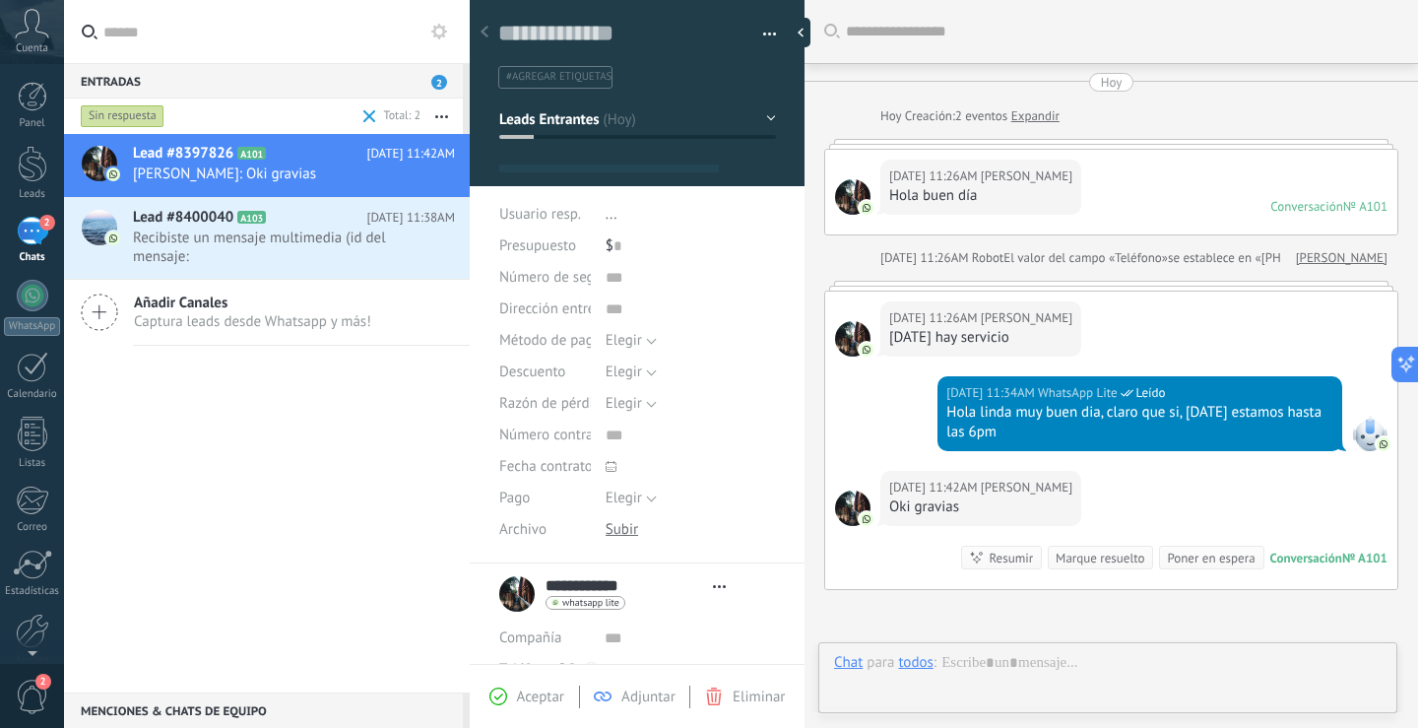
type textarea "**********"
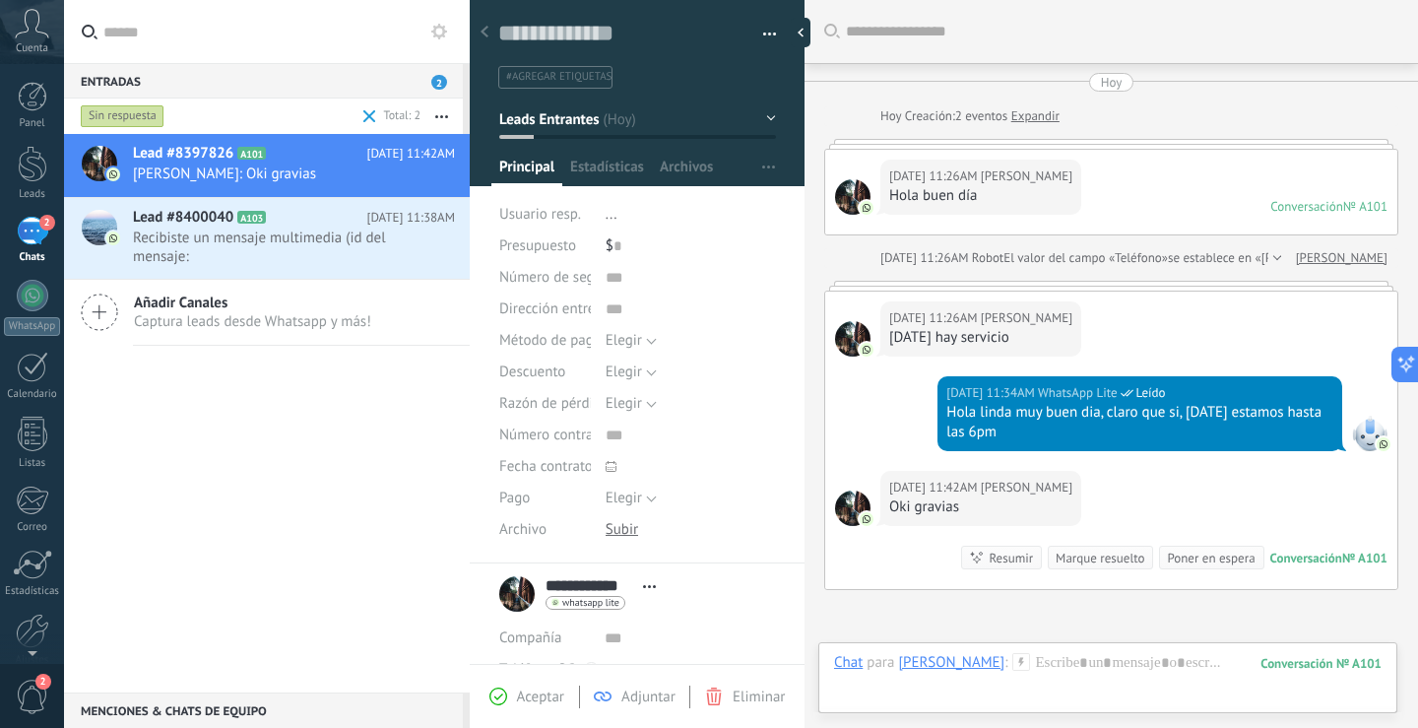
scroll to position [206, 0]
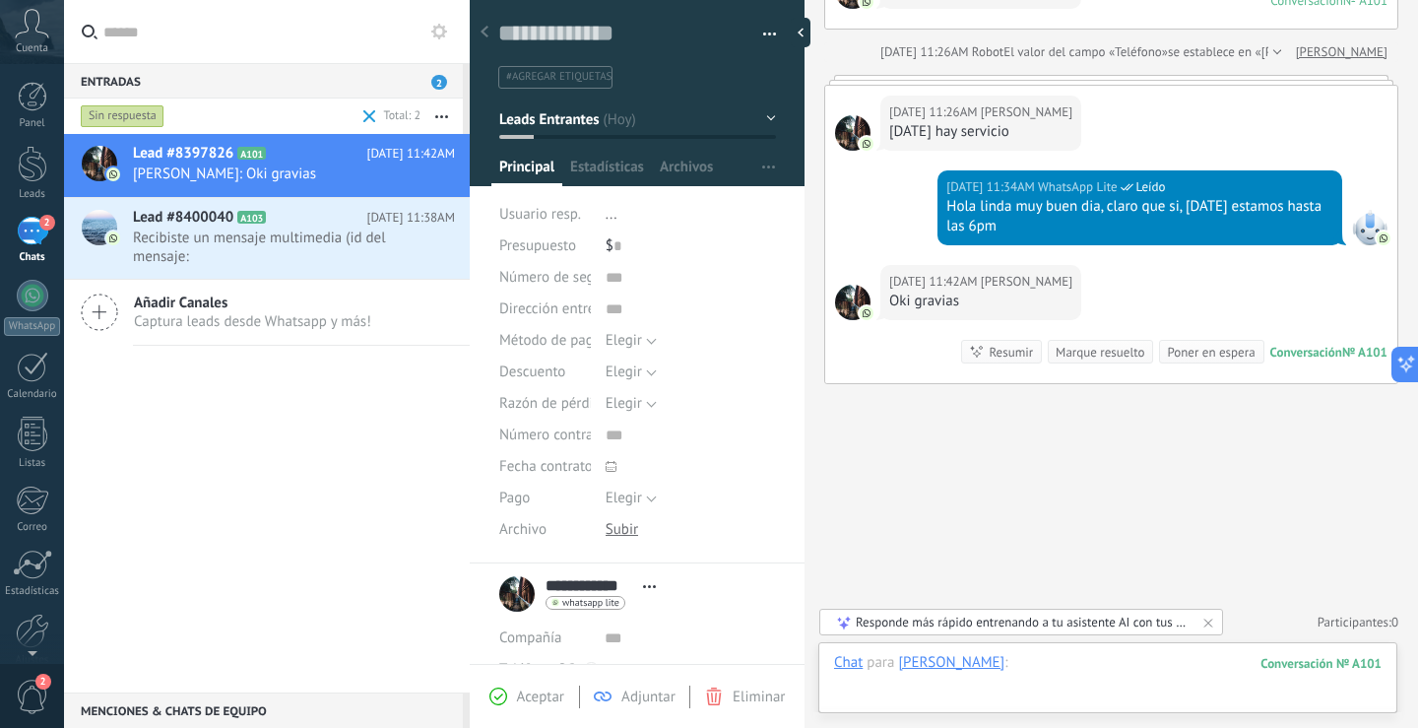
click at [1132, 673] on div at bounding box center [1108, 682] width 548 height 59
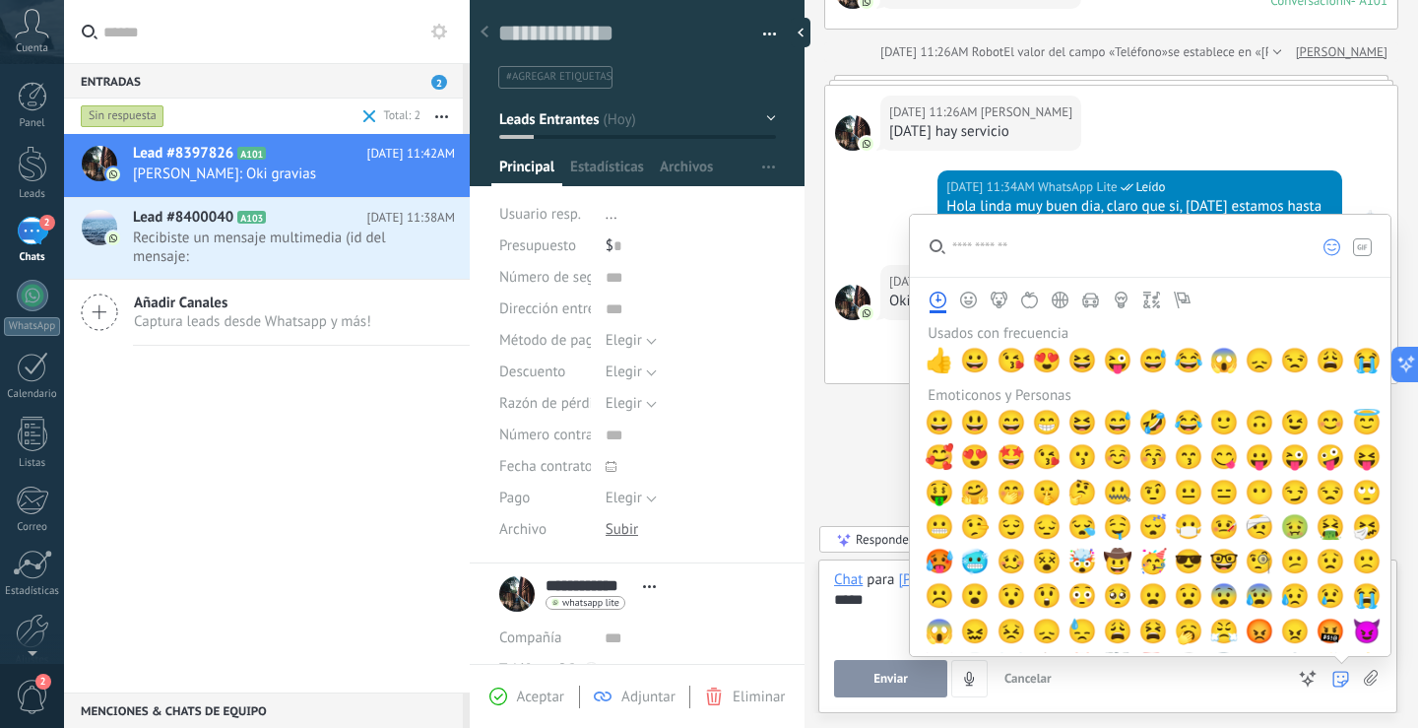
click at [1072, 263] on input "search" at bounding box center [1106, 246] width 393 height 62
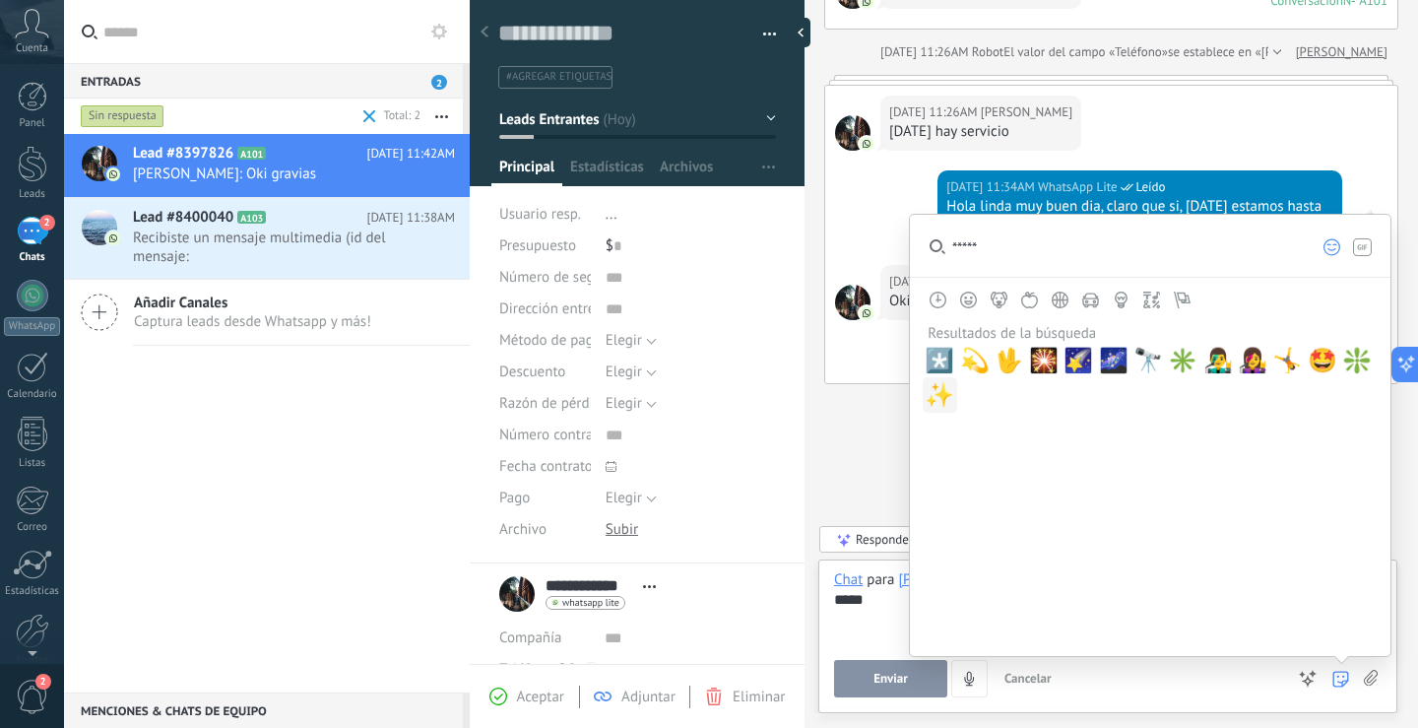
click at [946, 392] on span "✨" at bounding box center [940, 395] width 30 height 28
click at [1022, 249] on input "*****" at bounding box center [1106, 246] width 393 height 62
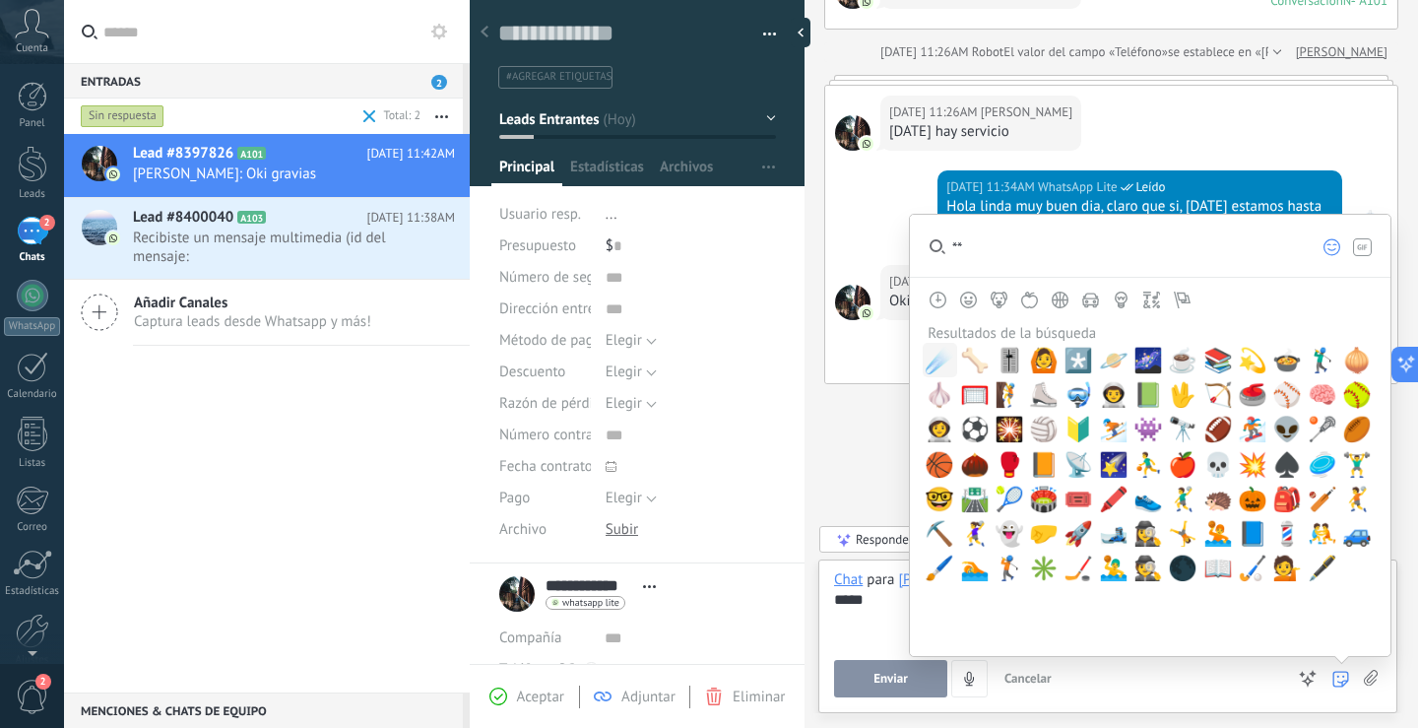
type input "*"
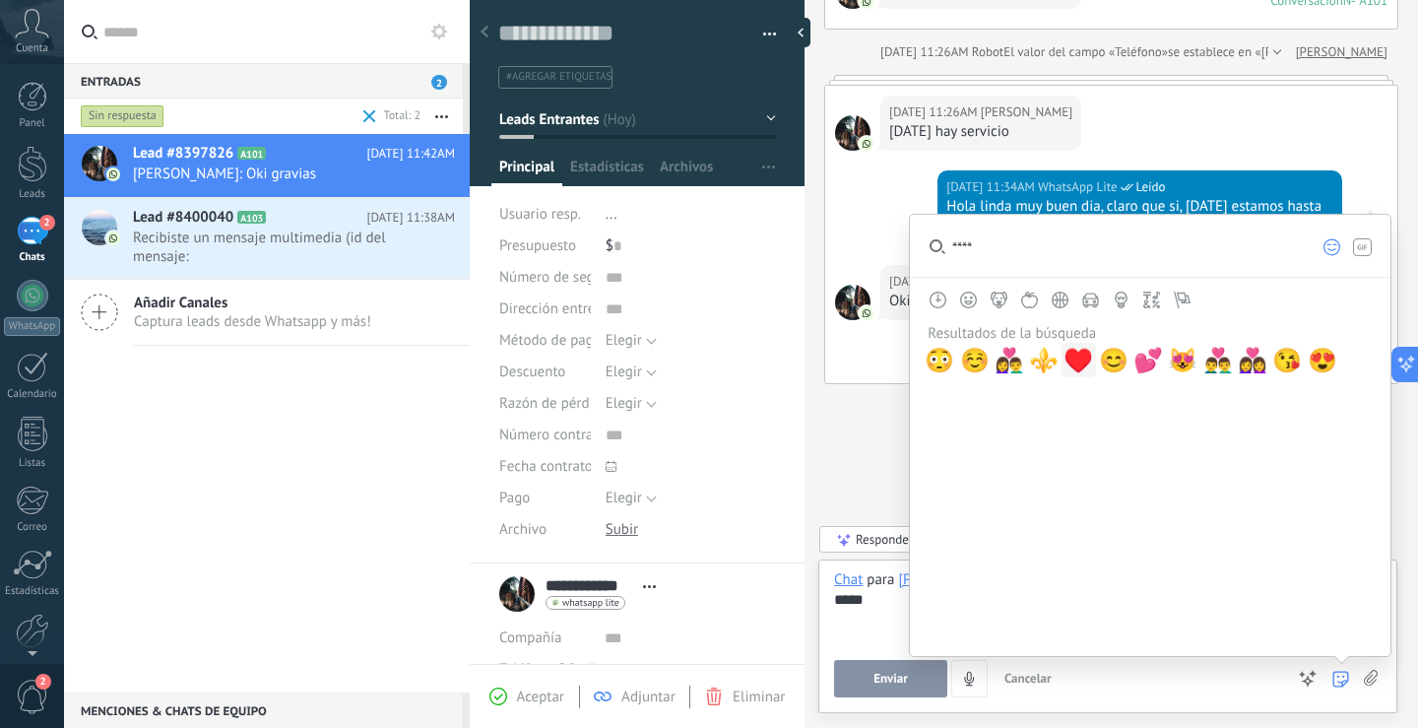
type input "****"
click at [1076, 359] on span "♥️" at bounding box center [1079, 361] width 30 height 28
drag, startPoint x: 1041, startPoint y: 255, endPoint x: 952, endPoint y: 249, distance: 88.8
click at [952, 249] on input "****" at bounding box center [1106, 246] width 393 height 62
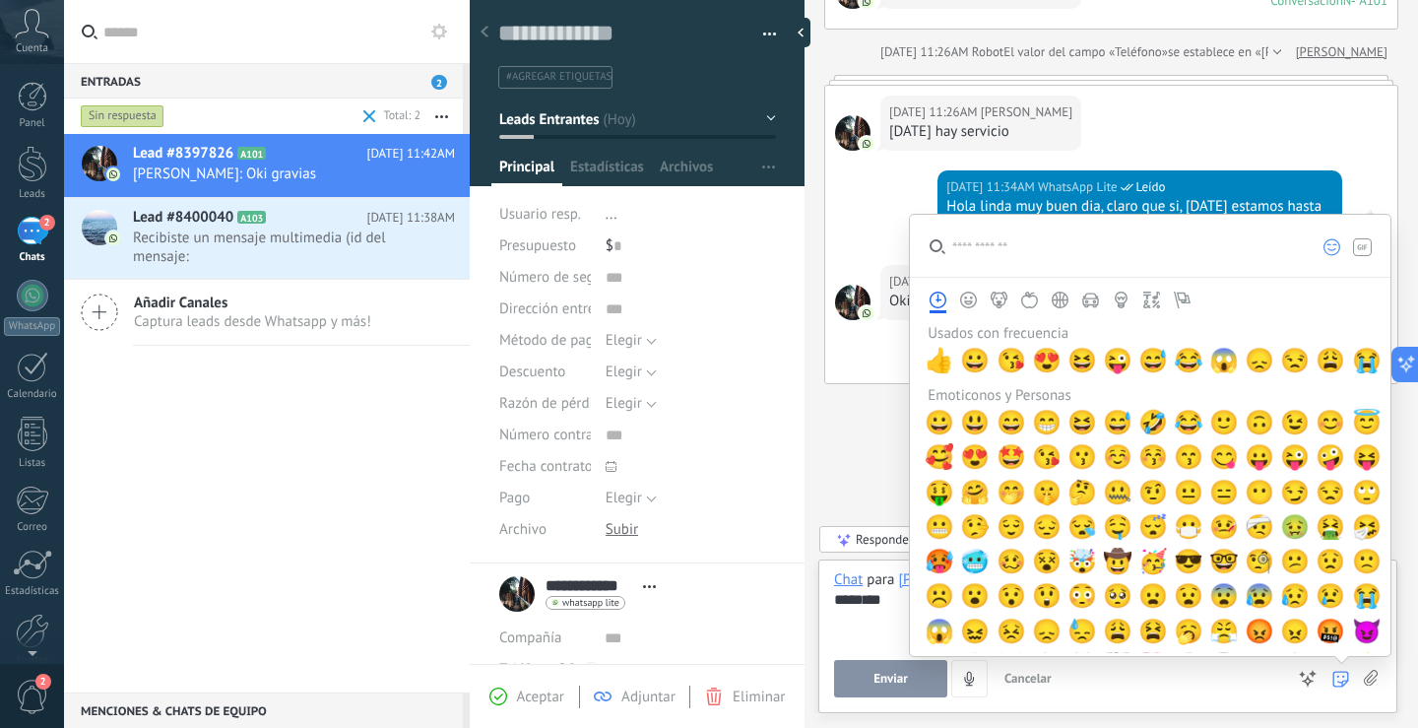
click at [871, 451] on div "Buscar Carga más [DATE] [DATE] Creación: 2 eventos Expandir [DATE] 11:26AM [PER…" at bounding box center [1112, 261] width 614 height 934
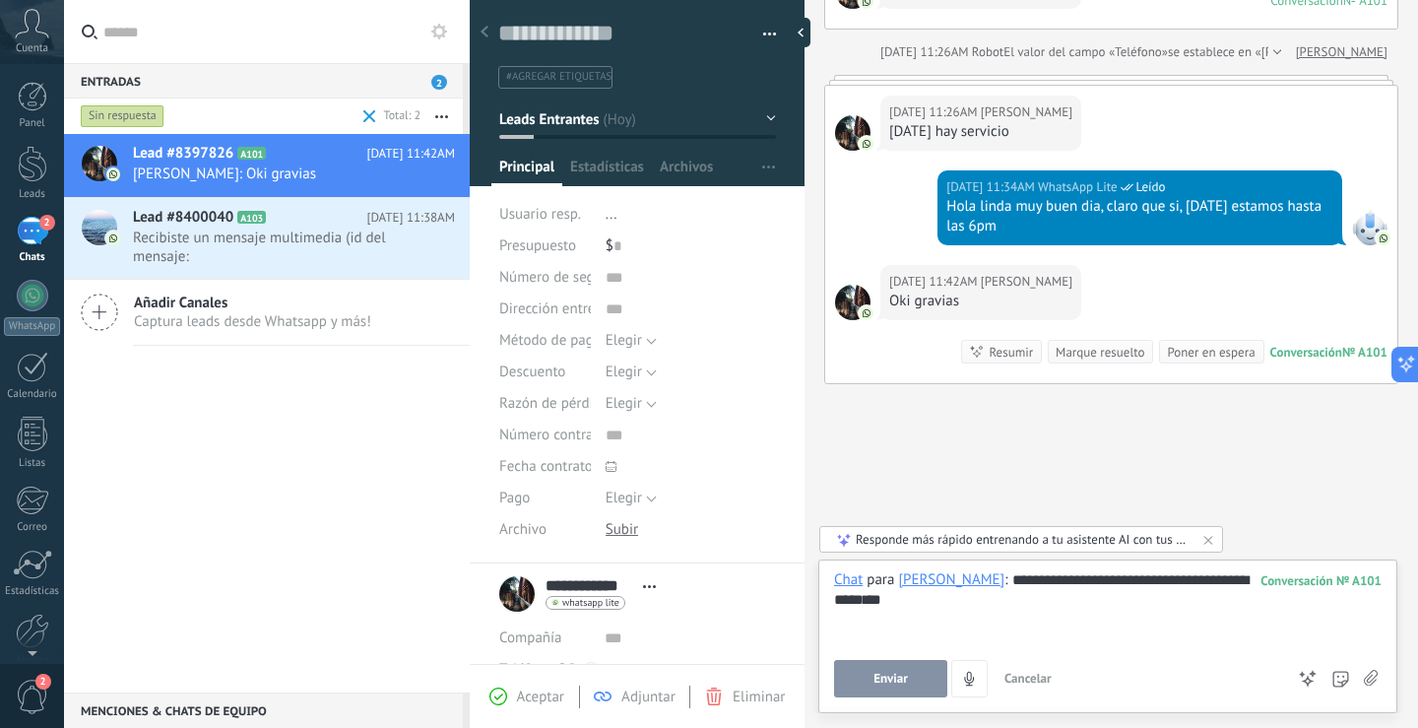
click at [913, 677] on button "Enviar" at bounding box center [890, 678] width 113 height 37
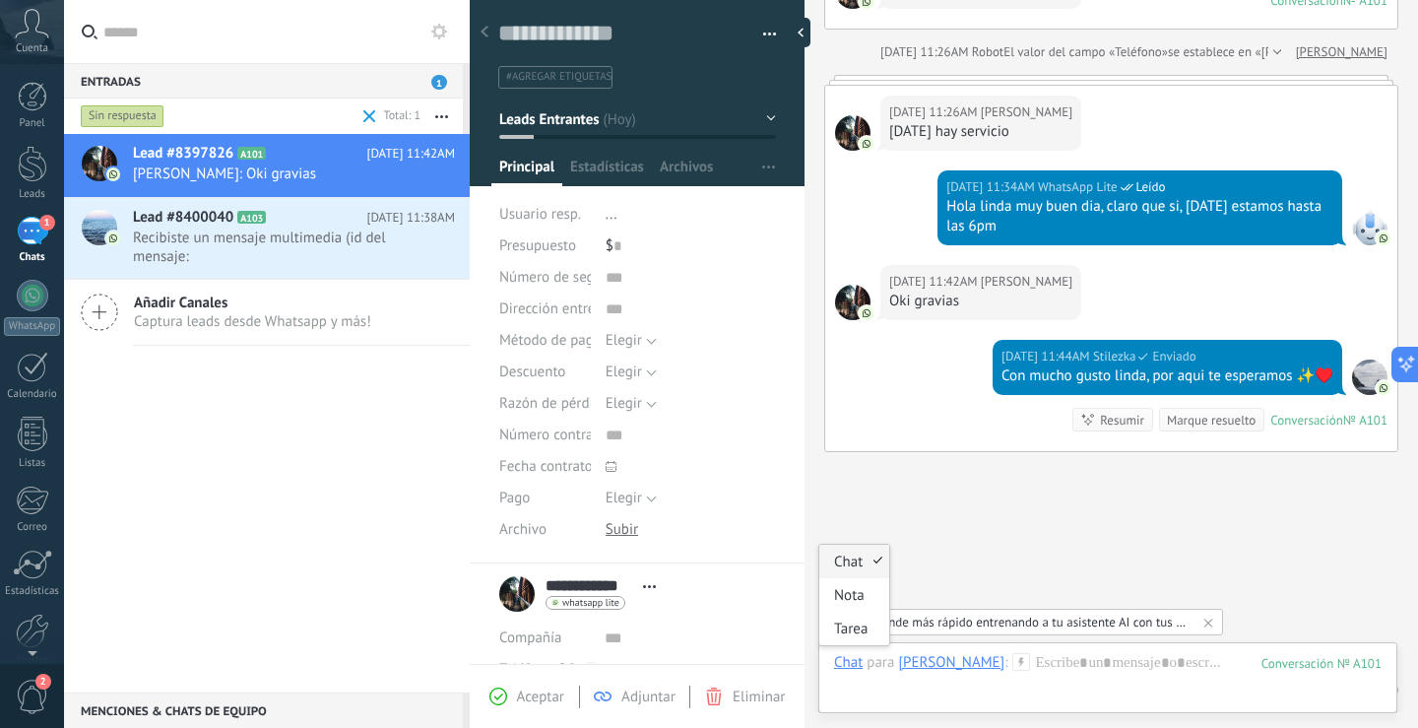
scroll to position [274, 0]
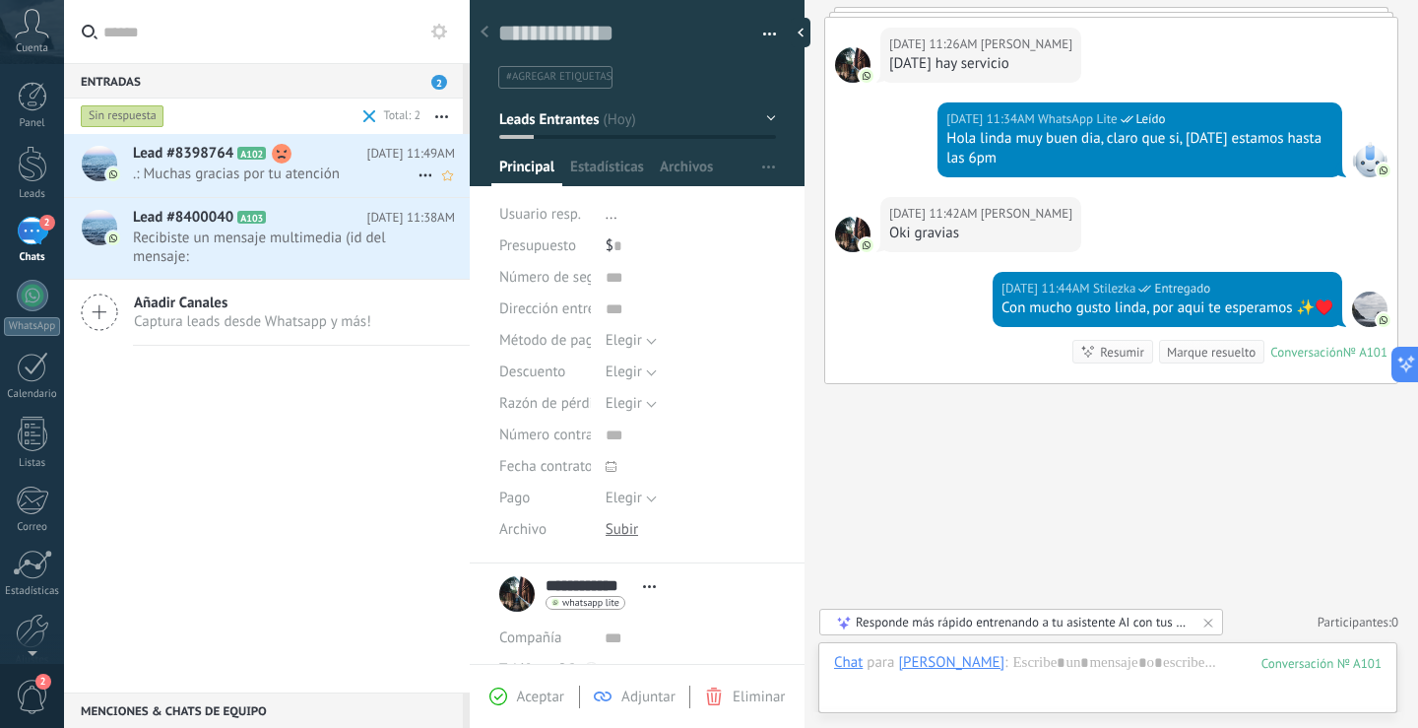
click at [253, 156] on span "A102" at bounding box center [251, 153] width 29 height 13
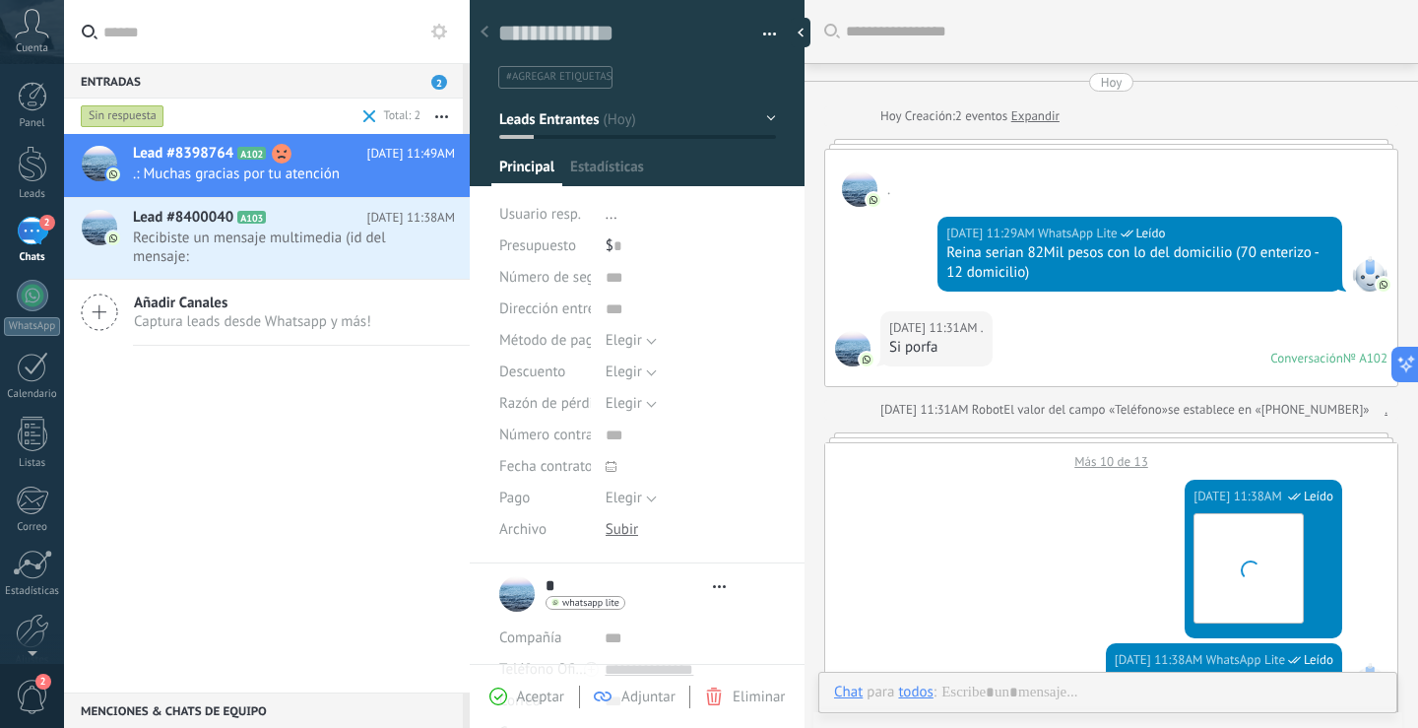
scroll to position [1094, 0]
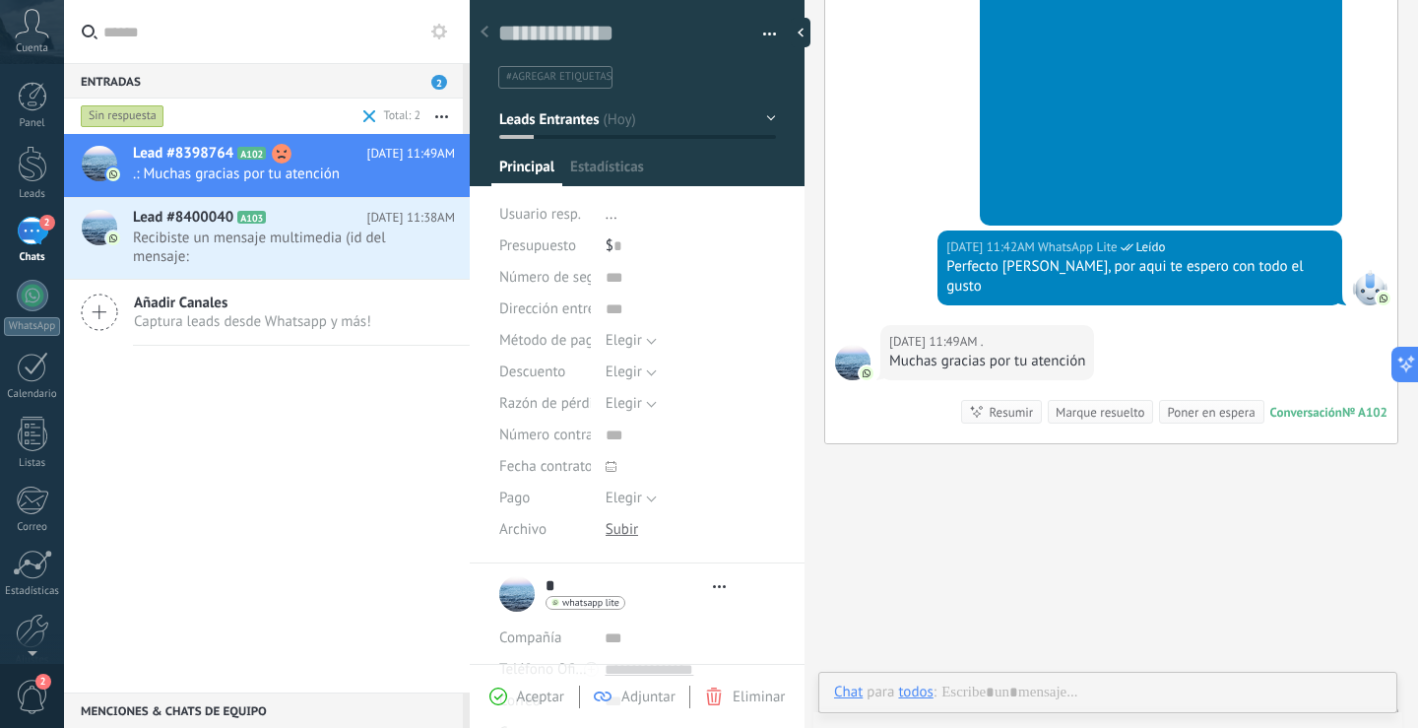
type textarea "**********"
click at [1071, 686] on div at bounding box center [1108, 712] width 548 height 59
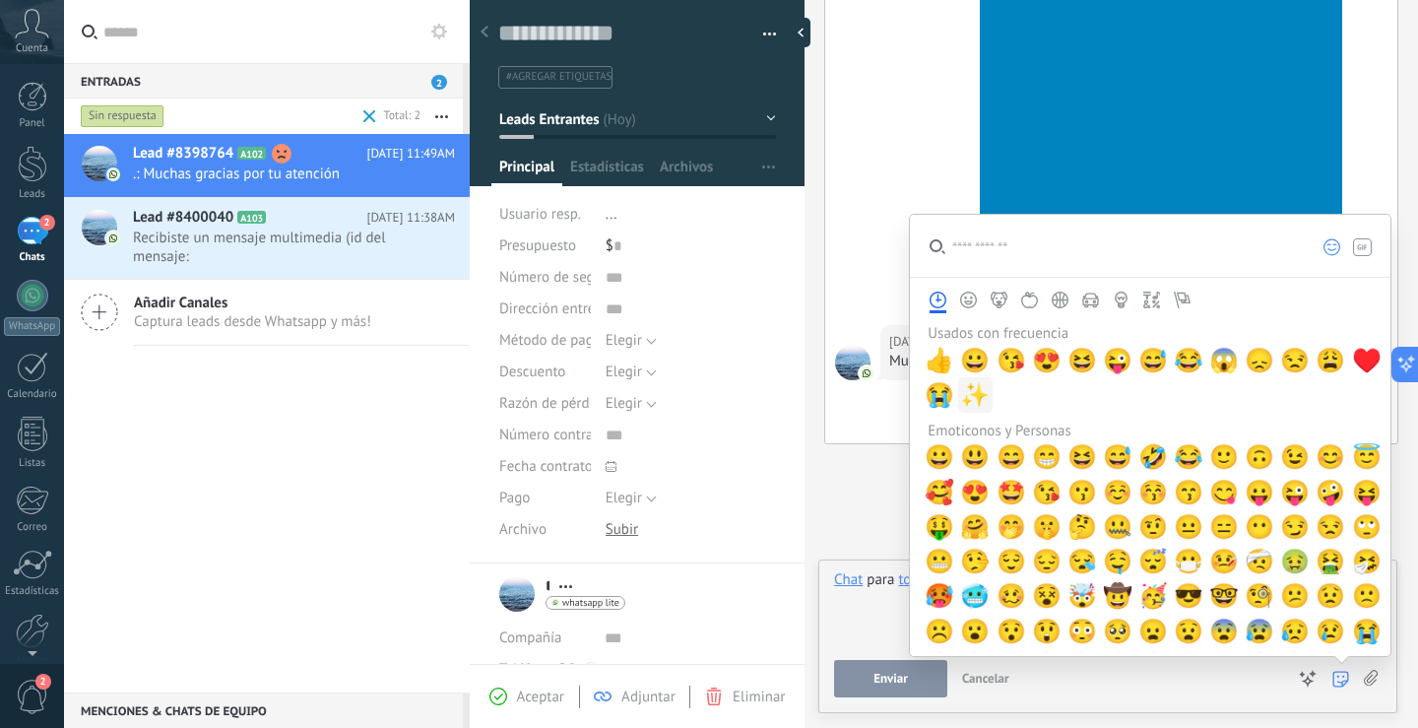
click at [978, 390] on span "✨" at bounding box center [975, 395] width 30 height 28
click at [1352, 349] on span "♥️" at bounding box center [1367, 361] width 30 height 28
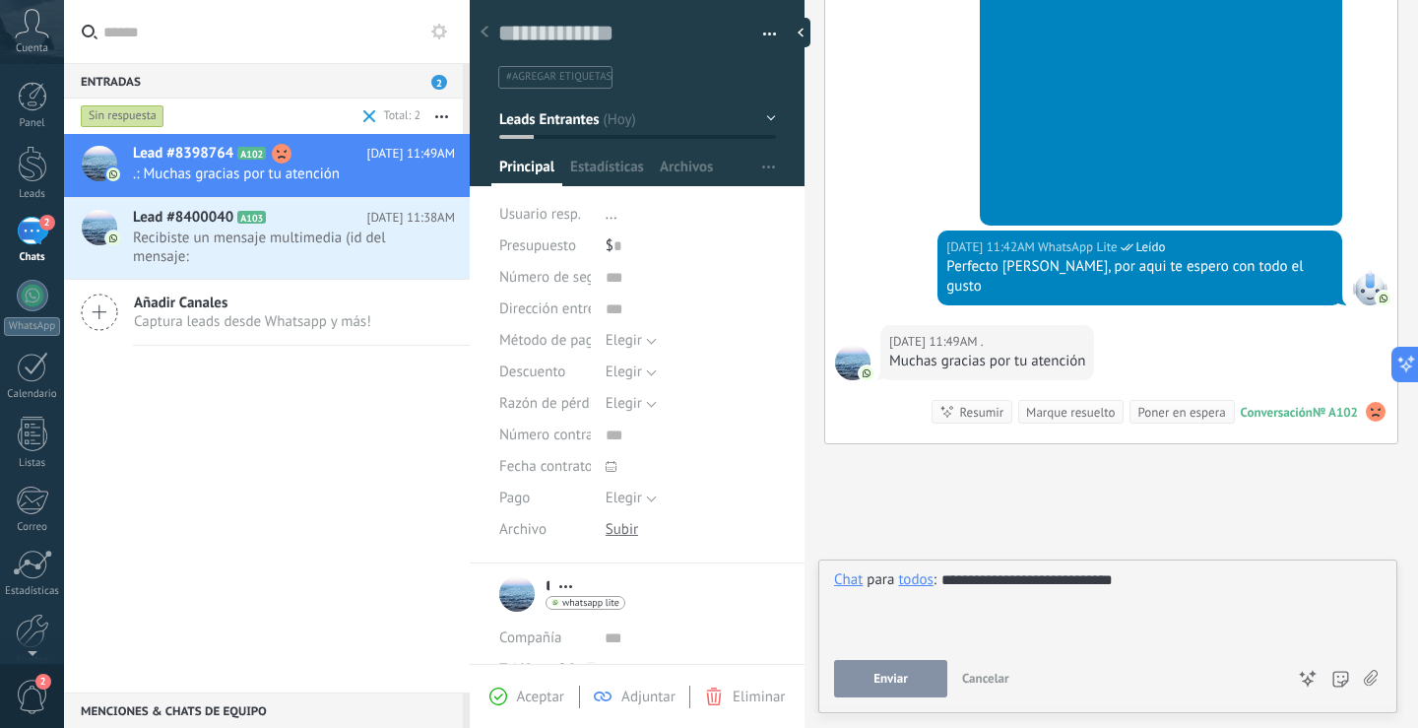
click at [908, 581] on div "todos" at bounding box center [915, 579] width 34 height 18
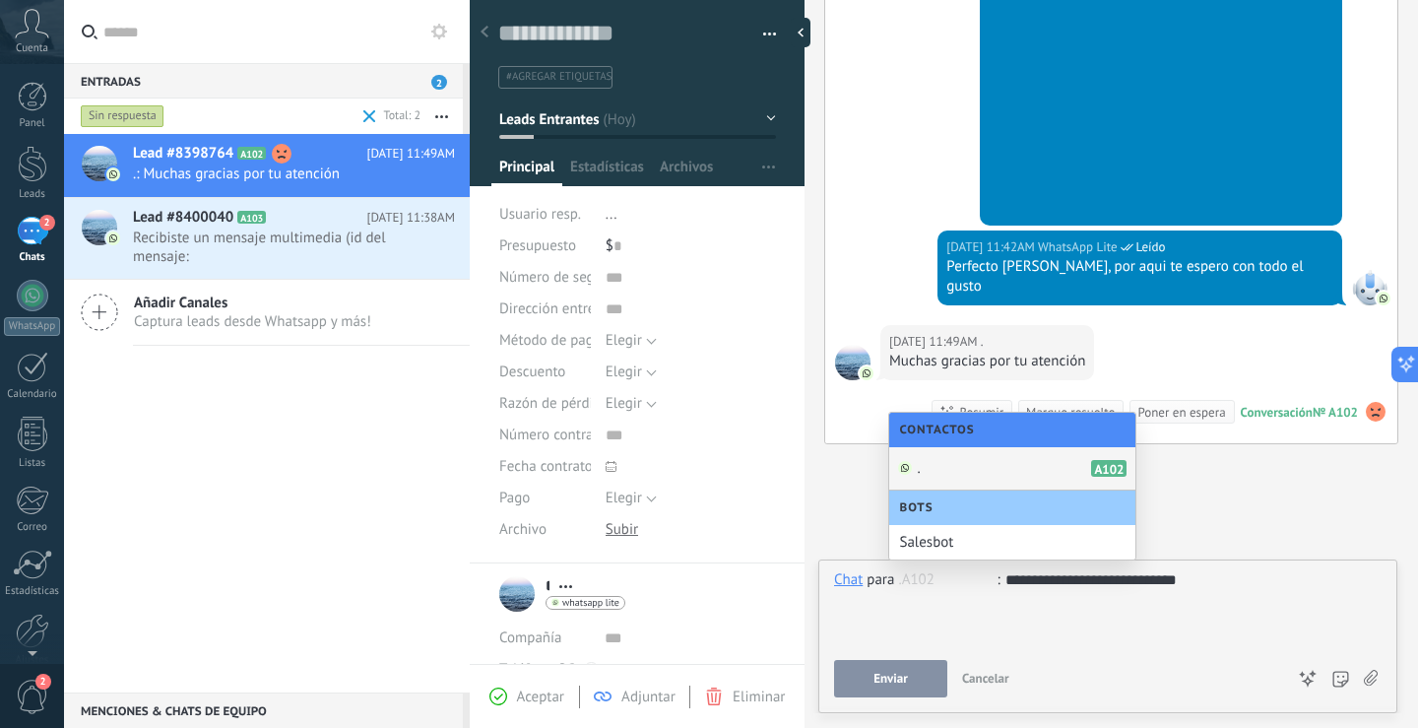
click at [989, 469] on div ". A102" at bounding box center [1012, 468] width 246 height 43
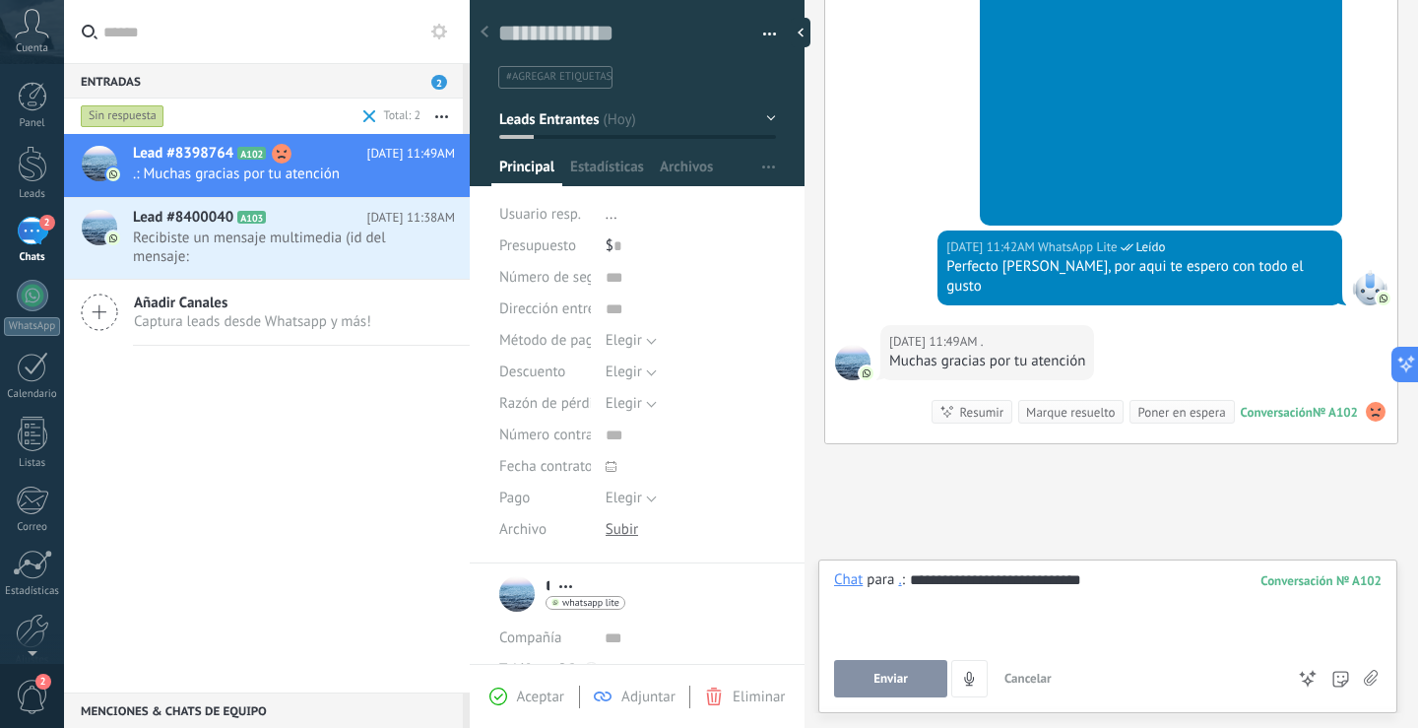
click at [893, 678] on span "Enviar" at bounding box center [891, 679] width 34 height 14
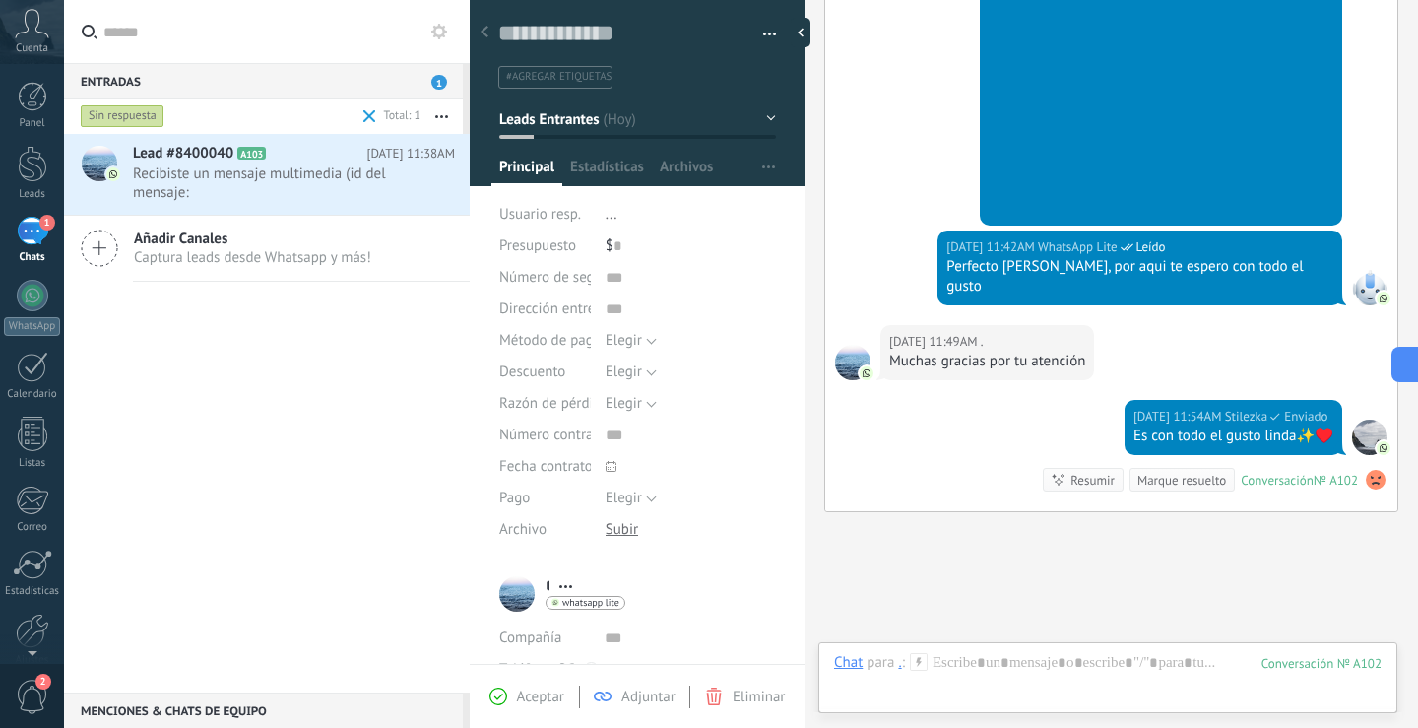
scroll to position [1202, 0]
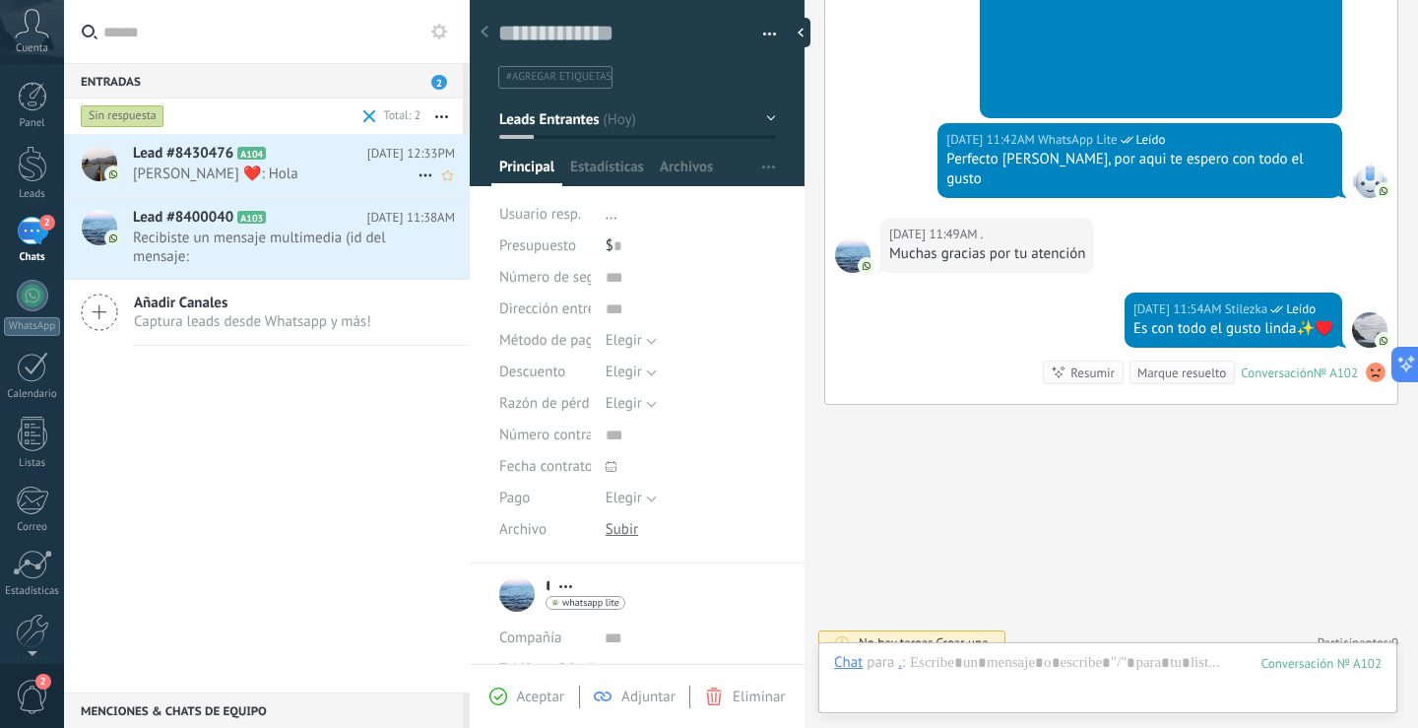
click at [294, 159] on h2 "Lead #8430476 A104" at bounding box center [250, 154] width 234 height 20
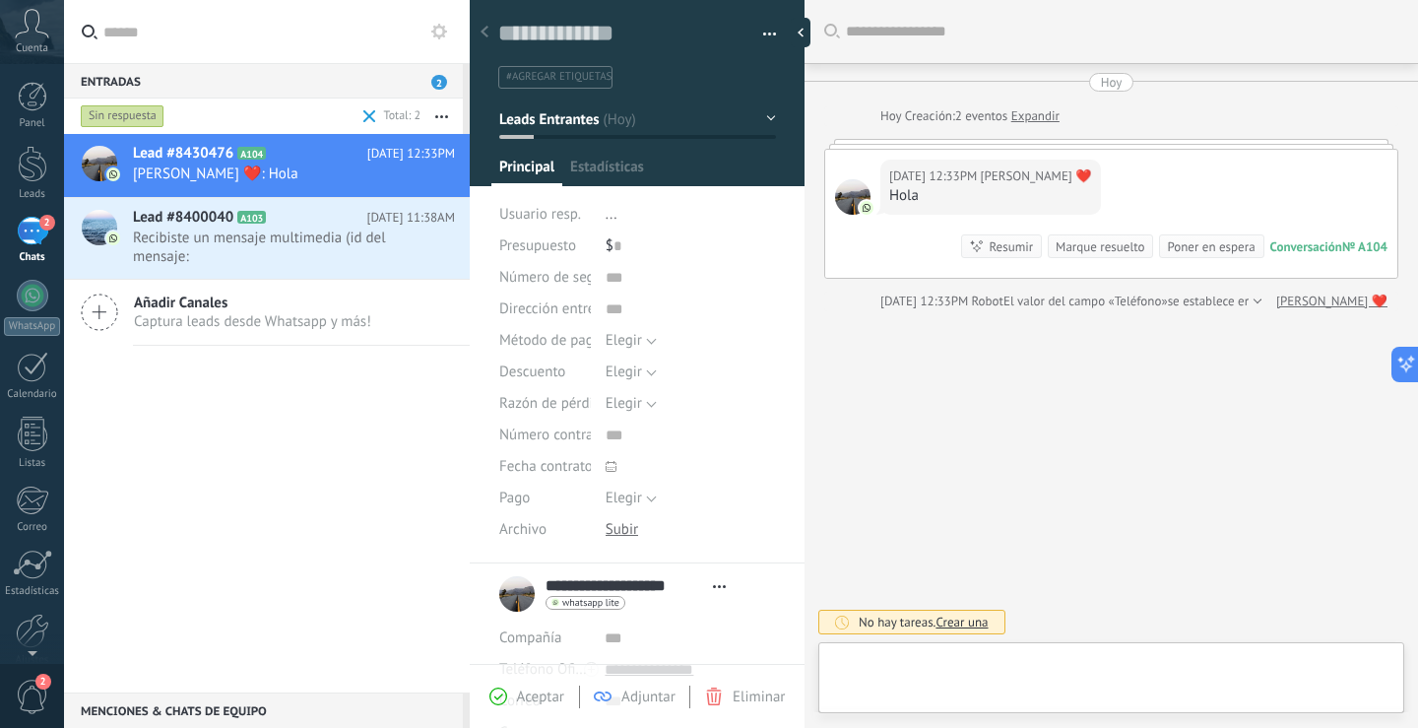
type textarea "**********"
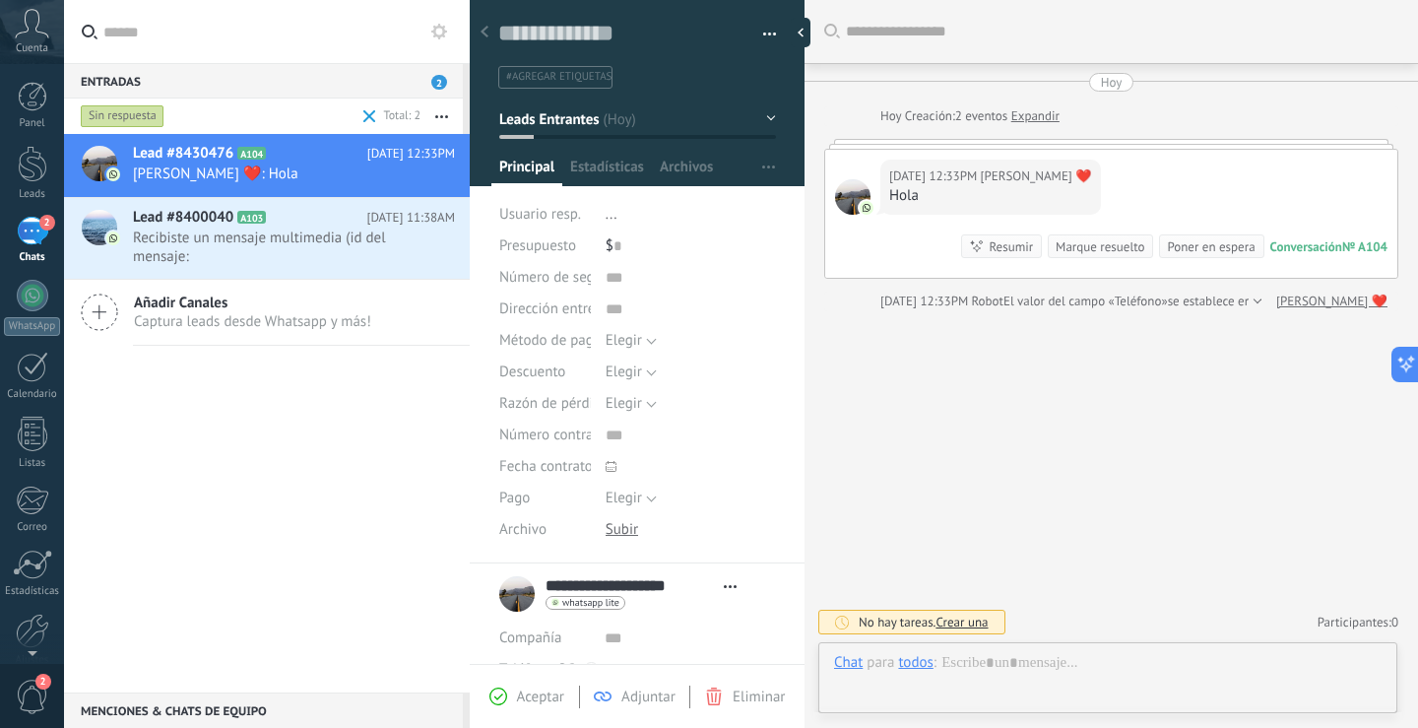
scroll to position [30, 0]
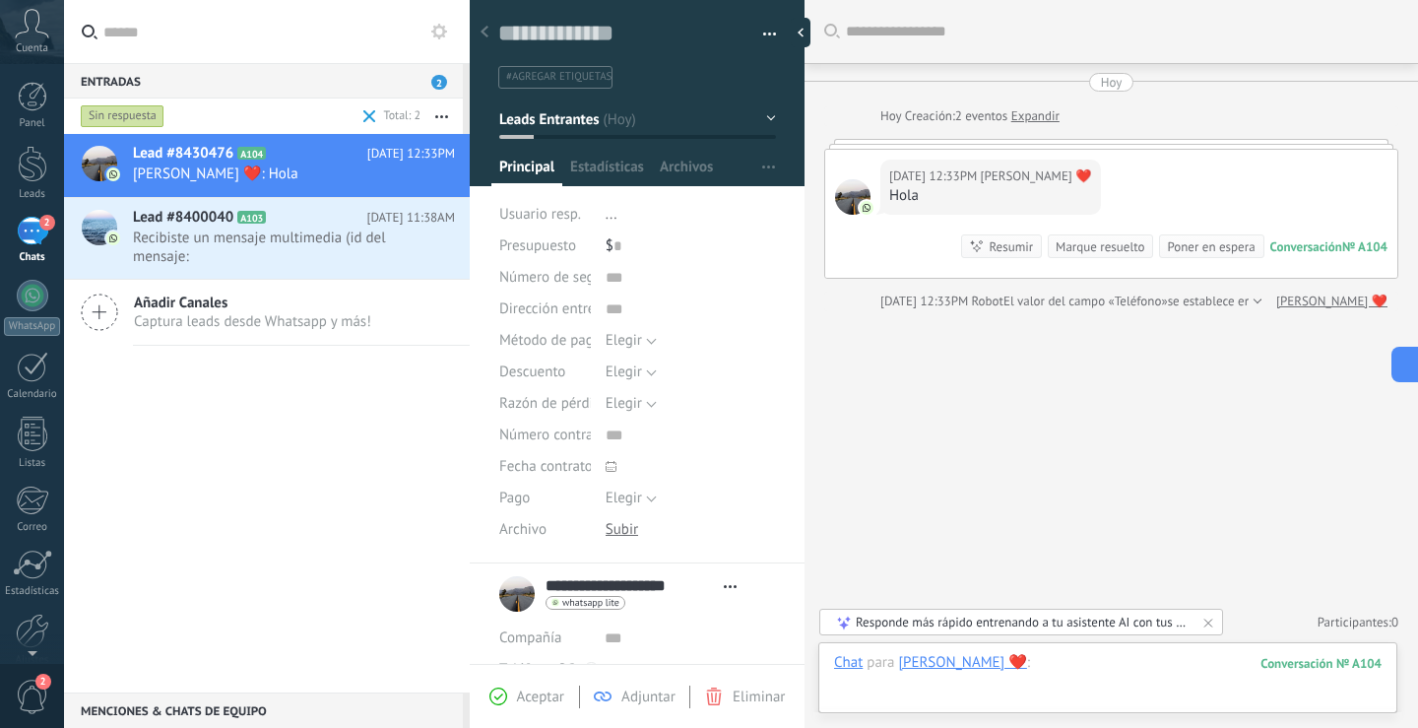
click at [1109, 661] on div at bounding box center [1108, 682] width 548 height 59
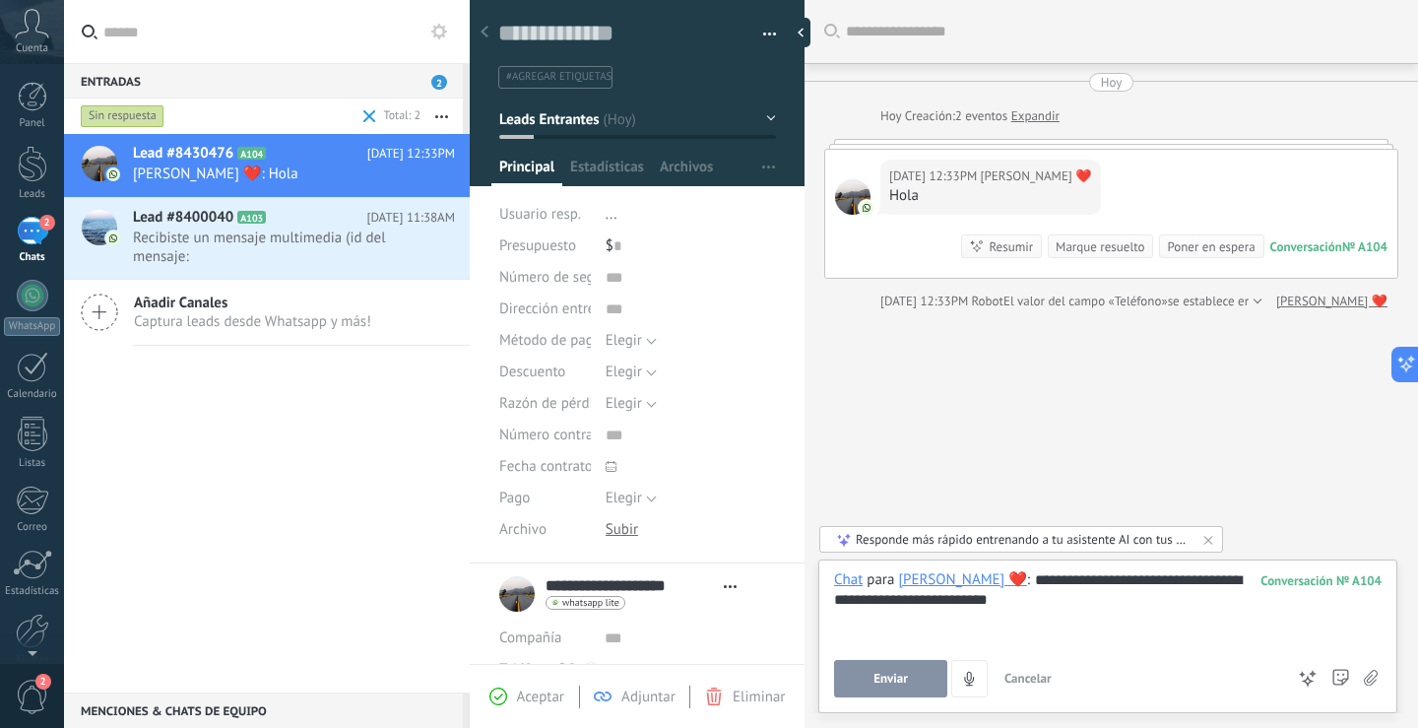
click at [894, 673] on span "Enviar" at bounding box center [891, 679] width 34 height 14
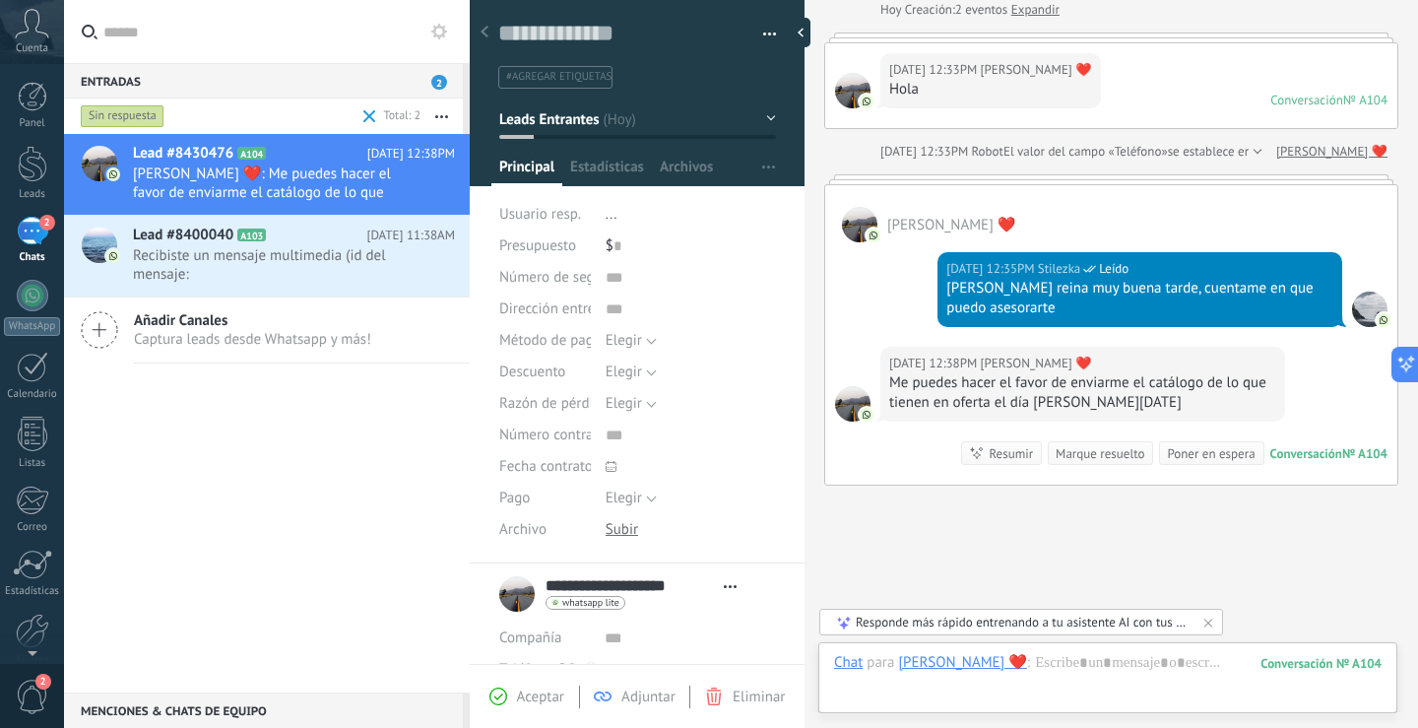
scroll to position [208, 0]
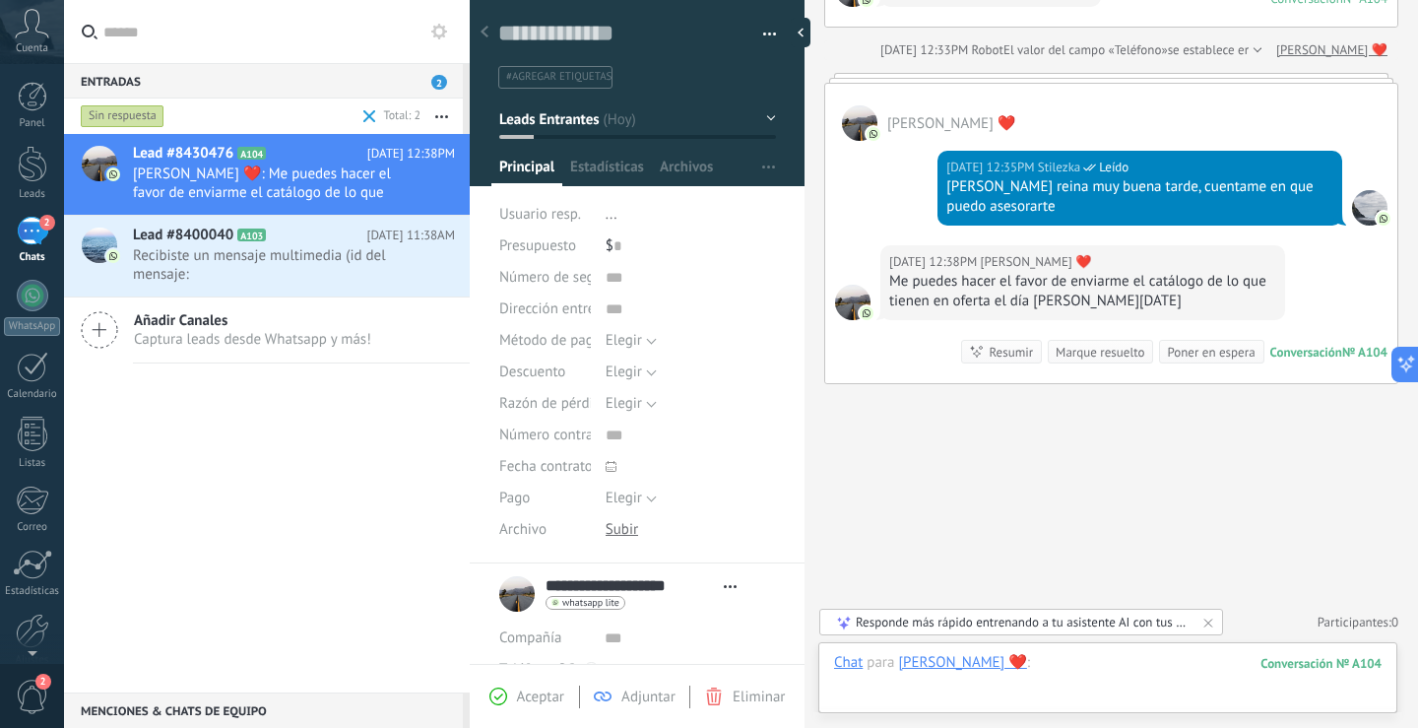
click at [1144, 668] on div at bounding box center [1108, 682] width 548 height 59
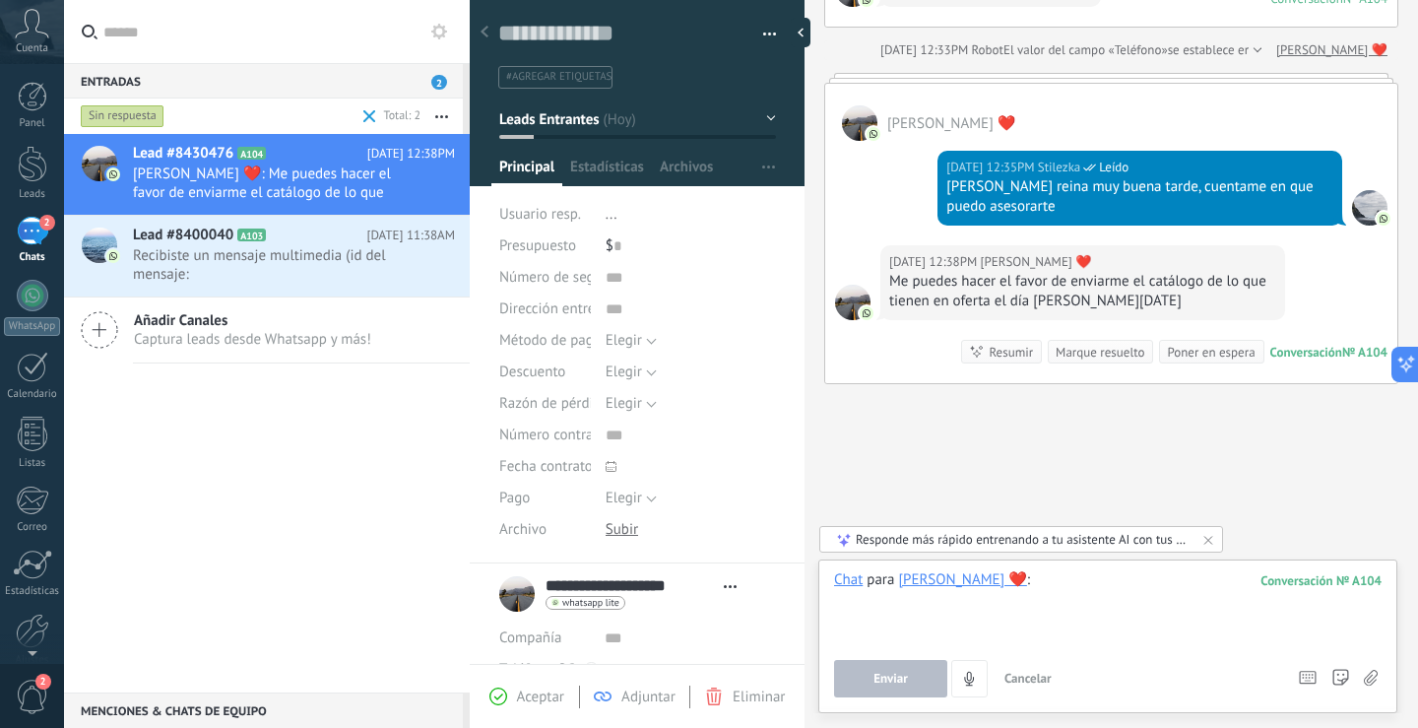
click at [1129, 581] on div at bounding box center [1108, 607] width 548 height 75
paste div
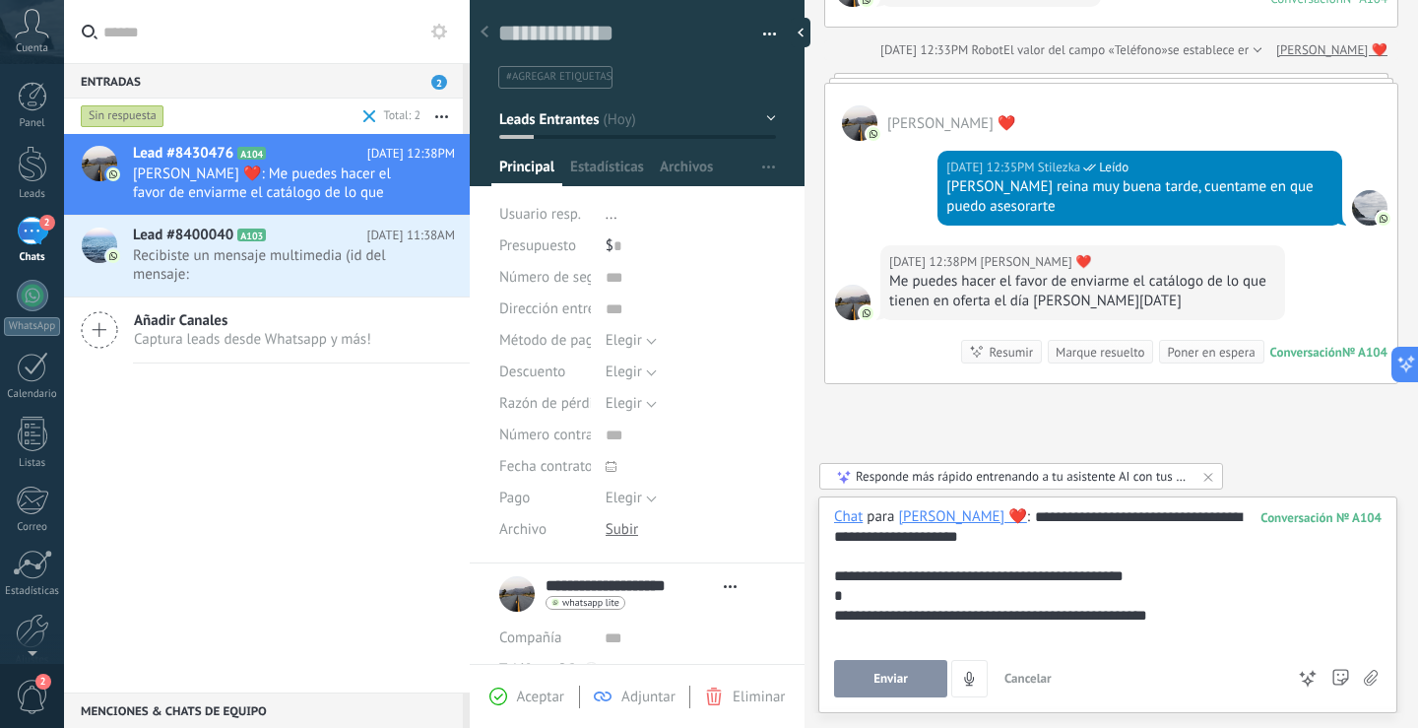
click at [1074, 513] on div "**********" at bounding box center [1108, 576] width 548 height 138
click at [906, 681] on span "Enviar" at bounding box center [891, 679] width 34 height 14
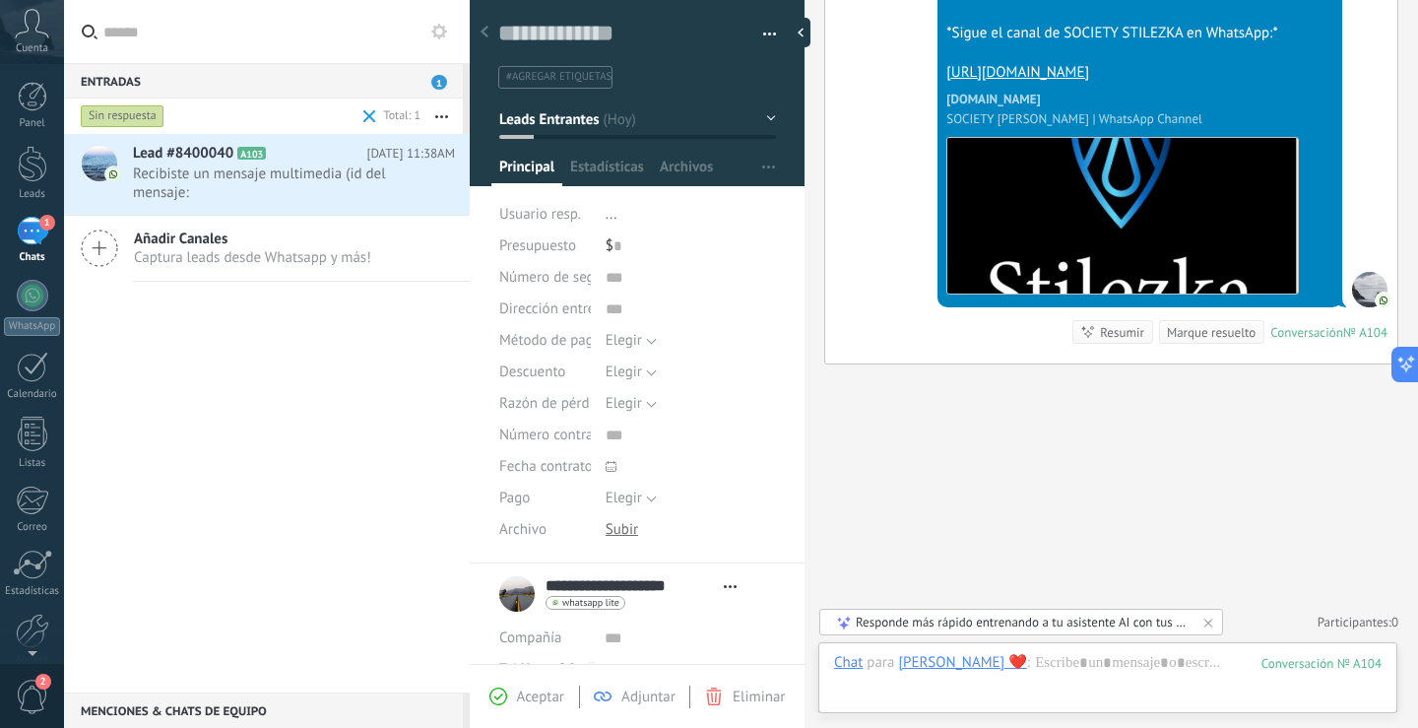
scroll to position [649, 0]
click at [225, 369] on div "Lead #8400040 A103 [DATE] 11:38AM Recibiste un mensaje multimedia (id del mensa…" at bounding box center [267, 413] width 406 height 558
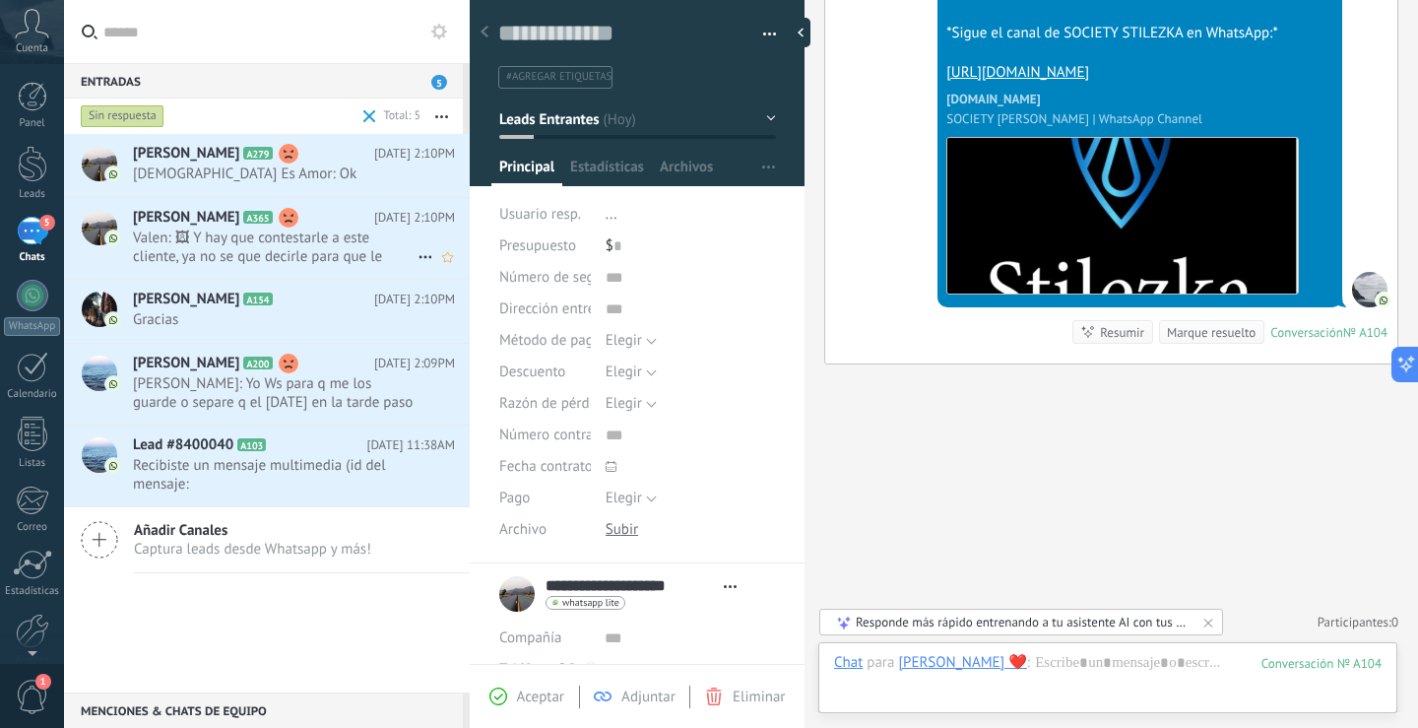
click at [293, 240] on span "Valen: 🖼 Y hay que contestarle a este cliente, ya no se que decirle para que le…" at bounding box center [275, 246] width 285 height 37
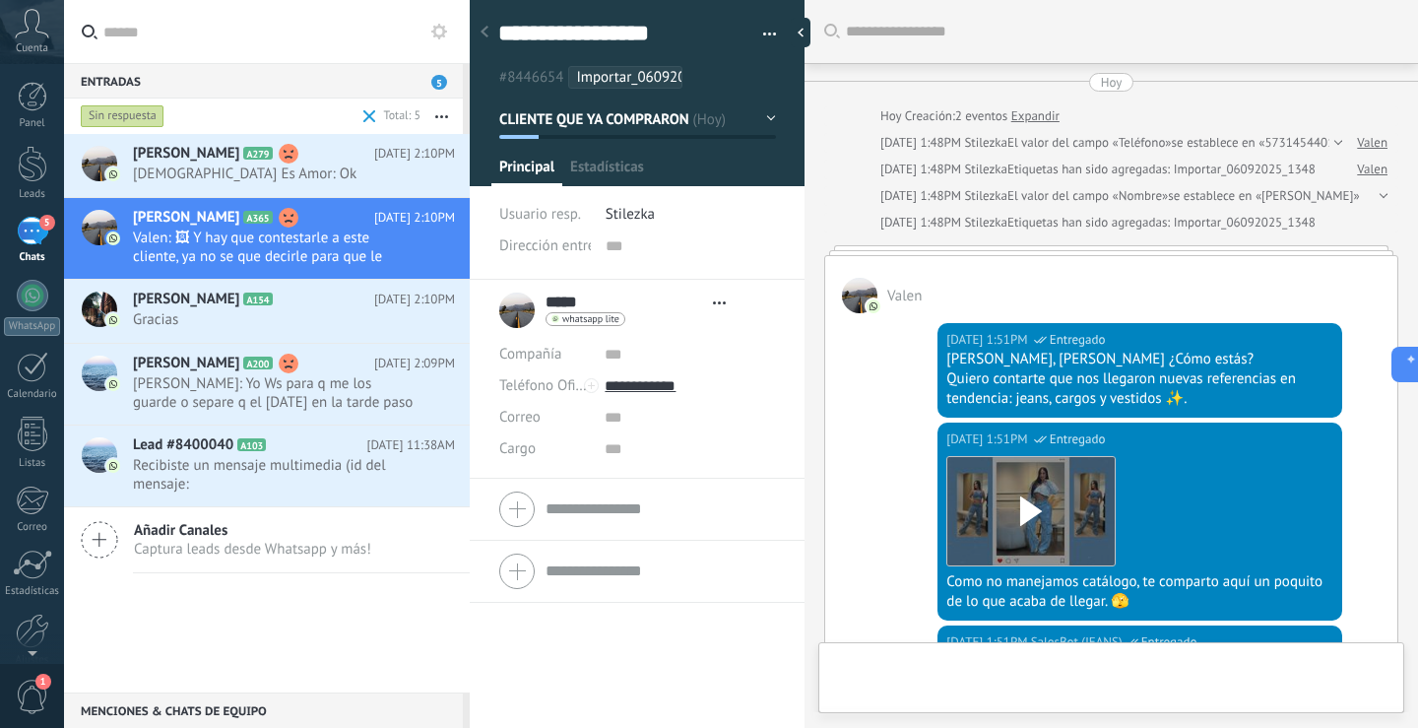
type textarea "**********"
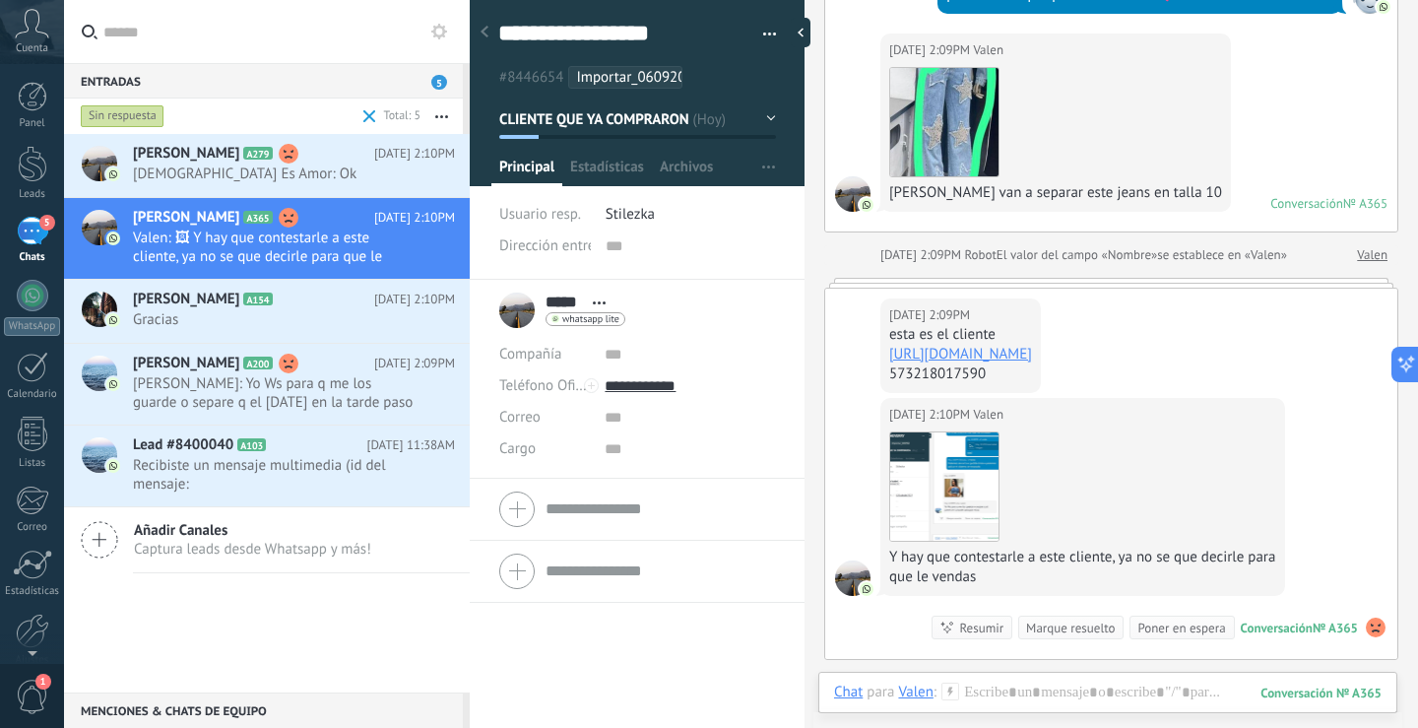
scroll to position [1061, 0]
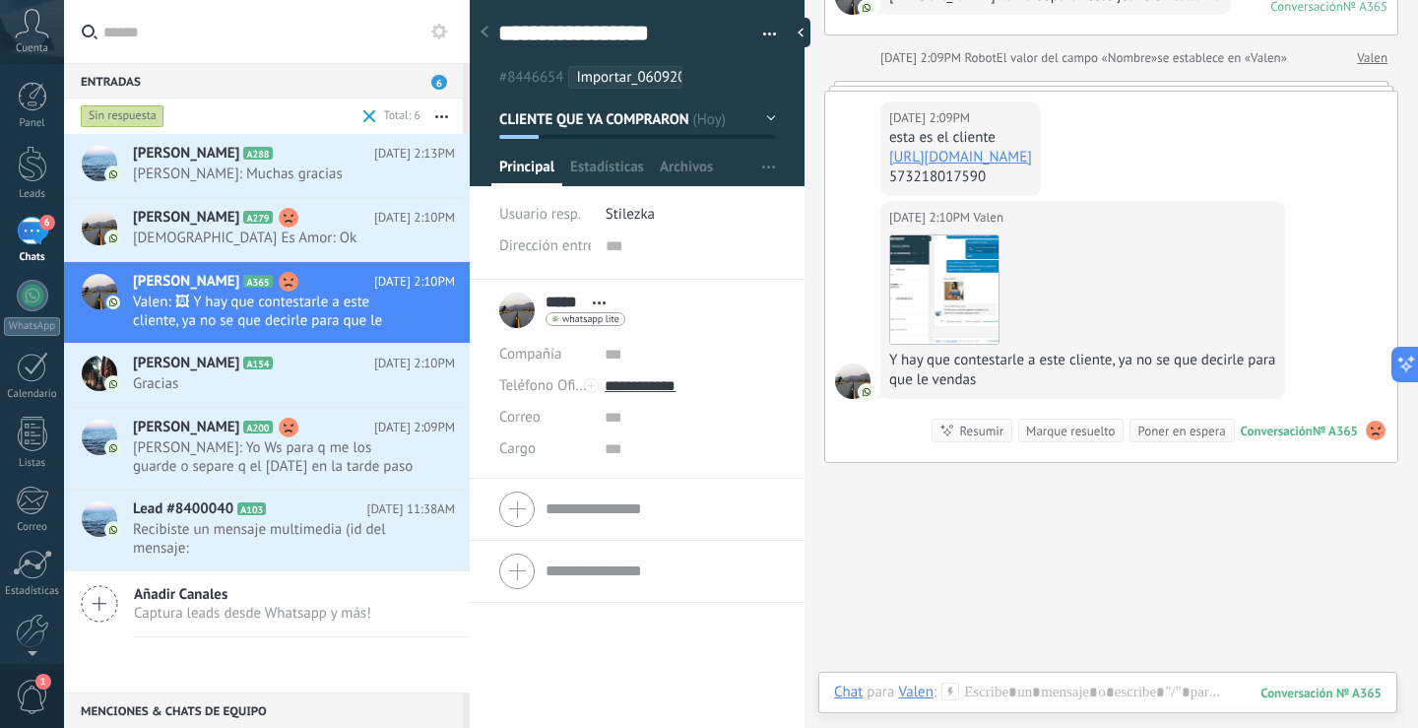
click at [1032, 148] on link "[URL][DOMAIN_NAME]" at bounding box center [960, 157] width 143 height 19
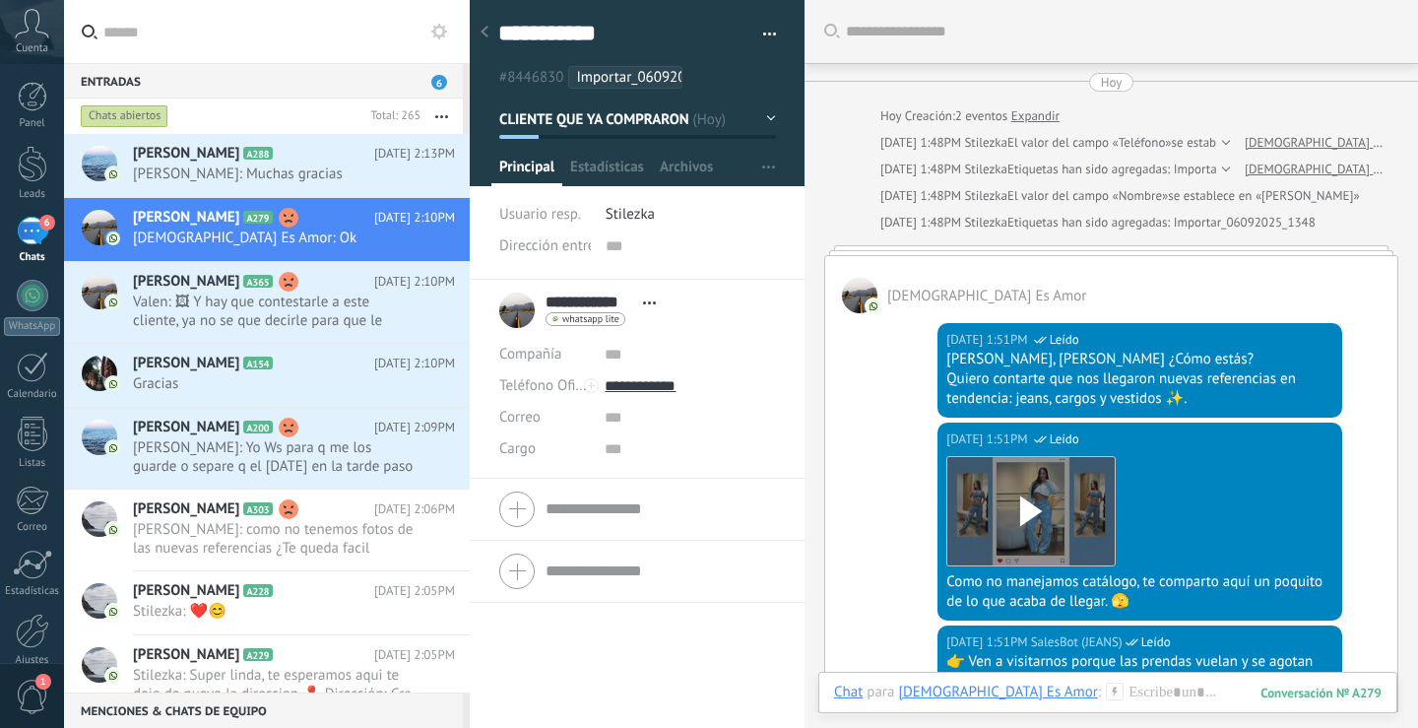
scroll to position [947, 0]
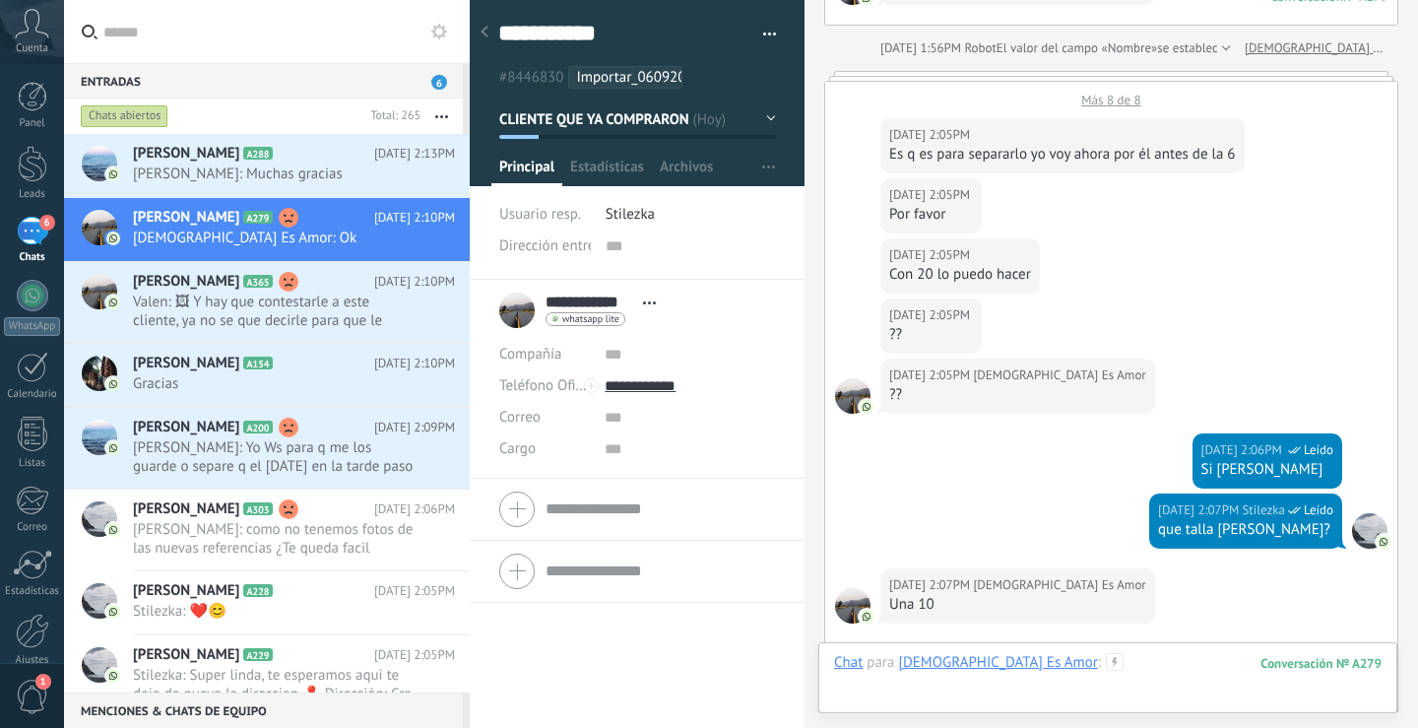
click at [1151, 655] on div at bounding box center [1108, 682] width 548 height 59
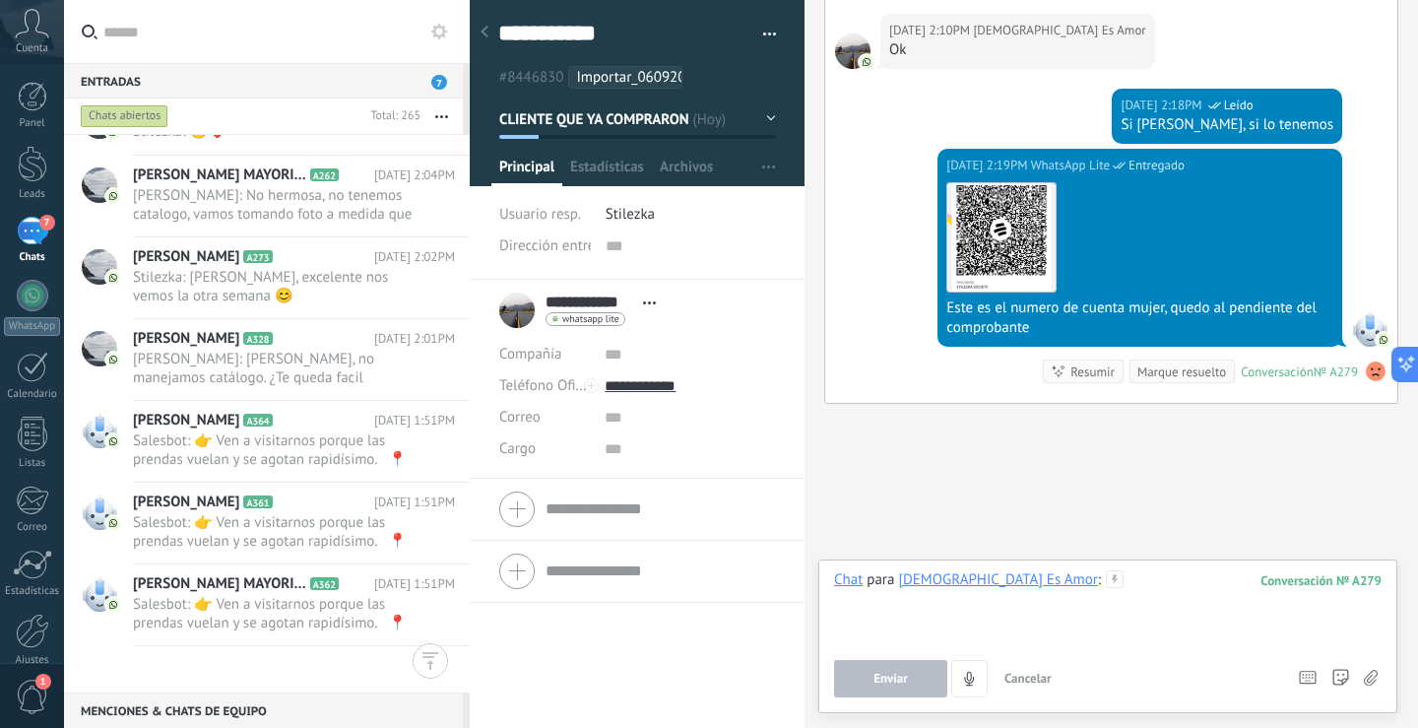
scroll to position [395, 0]
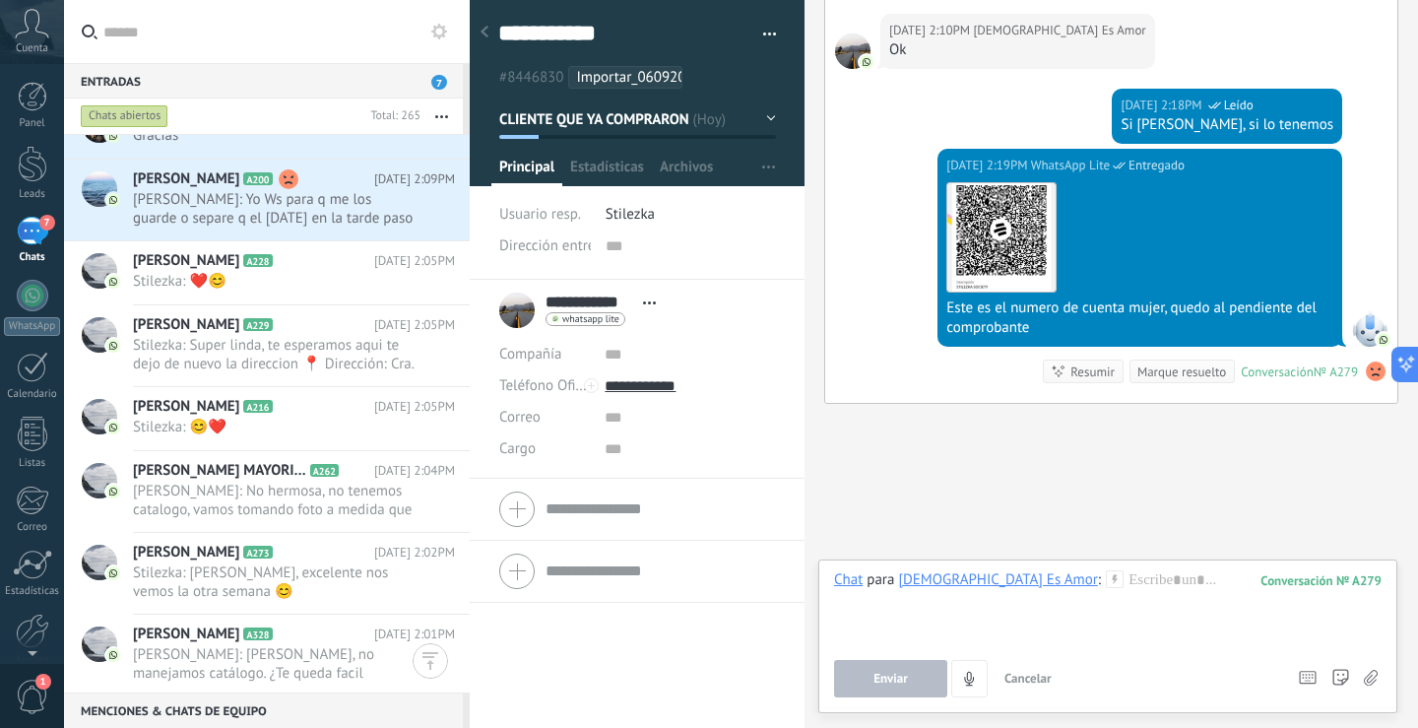
click at [155, 113] on div "Chats abiertos" at bounding box center [125, 116] width 88 height 24
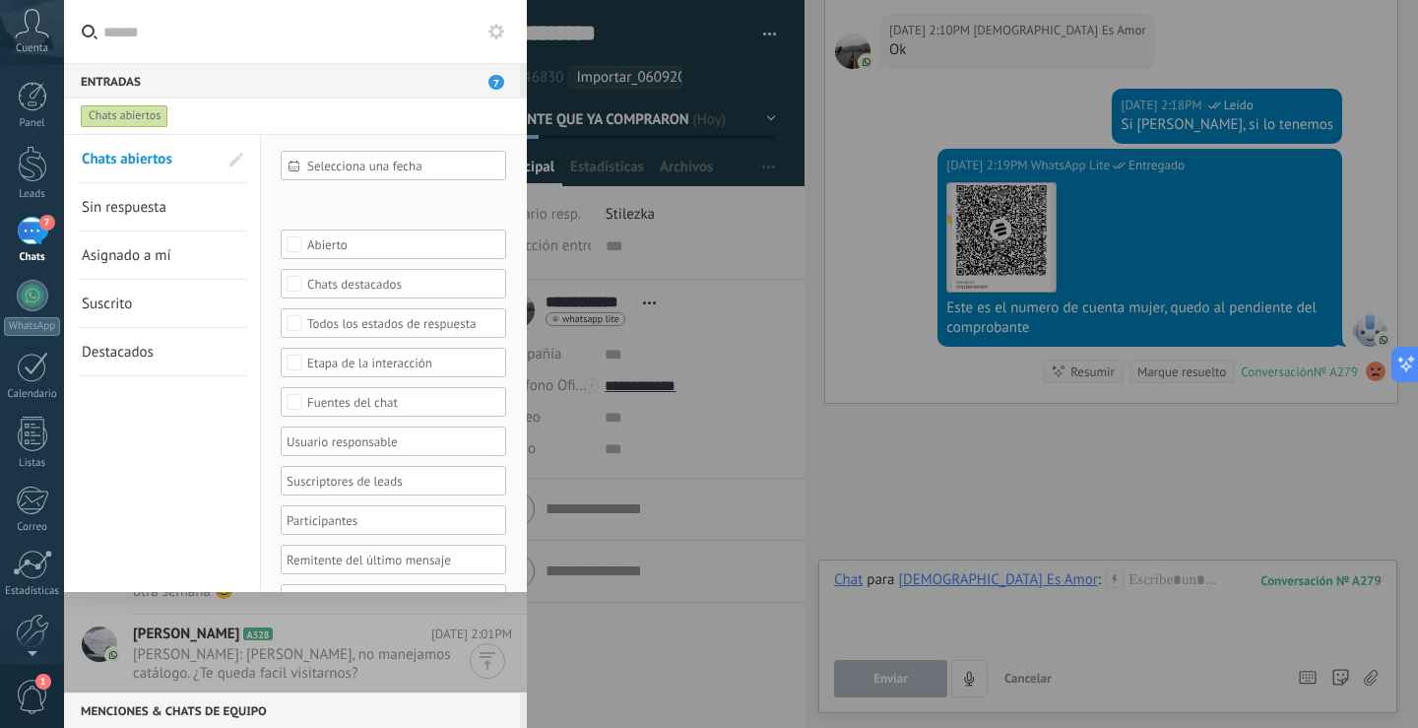
click at [138, 202] on span "Sin respuesta" at bounding box center [124, 207] width 85 height 19
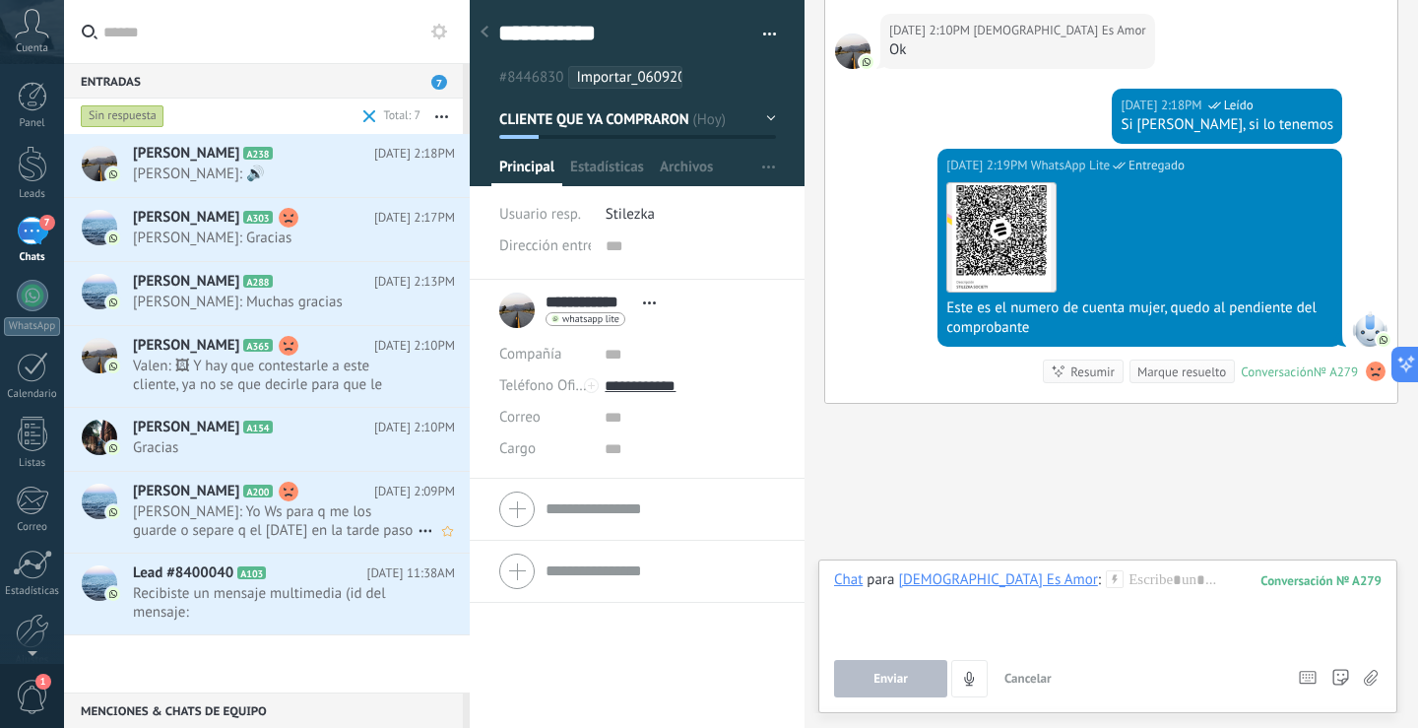
click at [289, 514] on span "[PERSON_NAME]: Yo Ws para q me los guarde o separe q el [DATE] en la tarde paso…" at bounding box center [275, 520] width 285 height 37
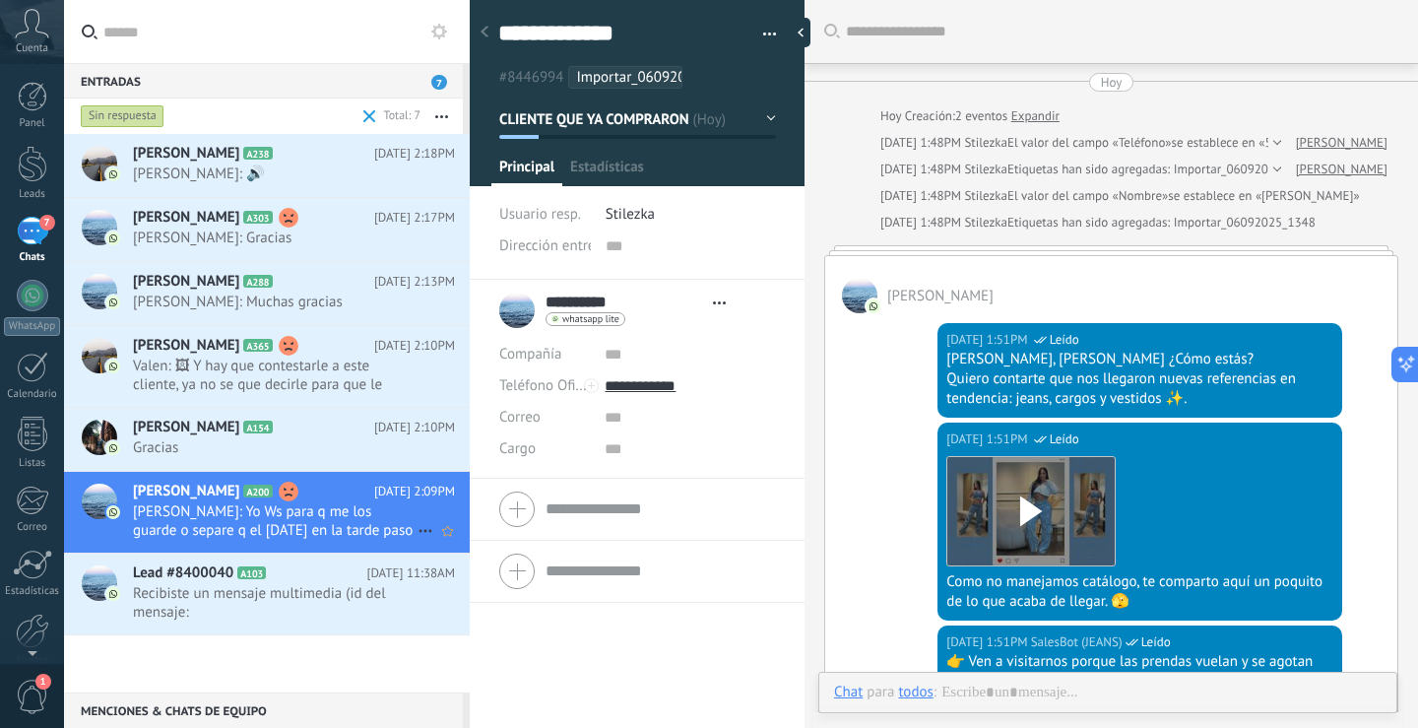
scroll to position [1923, 0]
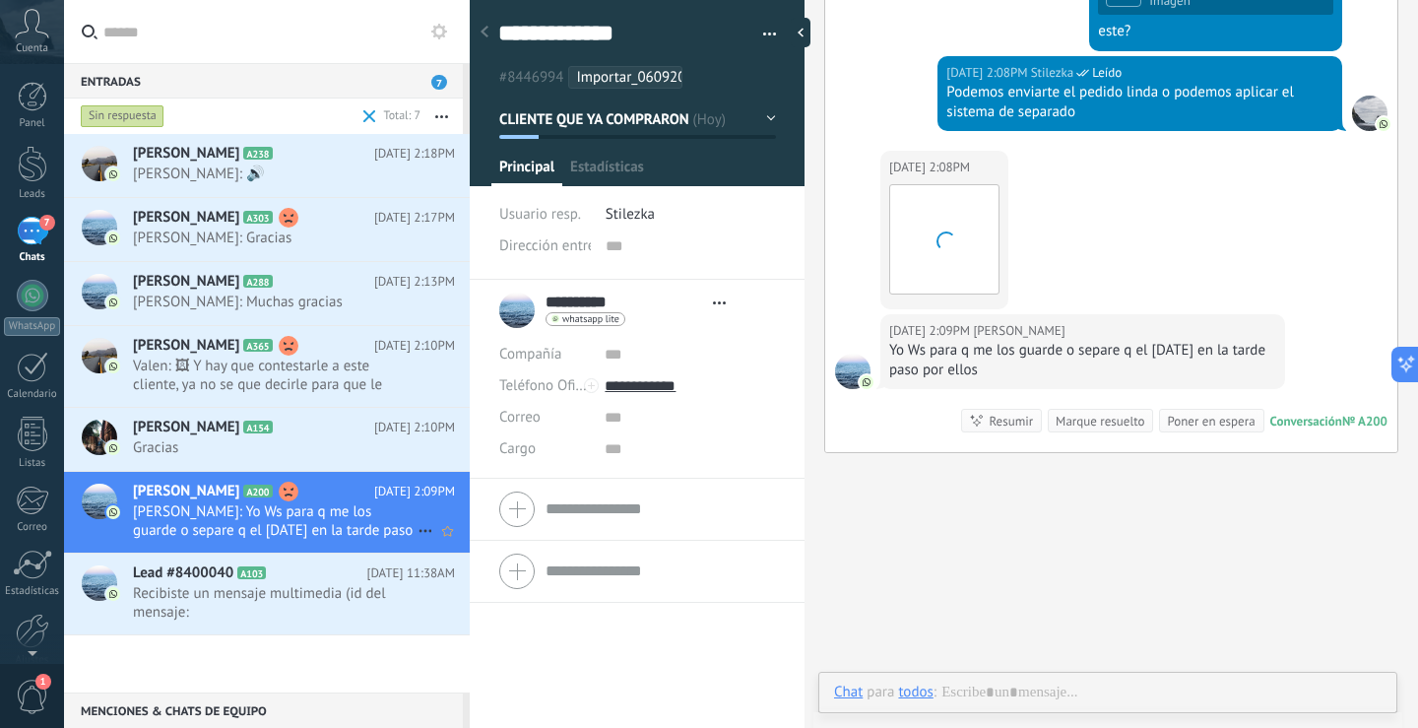
type textarea "**********"
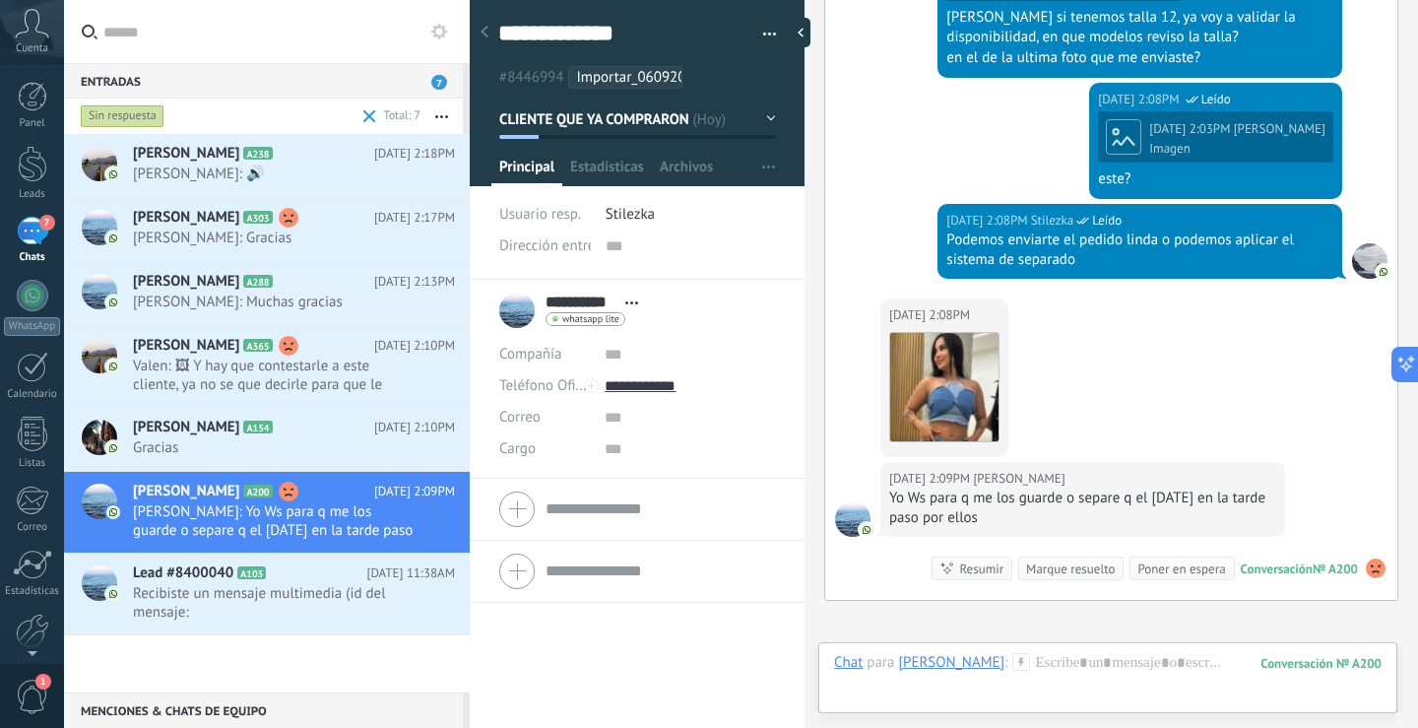
scroll to position [1973, 0]
